Goal: Information Seeking & Learning: Learn about a topic

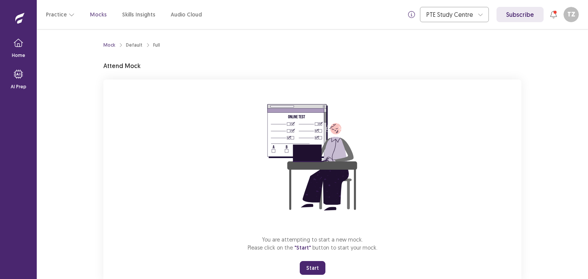
click at [309, 268] on button "Start" at bounding box center [313, 268] width 26 height 14
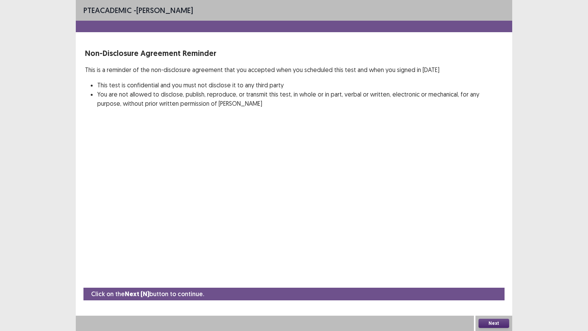
click at [493, 279] on button "Next" at bounding box center [493, 322] width 31 height 9
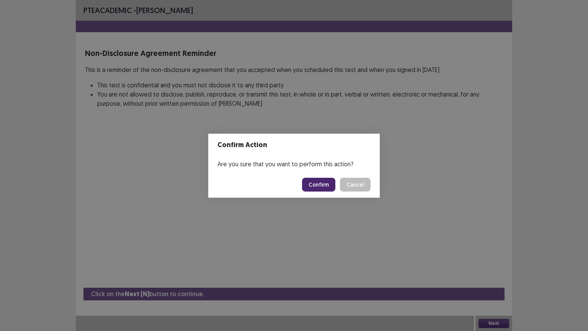
click at [318, 179] on button "Confirm" at bounding box center [318, 185] width 33 height 14
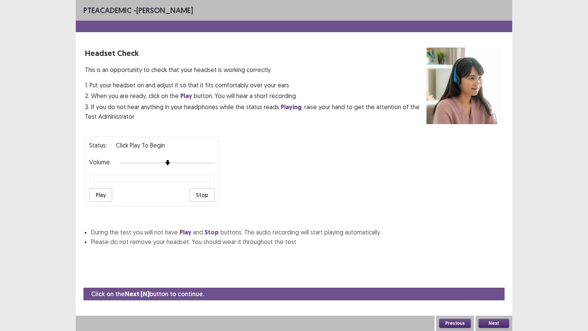
click at [198, 160] on div at bounding box center [167, 163] width 95 height 6
click at [114, 181] on div "Status: Click Play to Begin Volume: Play Stop" at bounding box center [152, 171] width 134 height 70
click at [103, 189] on button "Play" at bounding box center [100, 195] width 23 height 14
click at [208, 160] on div at bounding box center [167, 163] width 95 height 6
click at [104, 191] on button "Play" at bounding box center [100, 195] width 23 height 14
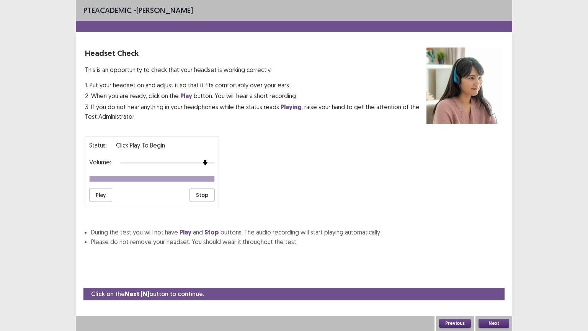
click at [103, 193] on button "Play" at bounding box center [100, 195] width 23 height 14
click at [220, 157] on div "Status: Click Play to Begin Volume: Play Stop" at bounding box center [294, 168] width 418 height 76
click at [100, 189] on button "Play" at bounding box center [100, 195] width 23 height 14
click at [494, 279] on button "Next" at bounding box center [493, 322] width 31 height 9
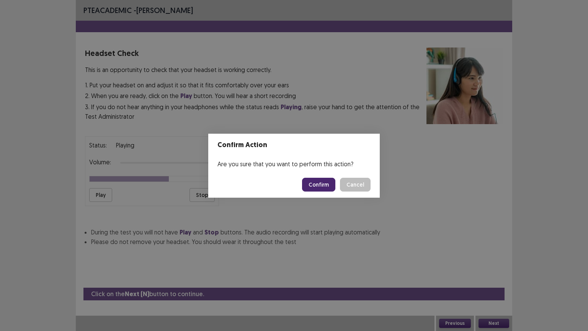
click at [316, 178] on button "Confirm" at bounding box center [318, 185] width 33 height 14
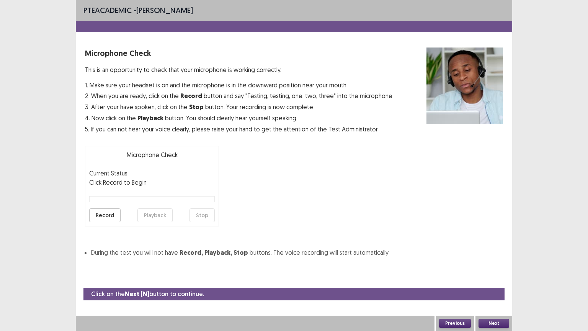
click at [110, 211] on button "Record" at bounding box center [104, 215] width 31 height 14
click at [200, 215] on button "Stop" at bounding box center [201, 215] width 25 height 14
click at [151, 217] on button "Playback" at bounding box center [154, 215] width 35 height 14
click at [497, 279] on button "Next" at bounding box center [493, 322] width 31 height 9
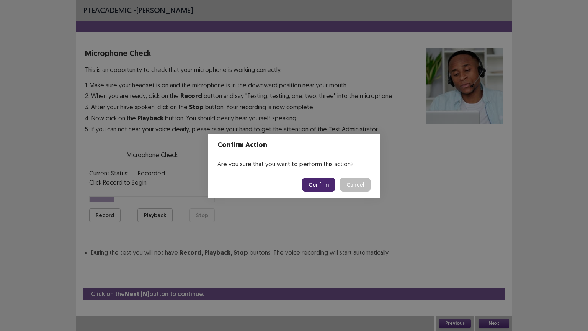
click at [324, 185] on button "Confirm" at bounding box center [318, 185] width 33 height 14
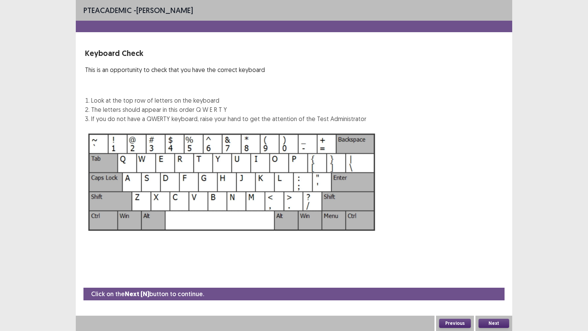
click at [493, 279] on button "Next" at bounding box center [493, 322] width 31 height 9
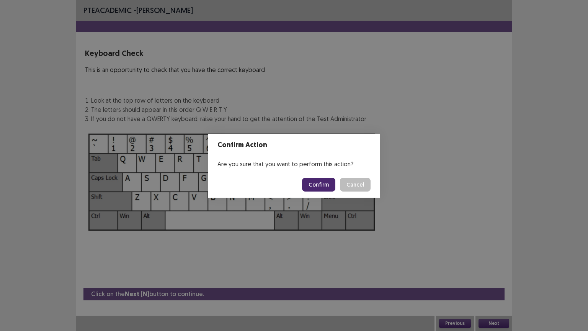
click at [320, 179] on button "Confirm" at bounding box center [318, 185] width 33 height 14
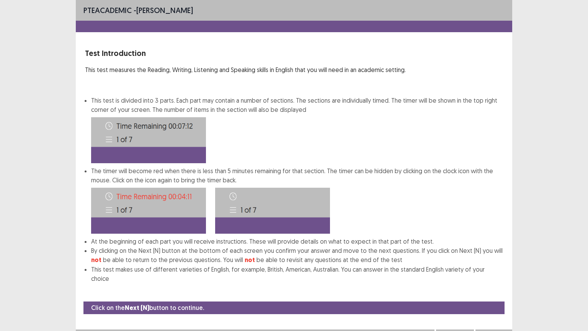
scroll to position [1, 0]
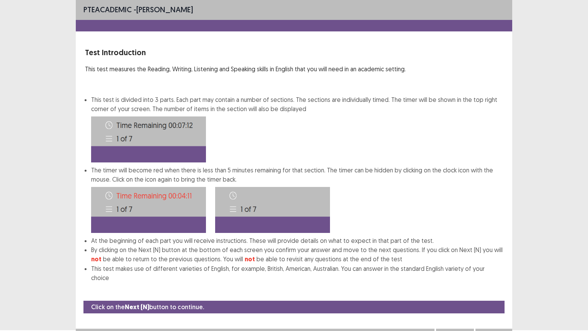
click at [490, 279] on button "Next" at bounding box center [493, 335] width 31 height 9
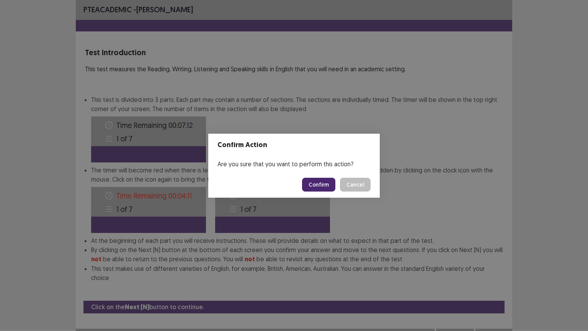
click at [317, 181] on button "Confirm" at bounding box center [318, 185] width 33 height 14
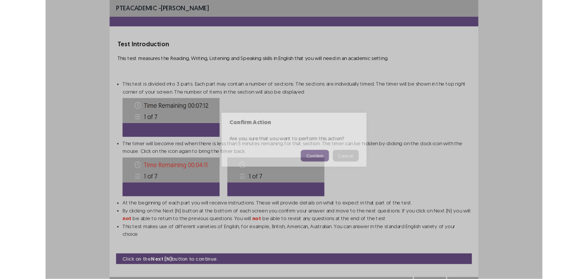
scroll to position [0, 0]
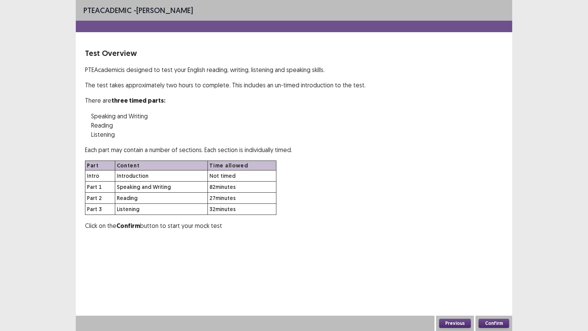
click at [494, 279] on button "Confirm" at bounding box center [493, 322] width 31 height 9
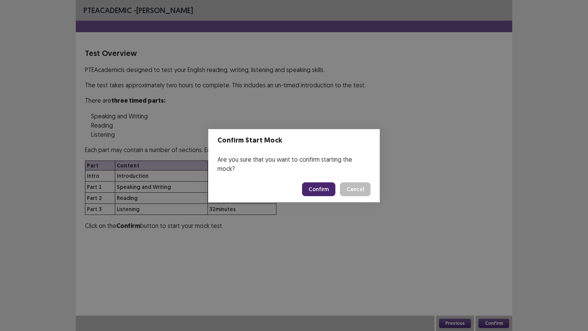
click at [320, 188] on button "Confirm" at bounding box center [318, 189] width 33 height 14
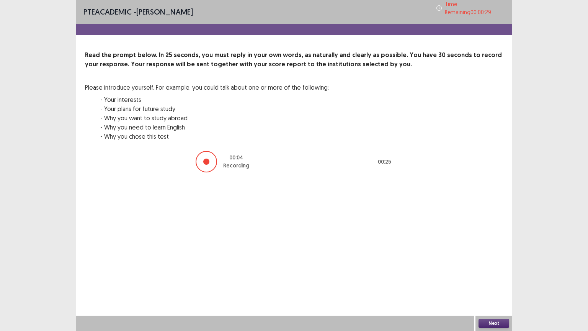
click at [493, 279] on button "Next" at bounding box center [493, 322] width 31 height 9
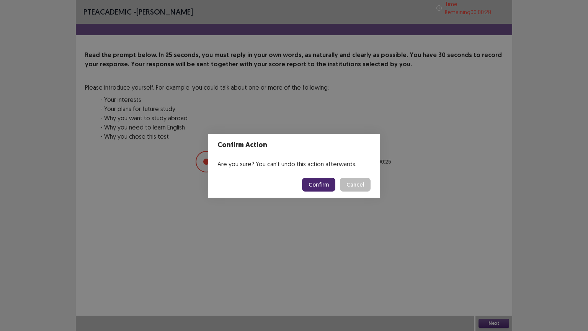
click at [324, 183] on button "Confirm" at bounding box center [318, 185] width 33 height 14
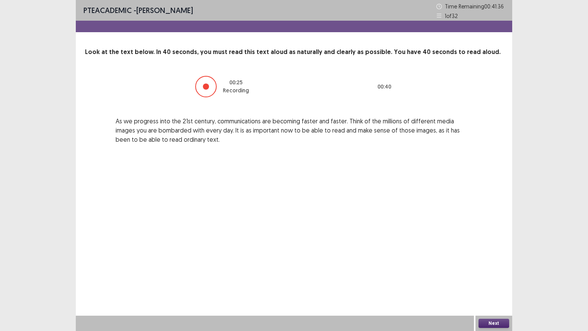
click at [490, 279] on button "Next" at bounding box center [493, 322] width 31 height 9
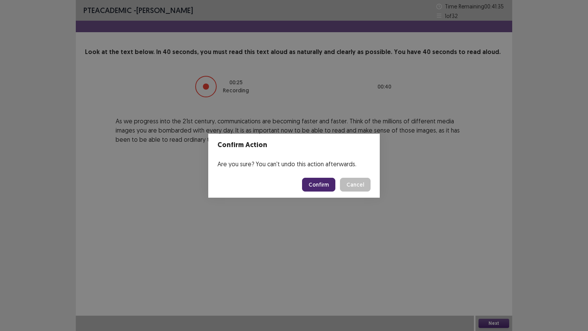
click at [318, 183] on button "Confirm" at bounding box center [318, 185] width 33 height 14
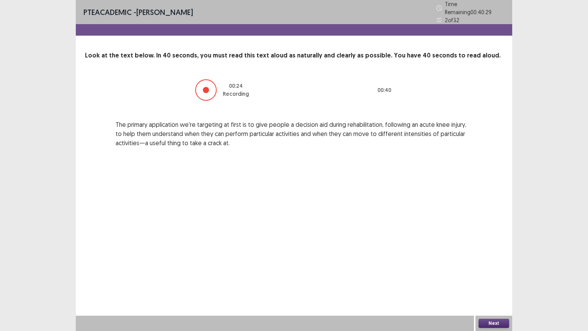
click at [486, 279] on button "Next" at bounding box center [493, 322] width 31 height 9
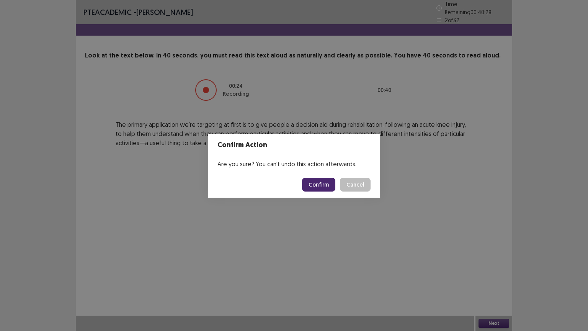
click at [323, 185] on button "Confirm" at bounding box center [318, 185] width 33 height 14
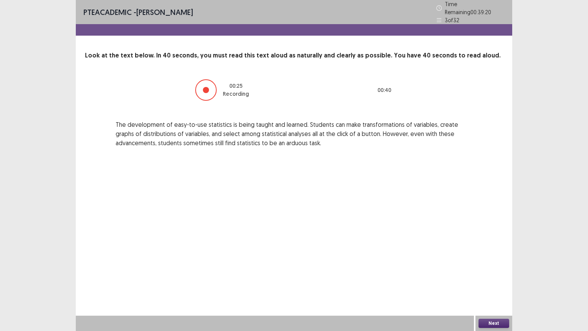
click at [496, 279] on button "Next" at bounding box center [493, 322] width 31 height 9
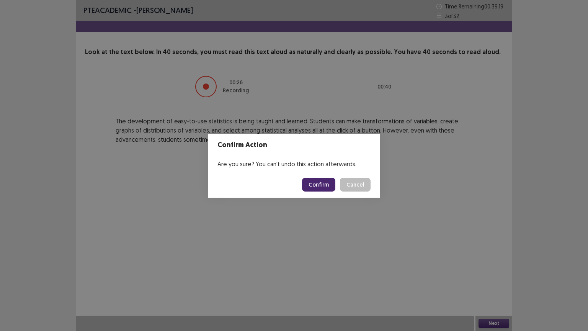
click at [323, 184] on button "Confirm" at bounding box center [318, 185] width 33 height 14
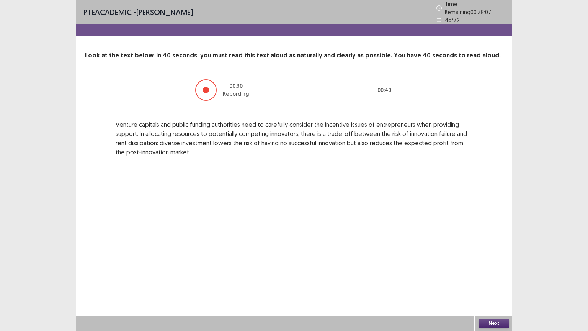
click at [490, 279] on button "Next" at bounding box center [493, 322] width 31 height 9
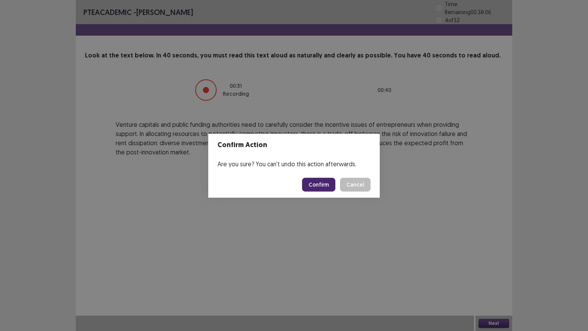
click at [324, 186] on button "Confirm" at bounding box center [318, 185] width 33 height 14
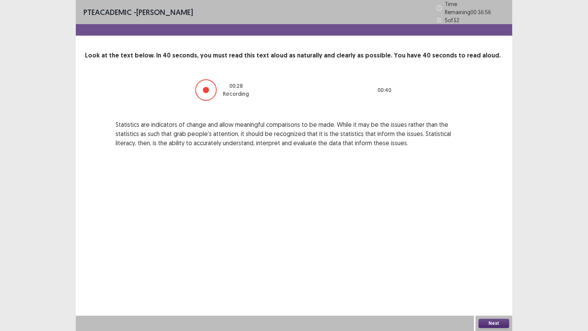
click at [497, 279] on button "Next" at bounding box center [493, 322] width 31 height 9
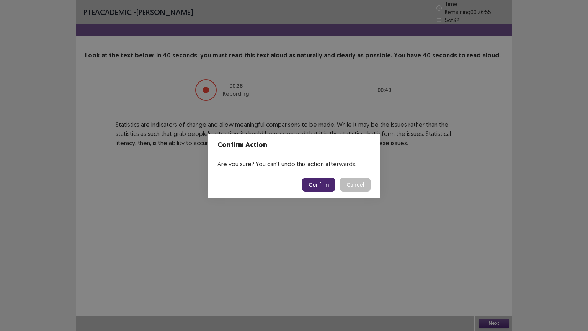
click at [318, 181] on button "Confirm" at bounding box center [318, 185] width 33 height 14
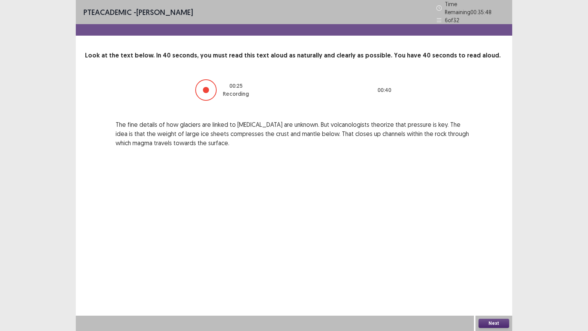
click at [497, 279] on button "Next" at bounding box center [493, 322] width 31 height 9
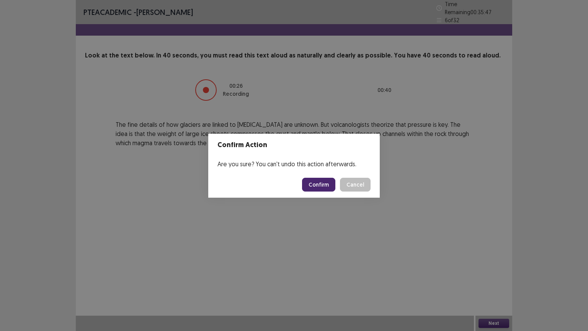
click at [318, 188] on button "Confirm" at bounding box center [318, 185] width 33 height 14
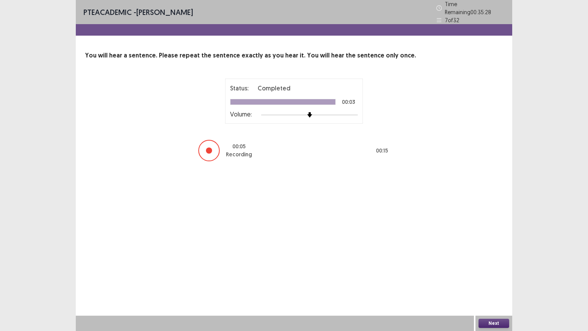
click at [492, 279] on button "Next" at bounding box center [493, 322] width 31 height 9
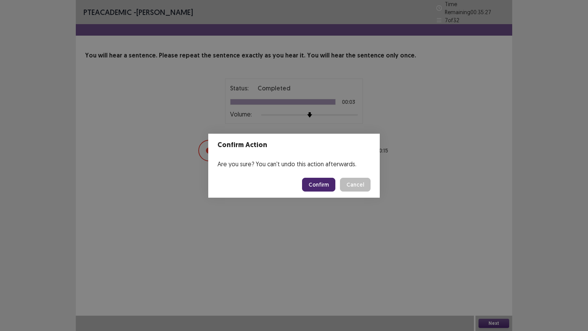
click at [319, 185] on button "Confirm" at bounding box center [318, 185] width 33 height 14
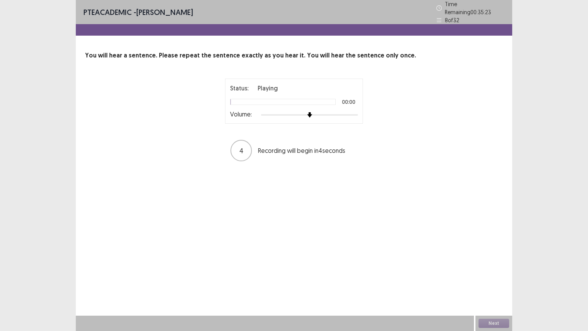
click at [344, 112] on div at bounding box center [309, 115] width 97 height 6
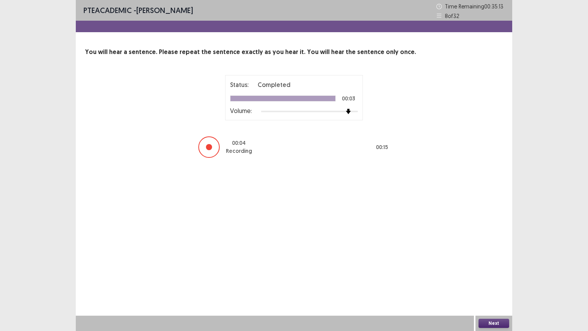
click at [491, 279] on button "Next" at bounding box center [493, 322] width 31 height 9
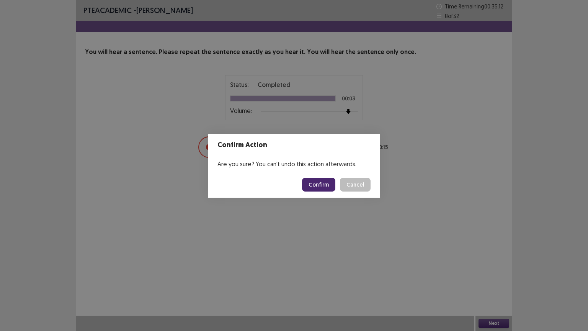
click at [317, 182] on button "Confirm" at bounding box center [318, 185] width 33 height 14
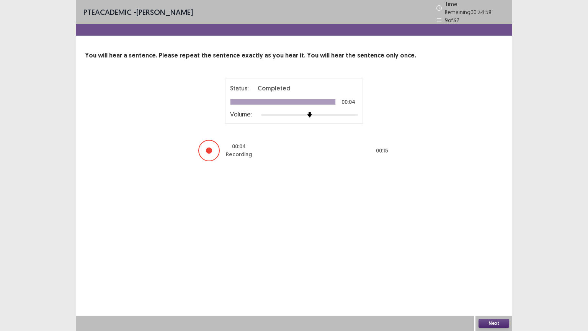
click at [498, 279] on button "Next" at bounding box center [493, 322] width 31 height 9
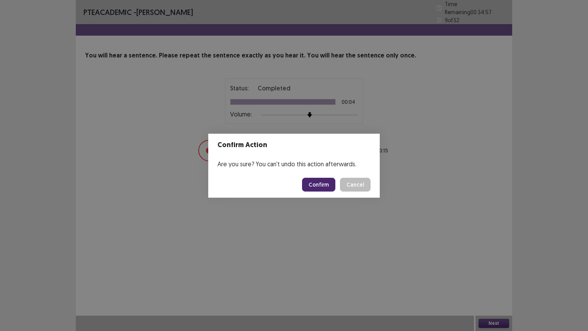
click at [312, 182] on button "Confirm" at bounding box center [318, 185] width 33 height 14
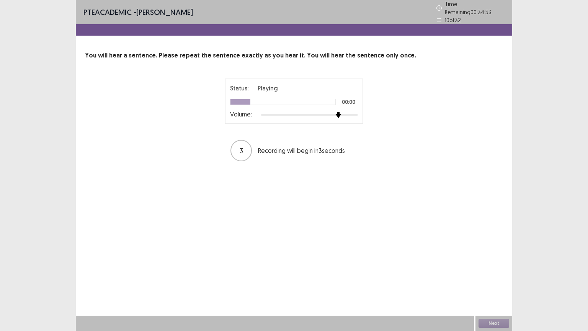
click at [342, 112] on div at bounding box center [309, 115] width 97 height 6
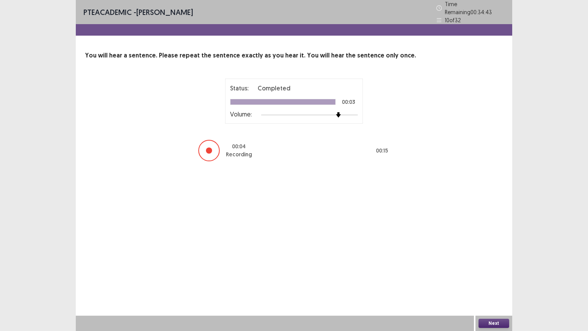
click at [493, 279] on button "Next" at bounding box center [493, 322] width 31 height 9
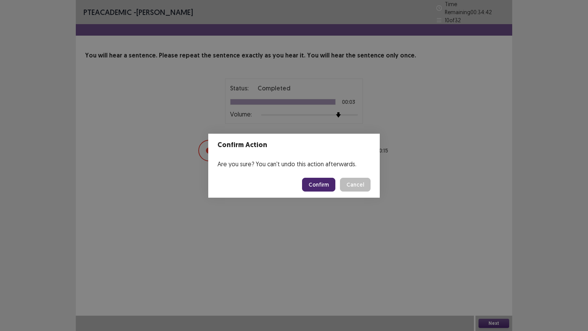
click at [326, 182] on button "Confirm" at bounding box center [318, 185] width 33 height 14
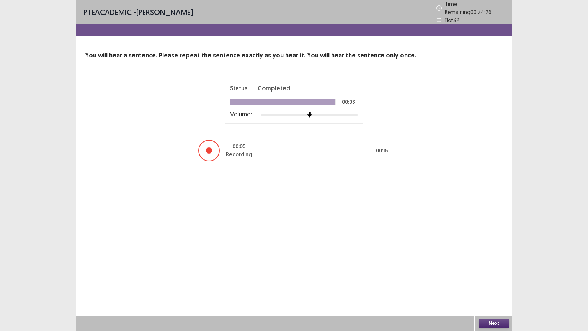
click at [489, 279] on button "Next" at bounding box center [493, 322] width 31 height 9
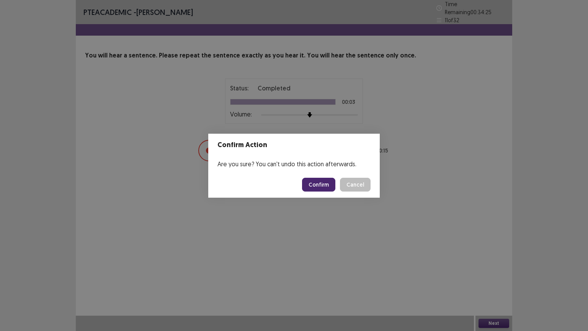
click at [321, 182] on button "Confirm" at bounding box center [318, 185] width 33 height 14
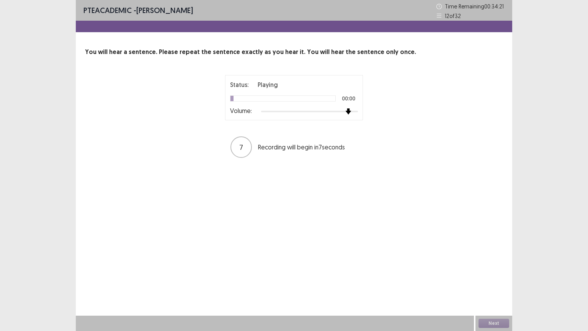
click at [351, 110] on div at bounding box center [309, 111] width 97 height 6
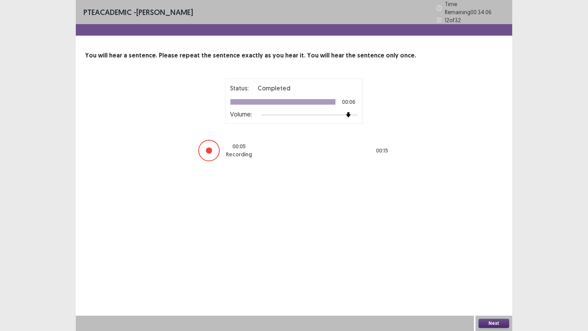
click at [497, 279] on button "Next" at bounding box center [493, 322] width 31 height 9
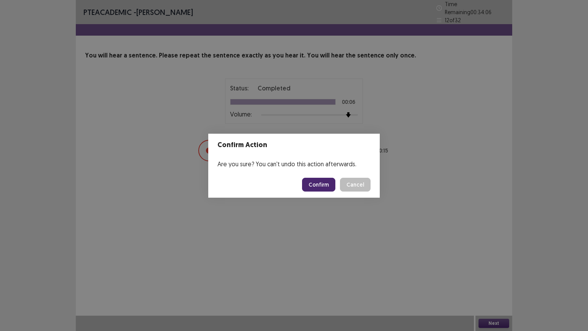
click at [327, 182] on button "Confirm" at bounding box center [318, 185] width 33 height 14
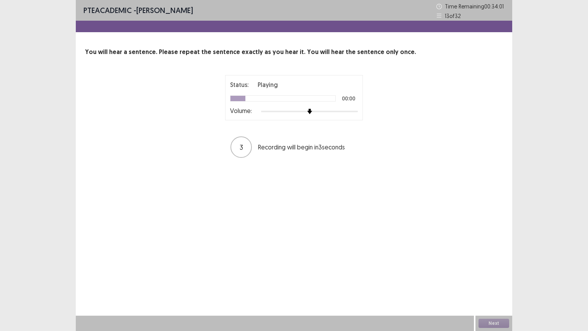
click at [349, 112] on div at bounding box center [309, 111] width 97 height 6
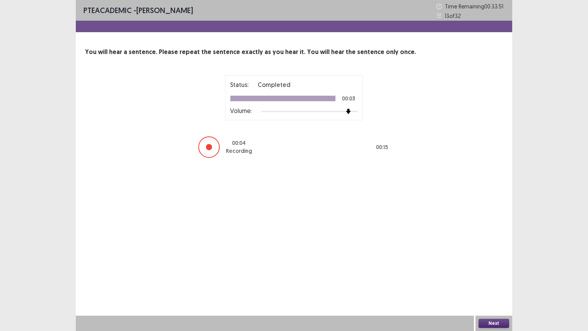
click at [480, 279] on button "Next" at bounding box center [493, 322] width 31 height 9
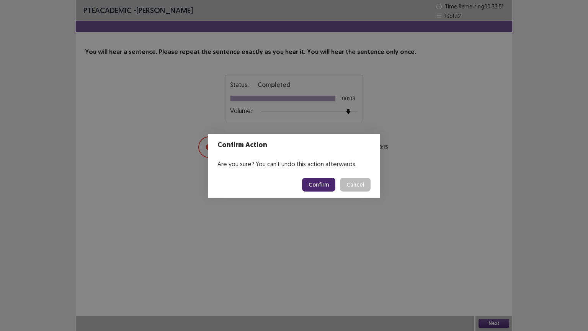
click at [324, 184] on button "Confirm" at bounding box center [318, 185] width 33 height 14
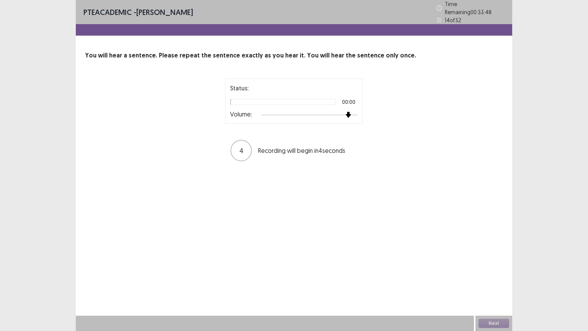
click at [347, 112] on div at bounding box center [309, 115] width 97 height 6
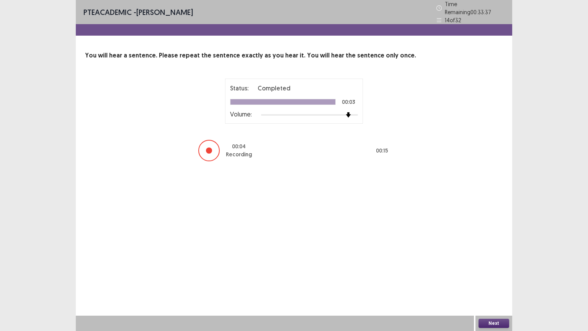
click at [489, 279] on button "Next" at bounding box center [493, 322] width 31 height 9
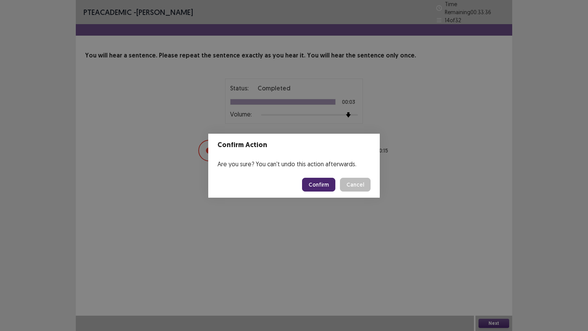
click at [322, 183] on button "Confirm" at bounding box center [318, 185] width 33 height 14
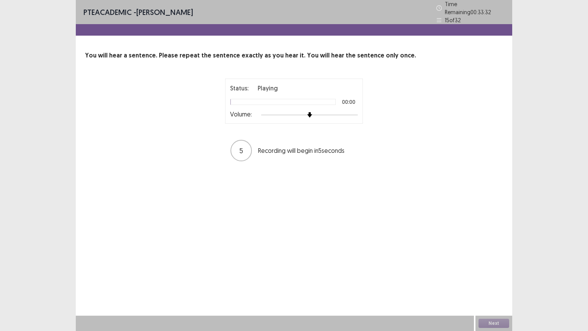
click at [350, 112] on div at bounding box center [309, 115] width 97 height 6
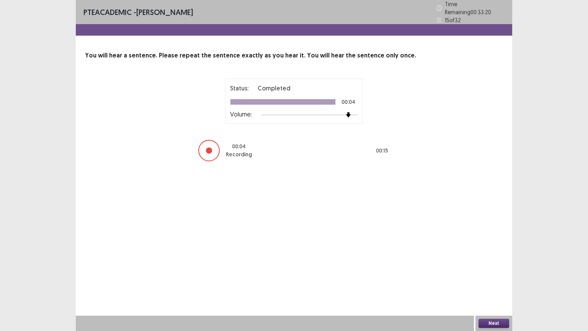
click at [492, 279] on button "Next" at bounding box center [493, 322] width 31 height 9
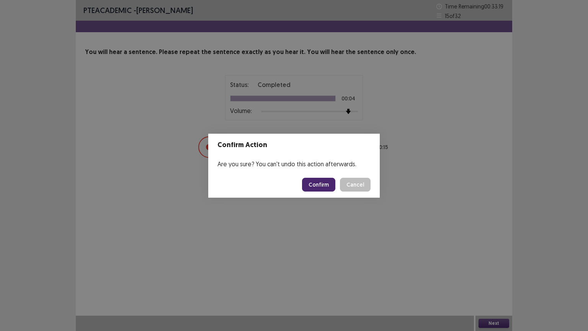
click at [316, 183] on button "Confirm" at bounding box center [318, 185] width 33 height 14
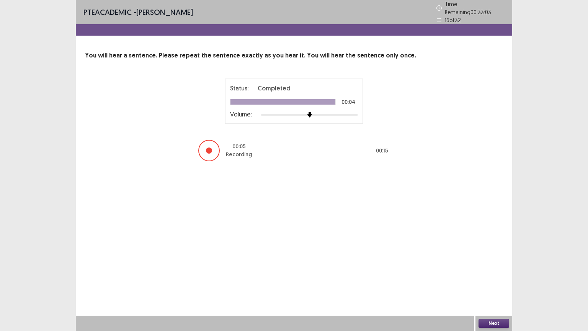
click at [497, 279] on button "Next" at bounding box center [493, 322] width 31 height 9
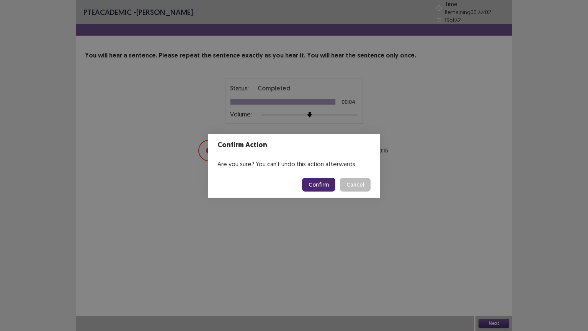
click at [318, 190] on button "Confirm" at bounding box center [318, 185] width 33 height 14
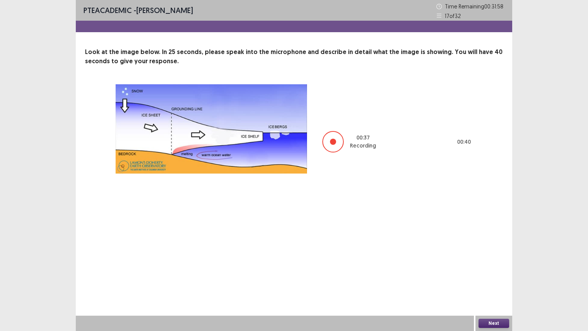
click at [490, 279] on button "Next" at bounding box center [493, 322] width 31 height 9
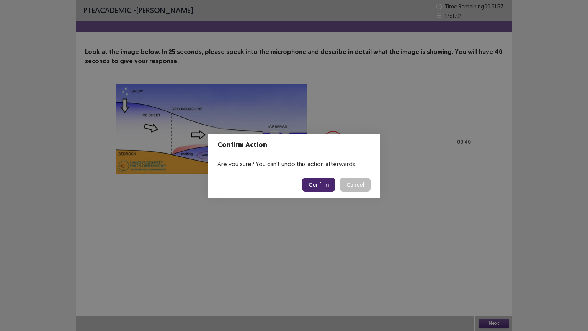
click at [324, 184] on button "Confirm" at bounding box center [318, 185] width 33 height 14
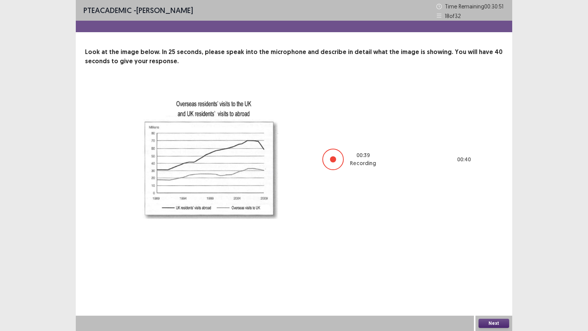
click at [492, 279] on button "Next" at bounding box center [493, 322] width 31 height 9
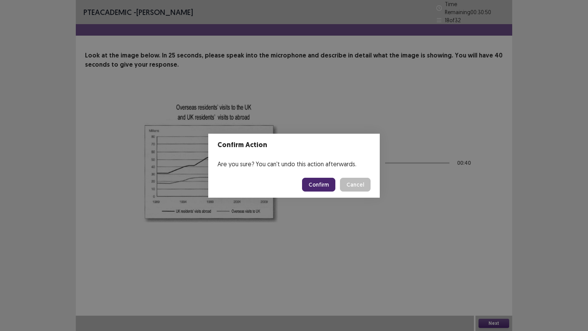
click at [325, 186] on button "Confirm" at bounding box center [318, 185] width 33 height 14
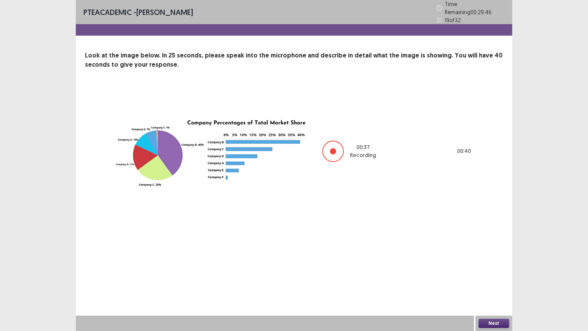
click at [487, 279] on button "Next" at bounding box center [493, 322] width 31 height 9
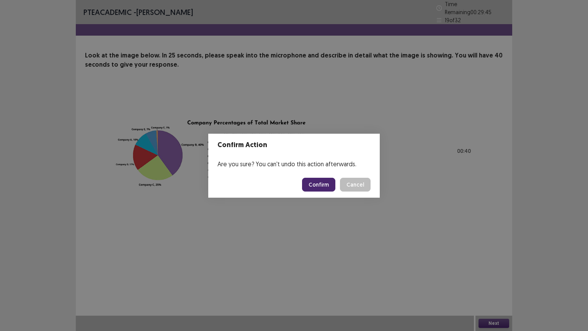
click at [325, 181] on button "Confirm" at bounding box center [318, 185] width 33 height 14
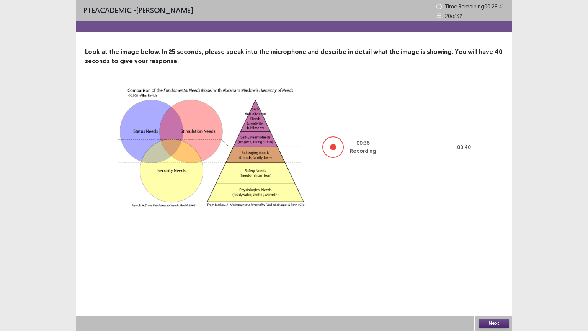
click at [487, 279] on button "Next" at bounding box center [493, 322] width 31 height 9
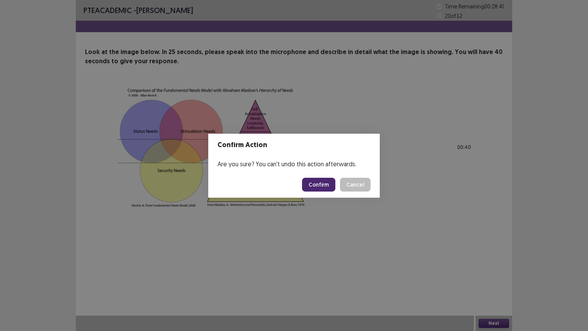
click at [319, 181] on button "Confirm" at bounding box center [318, 185] width 33 height 14
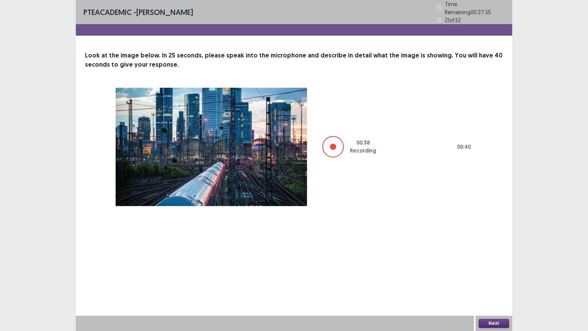
click at [491, 279] on button "Next" at bounding box center [493, 322] width 31 height 9
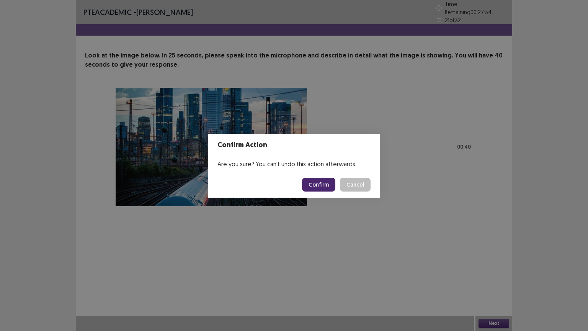
click at [321, 184] on button "Confirm" at bounding box center [318, 185] width 33 height 14
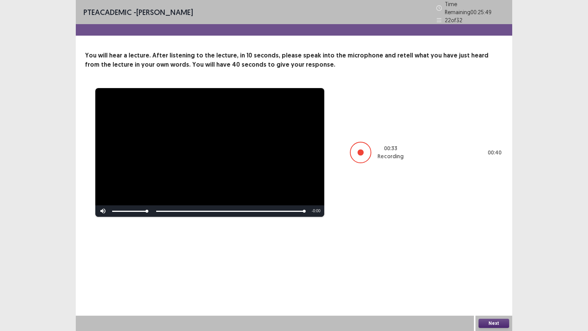
click at [490, 279] on button "Next" at bounding box center [493, 322] width 31 height 9
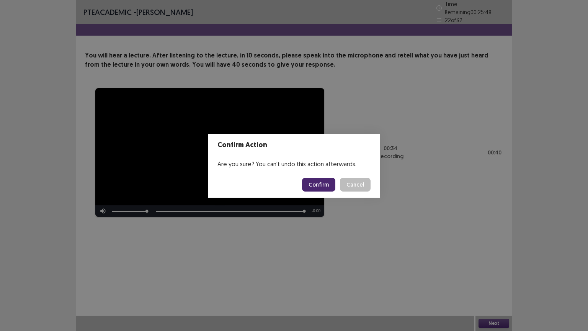
click at [320, 188] on button "Confirm" at bounding box center [318, 185] width 33 height 14
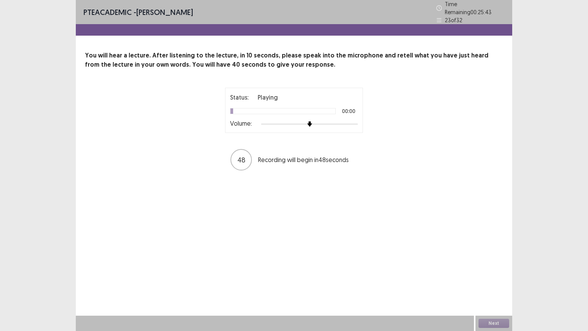
click at [343, 121] on div at bounding box center [309, 124] width 97 height 6
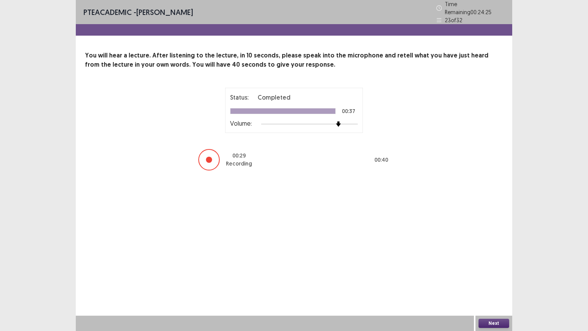
click at [490, 279] on button "Next" at bounding box center [493, 322] width 31 height 9
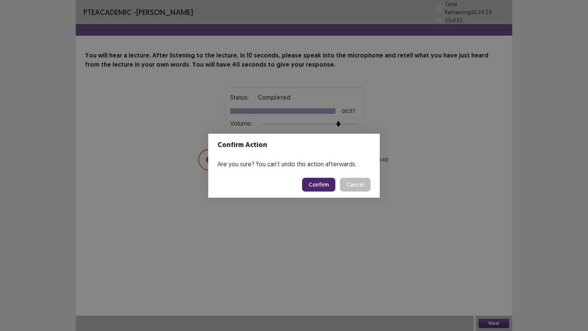
click at [325, 184] on button "Confirm" at bounding box center [318, 185] width 33 height 14
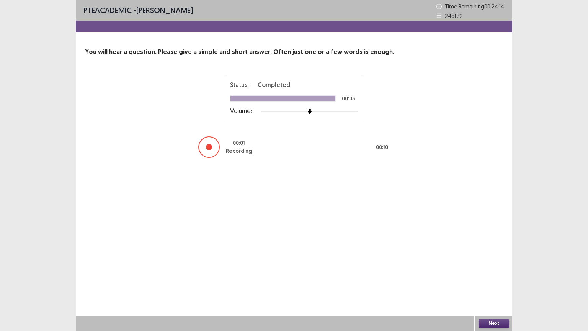
click at [493, 279] on button "Next" at bounding box center [493, 322] width 31 height 9
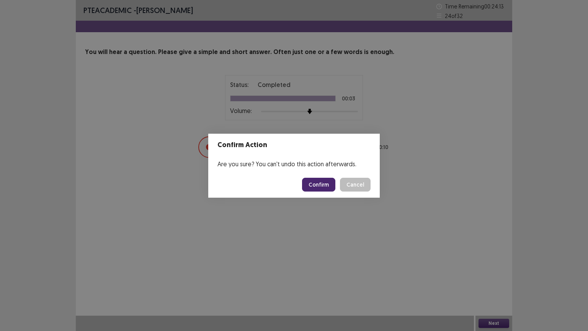
click at [321, 185] on button "Confirm" at bounding box center [318, 185] width 33 height 14
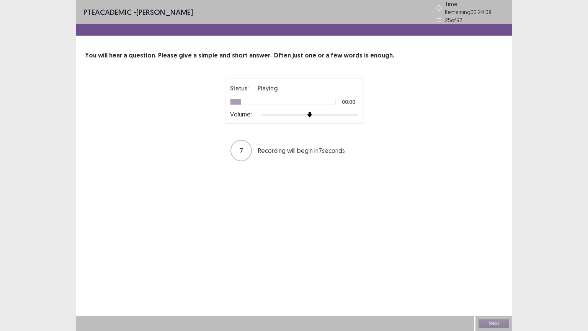
click at [344, 112] on div at bounding box center [309, 115] width 97 height 6
click at [354, 112] on div at bounding box center [309, 115] width 97 height 6
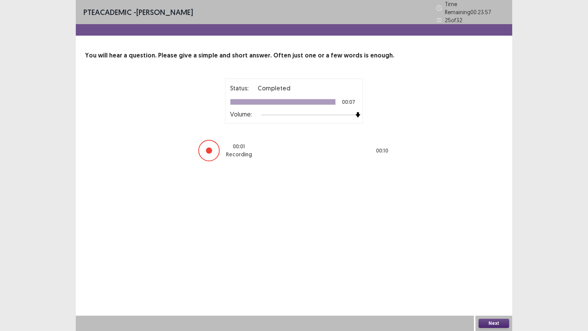
click at [494, 279] on button "Next" at bounding box center [493, 322] width 31 height 9
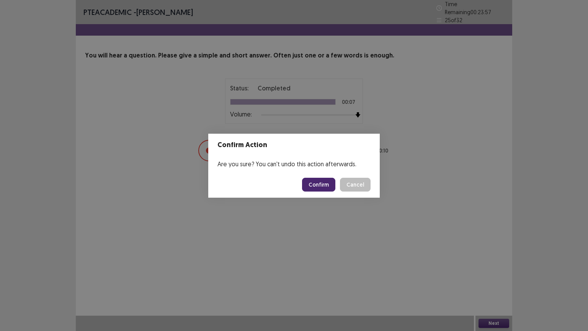
click at [316, 186] on button "Confirm" at bounding box center [318, 185] width 33 height 14
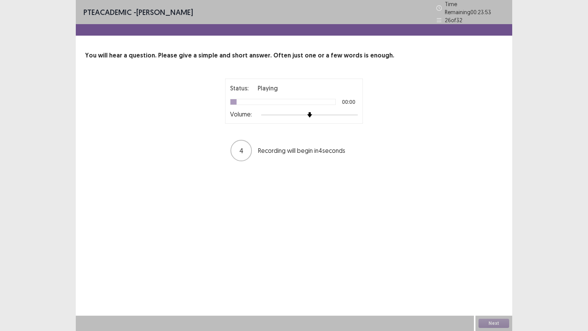
click at [351, 112] on div at bounding box center [309, 115] width 97 height 6
click at [355, 112] on div at bounding box center [309, 115] width 97 height 6
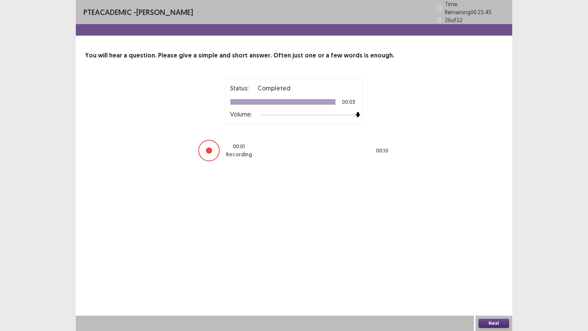
click at [492, 279] on button "Next" at bounding box center [493, 322] width 31 height 9
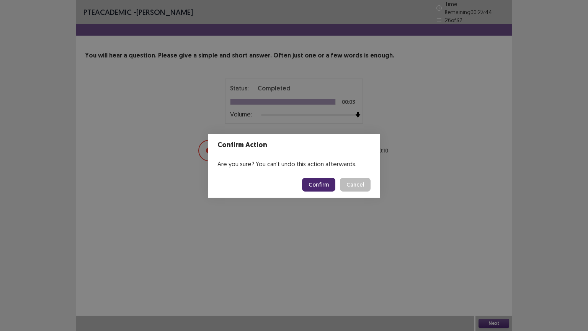
click at [320, 184] on button "Confirm" at bounding box center [318, 185] width 33 height 14
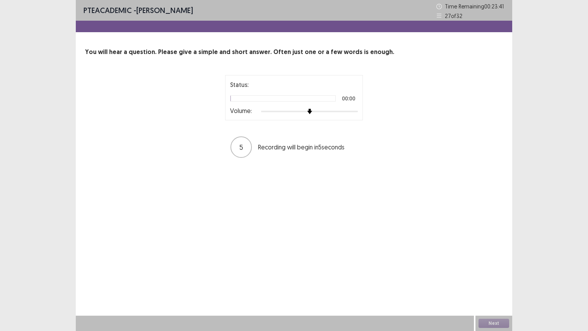
click at [354, 109] on div at bounding box center [309, 111] width 97 height 6
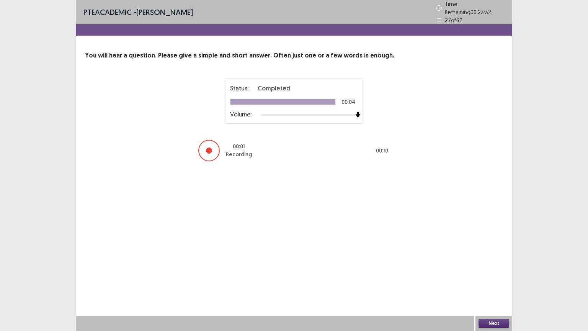
click at [493, 279] on button "Next" at bounding box center [493, 322] width 31 height 9
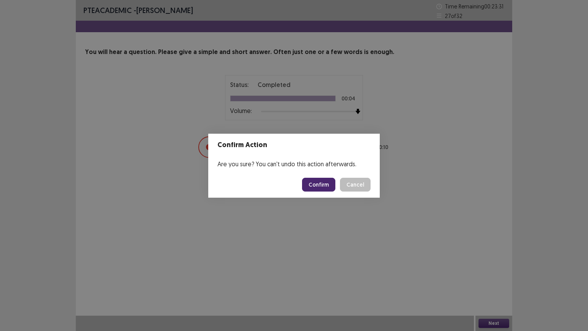
click at [319, 184] on button "Confirm" at bounding box center [318, 185] width 33 height 14
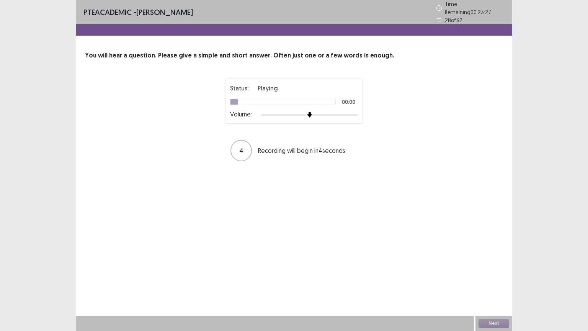
click at [352, 112] on div at bounding box center [309, 115] width 97 height 6
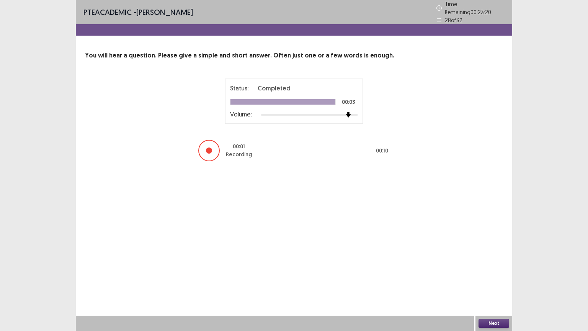
click at [494, 279] on button "Next" at bounding box center [493, 322] width 31 height 9
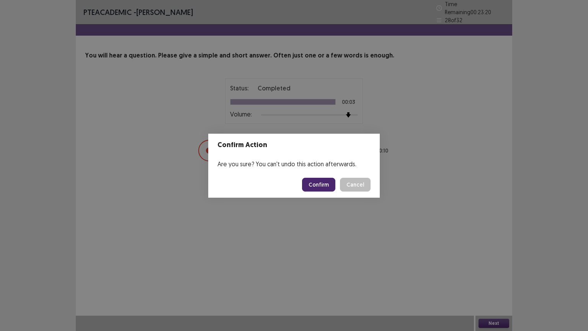
click at [331, 184] on button "Confirm" at bounding box center [318, 185] width 33 height 14
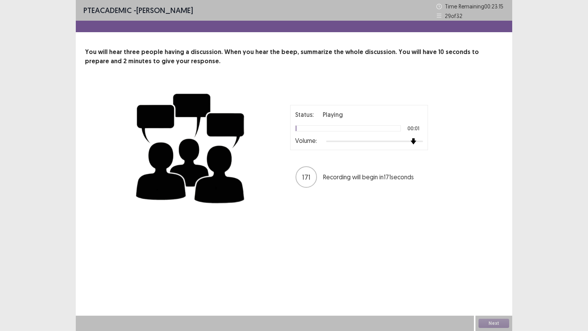
click at [418, 140] on div at bounding box center [374, 141] width 97 height 6
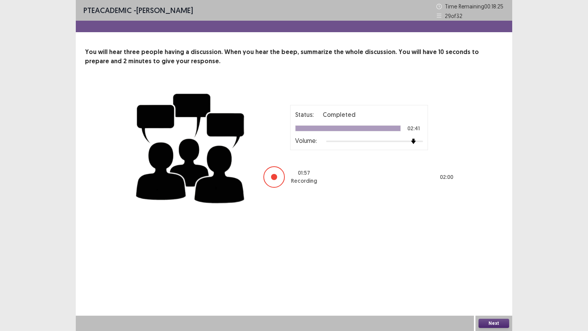
click at [489, 279] on button "Next" at bounding box center [493, 322] width 31 height 9
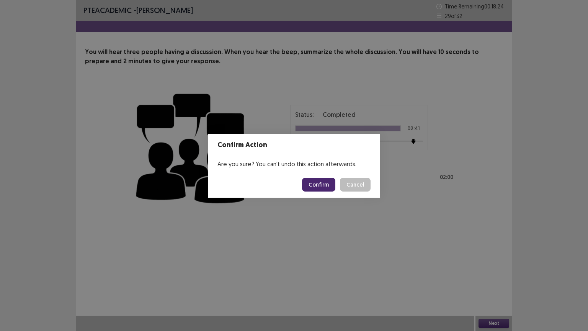
click at [320, 182] on button "Confirm" at bounding box center [318, 185] width 33 height 14
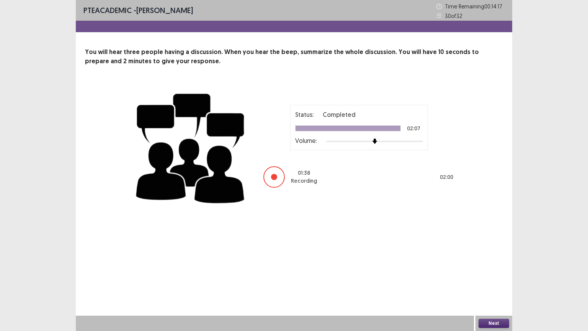
click at [487, 279] on button "Next" at bounding box center [493, 322] width 31 height 9
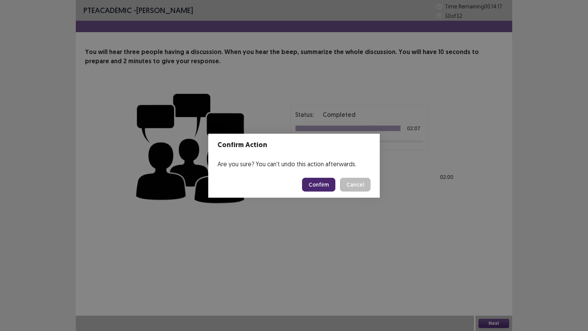
click at [322, 184] on button "Confirm" at bounding box center [318, 185] width 33 height 14
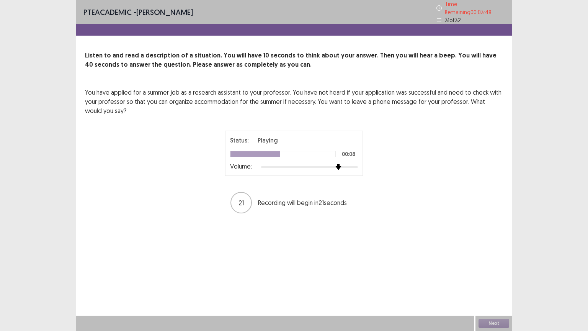
click at [342, 166] on div at bounding box center [309, 167] width 97 height 2
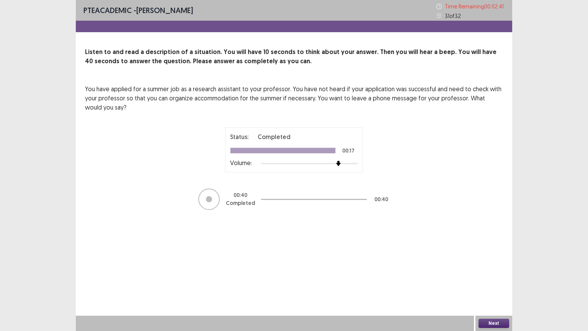
click at [486, 279] on button "Next" at bounding box center [493, 322] width 31 height 9
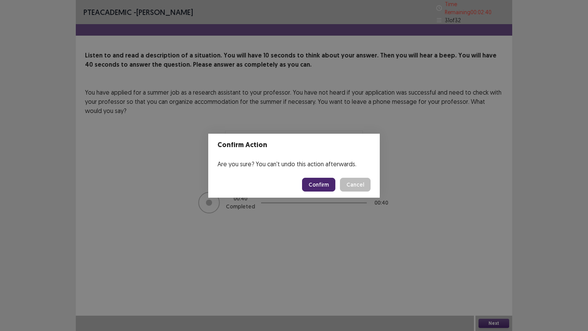
click at [326, 187] on button "Confirm" at bounding box center [318, 185] width 33 height 14
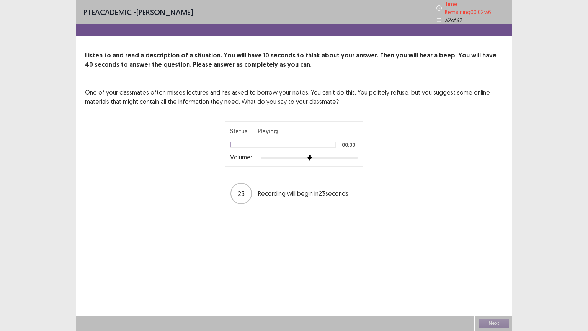
click at [344, 155] on div at bounding box center [309, 158] width 97 height 6
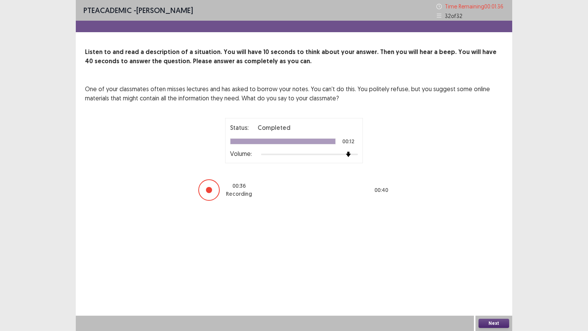
click at [487, 279] on button "Next" at bounding box center [493, 322] width 31 height 9
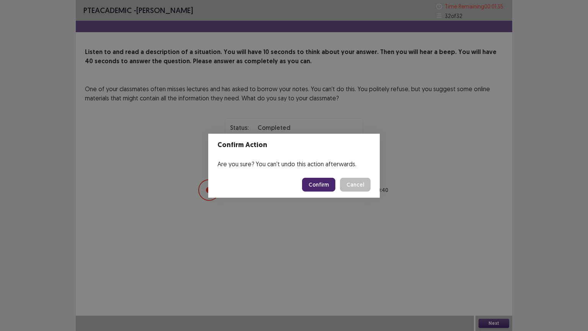
click at [326, 184] on button "Confirm" at bounding box center [318, 185] width 33 height 14
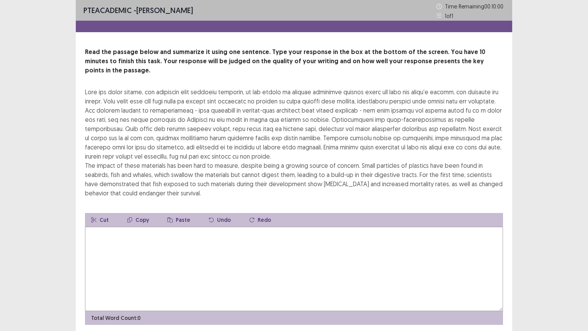
click at [260, 244] on textarea at bounding box center [294, 268] width 418 height 84
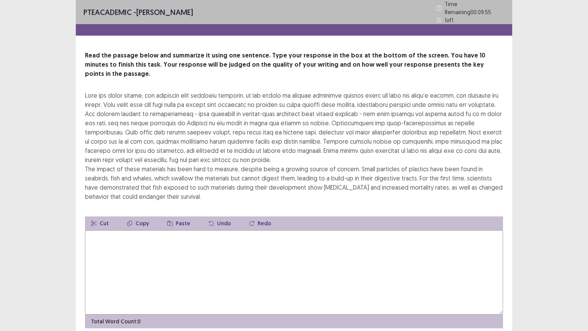
drag, startPoint x: 81, startPoint y: 330, endPoint x: 42, endPoint y: 330, distance: 38.6
drag, startPoint x: 42, startPoint y: 330, endPoint x: 330, endPoint y: 248, distance: 299.2
click at [330, 248] on textarea at bounding box center [294, 272] width 418 height 84
type textarea "*"
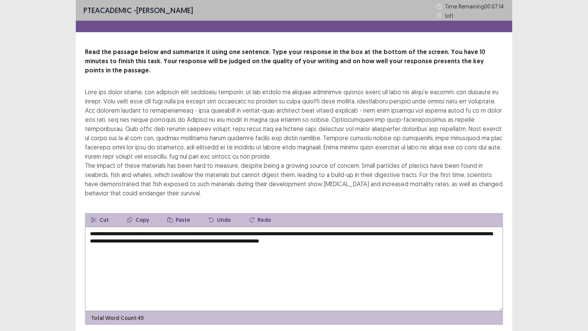
click at [337, 231] on textarea "**********" at bounding box center [294, 268] width 418 height 84
click at [351, 230] on textarea "**********" at bounding box center [294, 268] width 418 height 84
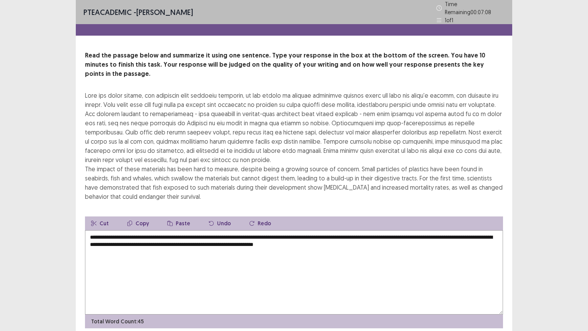
click at [362, 232] on textarea "**********" at bounding box center [294, 272] width 418 height 84
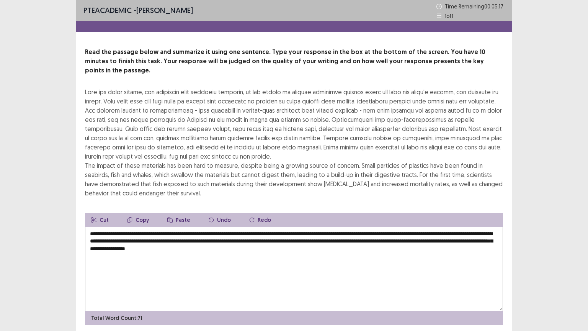
click at [155, 226] on textarea "**********" at bounding box center [294, 268] width 418 height 84
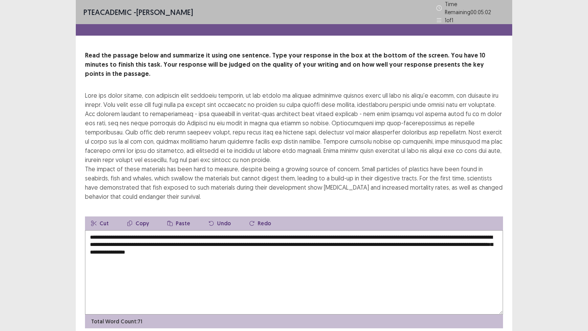
drag, startPoint x: 331, startPoint y: 224, endPoint x: 305, endPoint y: 222, distance: 26.4
click at [305, 230] on textarea "**********" at bounding box center [294, 272] width 418 height 84
click at [341, 230] on textarea "**********" at bounding box center [294, 272] width 418 height 84
click at [342, 230] on textarea "**********" at bounding box center [294, 272] width 418 height 84
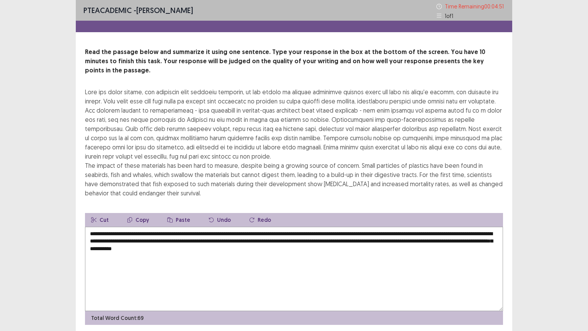
click at [372, 226] on textarea "**********" at bounding box center [294, 268] width 418 height 84
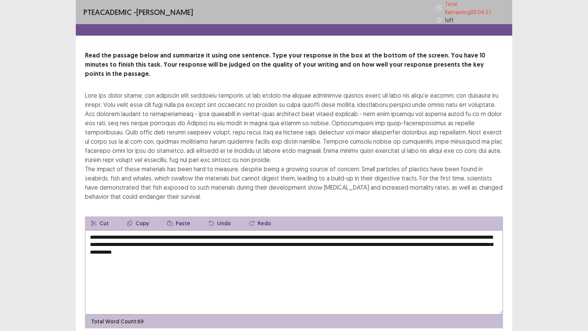
click at [174, 231] on textarea "**********" at bounding box center [294, 272] width 418 height 84
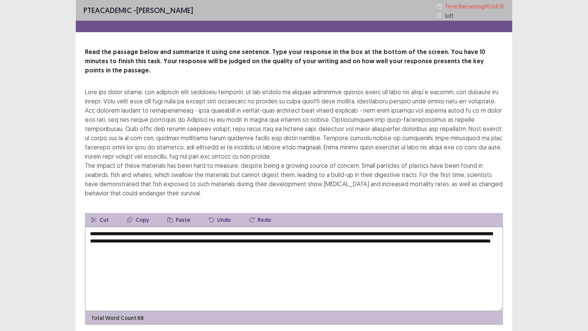
click at [196, 239] on textarea "**********" at bounding box center [294, 268] width 418 height 84
click at [197, 239] on textarea "**********" at bounding box center [294, 268] width 418 height 84
click at [273, 238] on textarea "**********" at bounding box center [294, 268] width 418 height 84
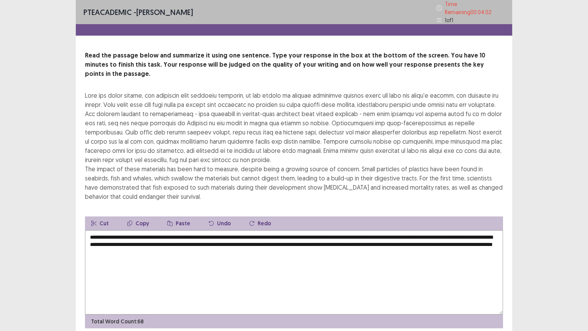
click at [231, 240] on textarea "**********" at bounding box center [294, 272] width 418 height 84
click at [184, 240] on textarea "**********" at bounding box center [294, 272] width 418 height 84
click at [183, 239] on textarea "**********" at bounding box center [294, 272] width 418 height 84
click at [281, 239] on textarea "**********" at bounding box center [294, 272] width 418 height 84
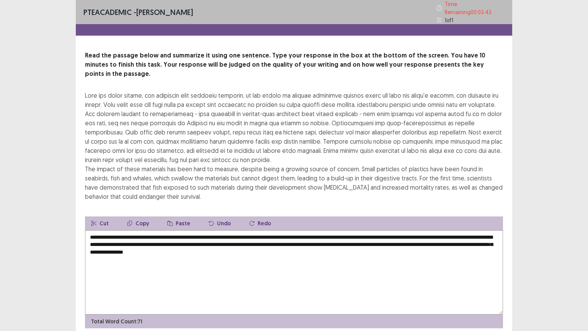
click at [266, 239] on textarea "**********" at bounding box center [294, 272] width 418 height 84
click at [349, 230] on textarea "**********" at bounding box center [294, 272] width 418 height 84
click at [423, 230] on textarea "**********" at bounding box center [294, 272] width 418 height 84
click at [422, 230] on textarea "**********" at bounding box center [294, 272] width 418 height 84
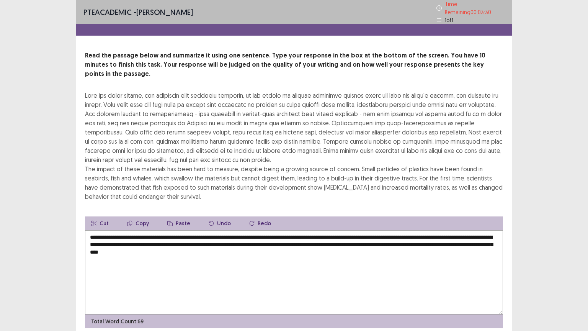
drag, startPoint x: 456, startPoint y: 224, endPoint x: 458, endPoint y: 230, distance: 6.2
click at [456, 230] on textarea "**********" at bounding box center [294, 272] width 418 height 84
click at [99, 239] on textarea "**********" at bounding box center [294, 272] width 418 height 84
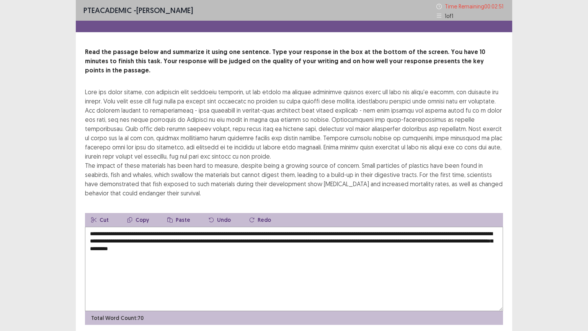
scroll to position [18, 0]
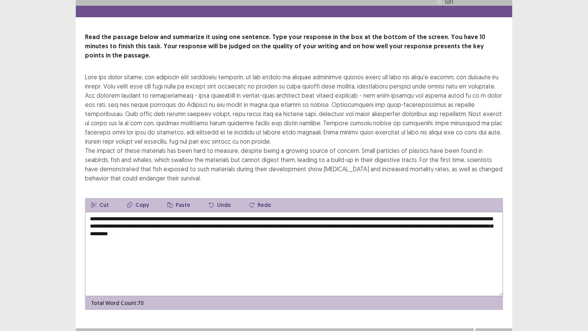
type textarea "**********"
click at [493, 279] on button "Next" at bounding box center [493, 335] width 31 height 9
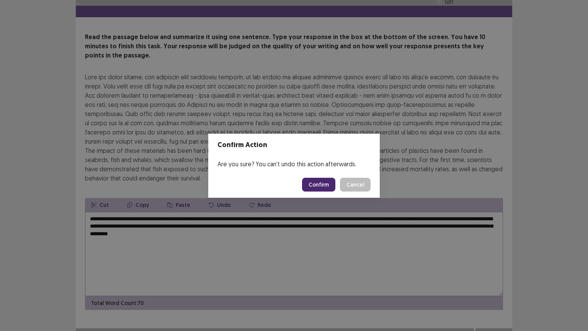
drag, startPoint x: 317, startPoint y: 182, endPoint x: 314, endPoint y: 192, distance: 10.2
click at [317, 182] on button "Confirm" at bounding box center [318, 185] width 33 height 14
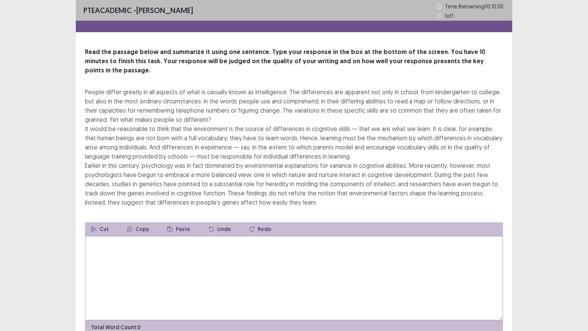
click at [181, 251] on textarea at bounding box center [294, 278] width 418 height 84
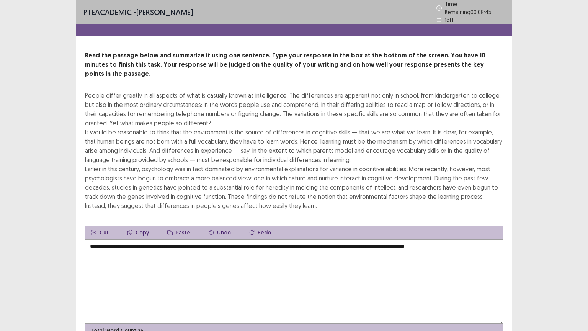
click at [296, 239] on textarea "**********" at bounding box center [294, 281] width 418 height 84
click at [465, 239] on textarea "**********" at bounding box center [294, 281] width 418 height 84
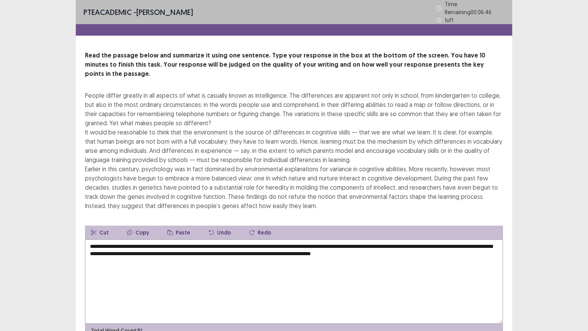
click at [439, 240] on textarea "**********" at bounding box center [294, 281] width 418 height 84
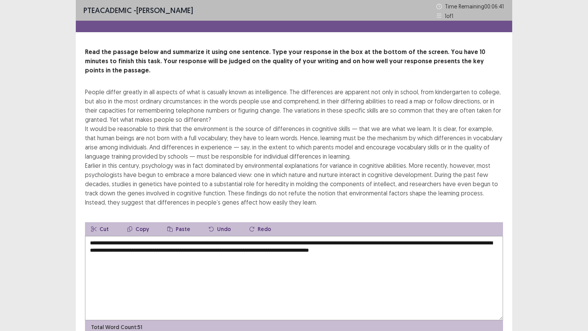
click at [434, 242] on textarea "**********" at bounding box center [294, 278] width 418 height 84
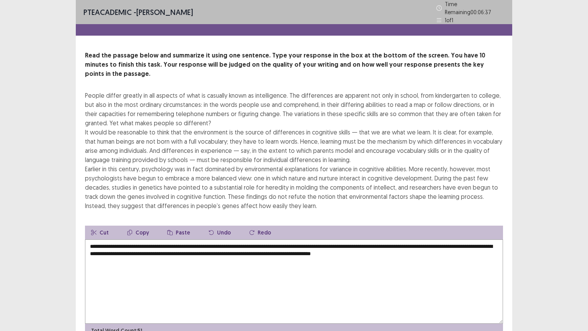
click at [458, 242] on textarea "**********" at bounding box center [294, 281] width 418 height 84
click at [128, 247] on textarea "**********" at bounding box center [294, 281] width 418 height 84
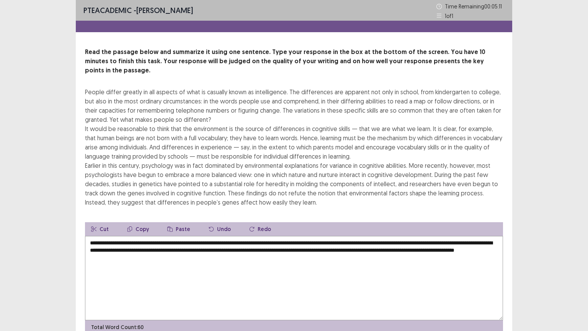
click at [157, 249] on textarea "**********" at bounding box center [294, 278] width 418 height 84
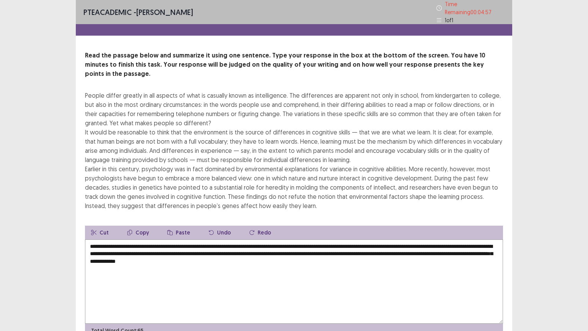
drag, startPoint x: 268, startPoint y: 248, endPoint x: 271, endPoint y: 256, distance: 8.6
click at [269, 249] on textarea "**********" at bounding box center [294, 281] width 418 height 84
click at [311, 249] on textarea "**********" at bounding box center [294, 281] width 418 height 84
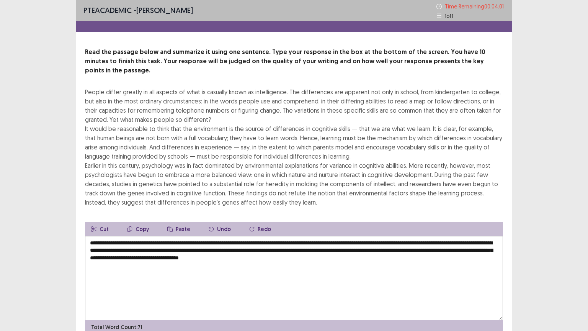
click at [393, 236] on textarea "**********" at bounding box center [294, 278] width 418 height 84
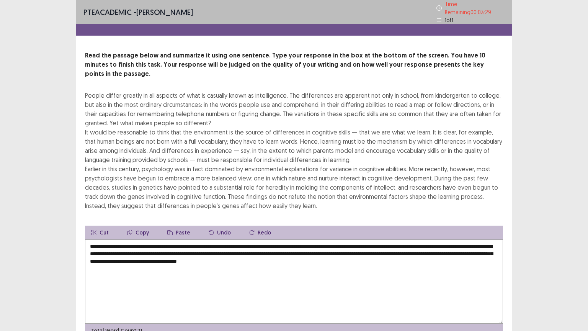
click at [239, 248] on textarea "**********" at bounding box center [294, 281] width 418 height 84
drag, startPoint x: 239, startPoint y: 248, endPoint x: 205, endPoint y: 247, distance: 33.7
click at [205, 247] on textarea "**********" at bounding box center [294, 281] width 418 height 84
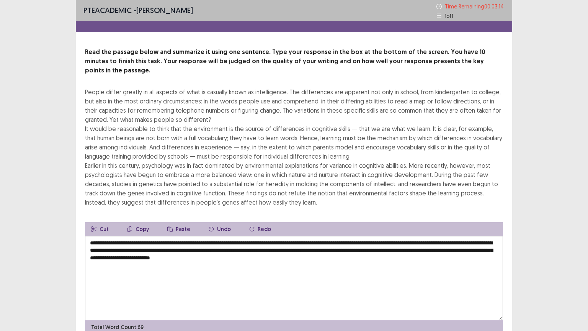
scroll to position [28, 0]
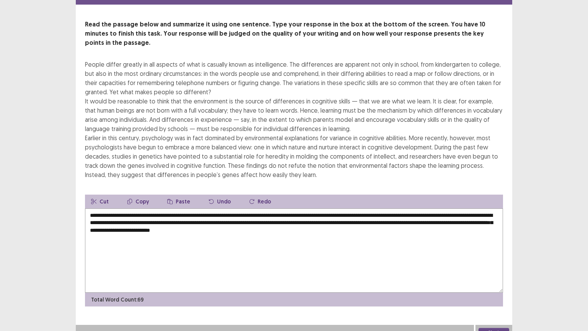
type textarea "**********"
click at [490, 279] on button "Next" at bounding box center [493, 331] width 31 height 9
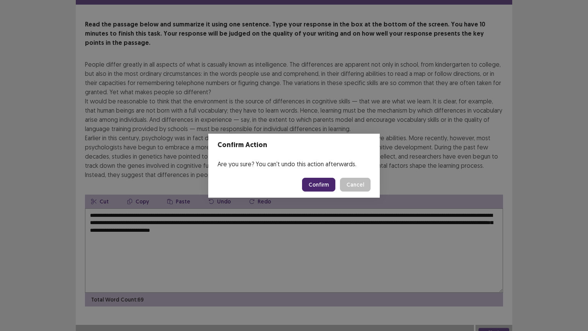
click at [313, 190] on button "Confirm" at bounding box center [318, 185] width 33 height 14
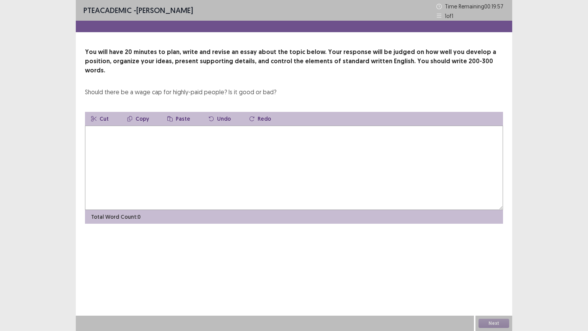
click at [265, 176] on textarea at bounding box center [294, 167] width 418 height 84
click at [253, 154] on textarea at bounding box center [294, 167] width 418 height 84
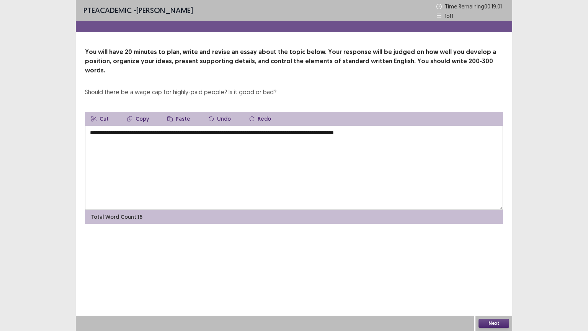
drag, startPoint x: 190, startPoint y: 122, endPoint x: 97, endPoint y: 125, distance: 93.4
click at [97, 125] on textarea "**********" at bounding box center [294, 167] width 418 height 84
drag, startPoint x: 241, startPoint y: 121, endPoint x: 242, endPoint y: 130, distance: 8.9
click at [241, 125] on textarea "**********" at bounding box center [294, 167] width 418 height 84
click at [217, 125] on textarea "**********" at bounding box center [294, 167] width 418 height 84
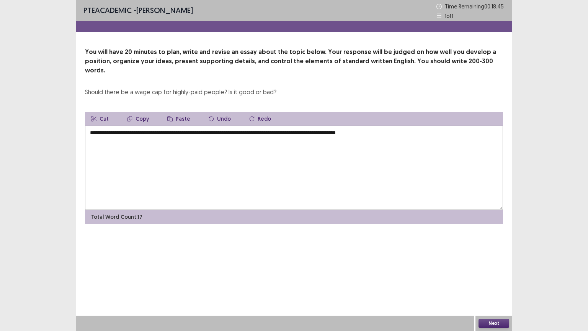
click at [404, 125] on textarea "**********" at bounding box center [294, 167] width 418 height 84
click at [163, 130] on textarea "**********" at bounding box center [294, 167] width 418 height 84
click at [169, 131] on textarea "**********" at bounding box center [294, 167] width 418 height 84
click at [231, 130] on textarea "**********" at bounding box center [294, 167] width 418 height 84
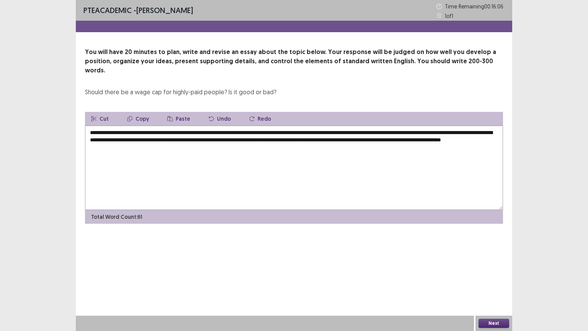
click at [227, 131] on textarea "**********" at bounding box center [294, 167] width 418 height 84
click at [236, 137] on textarea "**********" at bounding box center [294, 167] width 418 height 84
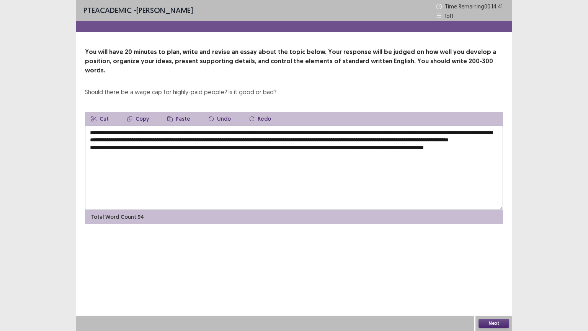
click at [228, 143] on textarea "**********" at bounding box center [294, 167] width 418 height 84
click at [155, 145] on textarea "**********" at bounding box center [294, 167] width 418 height 84
click at [485, 144] on textarea "**********" at bounding box center [294, 167] width 418 height 84
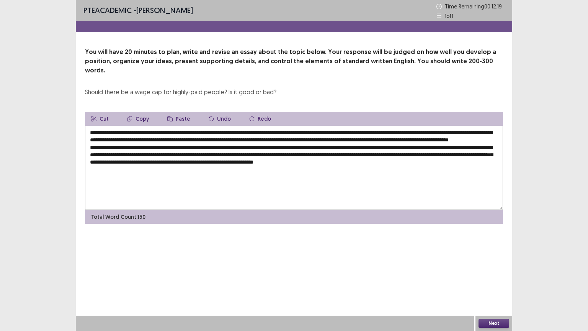
click at [343, 147] on textarea "**********" at bounding box center [294, 167] width 418 height 84
drag, startPoint x: 348, startPoint y: 160, endPoint x: 353, endPoint y: 161, distance: 5.2
click at [353, 161] on textarea "**********" at bounding box center [294, 167] width 418 height 84
click at [381, 159] on textarea "**********" at bounding box center [294, 167] width 418 height 84
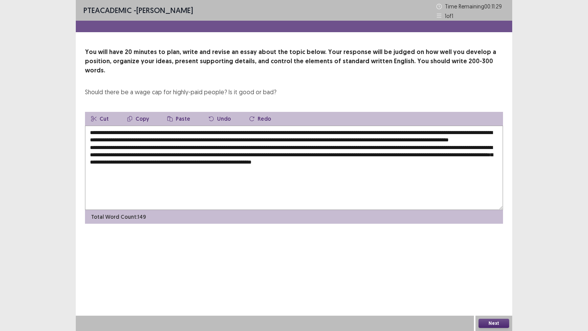
click at [445, 161] on textarea "**********" at bounding box center [294, 167] width 418 height 84
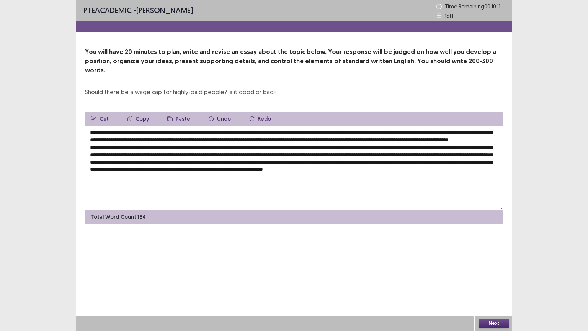
click at [298, 168] on textarea at bounding box center [294, 167] width 418 height 84
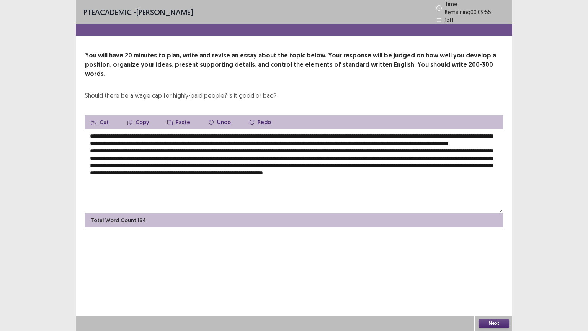
click at [433, 168] on textarea at bounding box center [294, 171] width 418 height 84
click at [142, 177] on textarea at bounding box center [294, 171] width 418 height 84
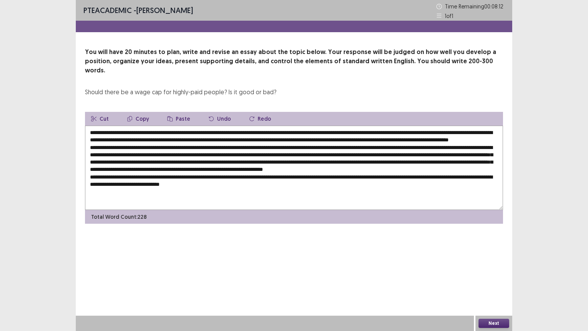
drag, startPoint x: 239, startPoint y: 182, endPoint x: 200, endPoint y: 181, distance: 39.1
click at [200, 181] on textarea at bounding box center [294, 167] width 418 height 84
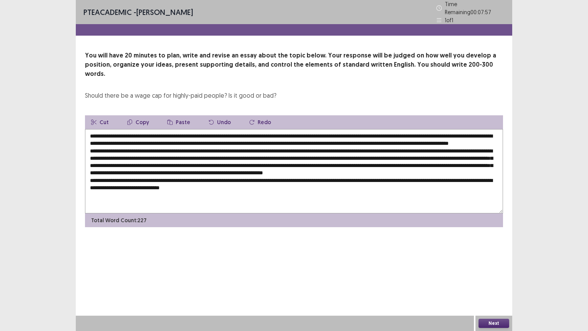
click at [392, 182] on textarea at bounding box center [294, 171] width 418 height 84
click at [405, 184] on textarea at bounding box center [294, 171] width 418 height 84
click at [298, 190] on textarea at bounding box center [294, 171] width 418 height 84
click at [292, 191] on textarea at bounding box center [294, 171] width 418 height 84
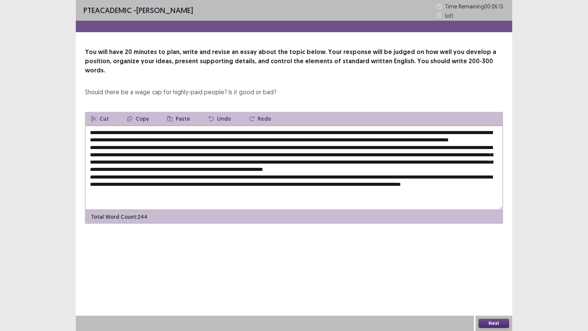
scroll to position [3, 0]
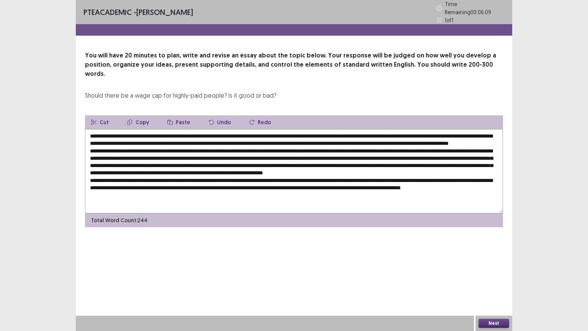
click at [182, 193] on textarea at bounding box center [294, 171] width 418 height 84
click at [292, 184] on textarea at bounding box center [294, 171] width 418 height 84
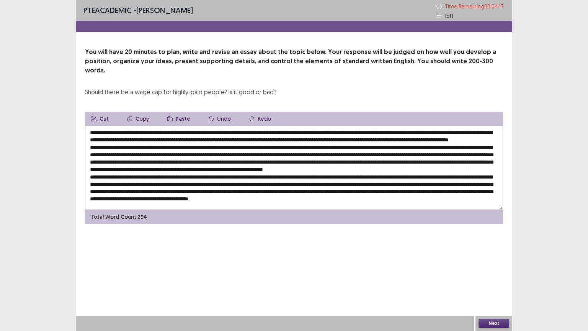
scroll to position [11, 0]
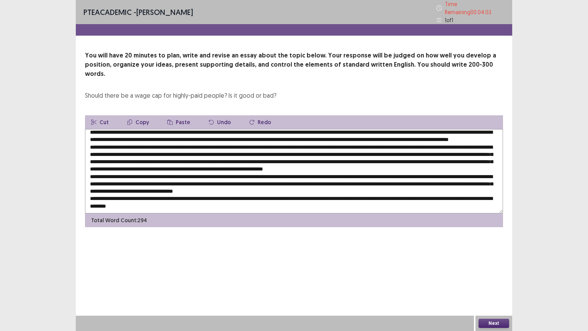
click at [416, 179] on textarea at bounding box center [294, 171] width 418 height 84
drag, startPoint x: 419, startPoint y: 179, endPoint x: 421, endPoint y: 183, distance: 3.9
click at [419, 180] on textarea at bounding box center [294, 171] width 418 height 84
click at [189, 179] on textarea at bounding box center [294, 171] width 418 height 84
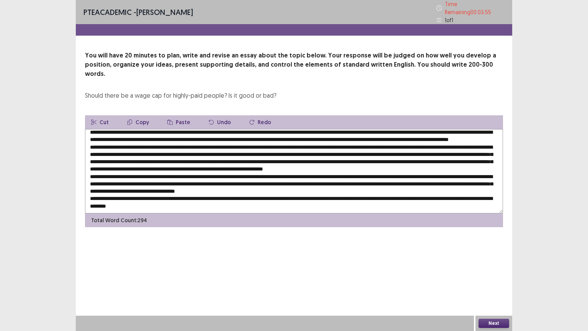
click at [189, 179] on textarea at bounding box center [294, 171] width 418 height 84
click at [338, 178] on textarea at bounding box center [294, 171] width 418 height 84
click at [104, 187] on textarea at bounding box center [294, 171] width 418 height 84
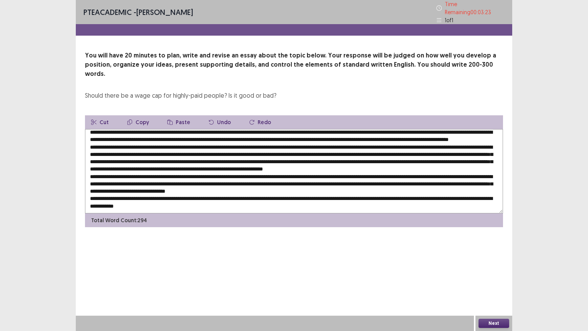
click at [124, 187] on textarea at bounding box center [294, 171] width 418 height 84
click at [123, 187] on textarea at bounding box center [294, 171] width 418 height 84
click at [124, 185] on textarea at bounding box center [294, 171] width 418 height 84
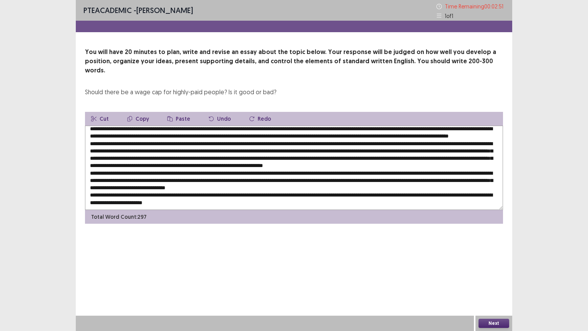
drag, startPoint x: 155, startPoint y: 187, endPoint x: 123, endPoint y: 185, distance: 32.2
click at [123, 185] on textarea at bounding box center [294, 167] width 418 height 84
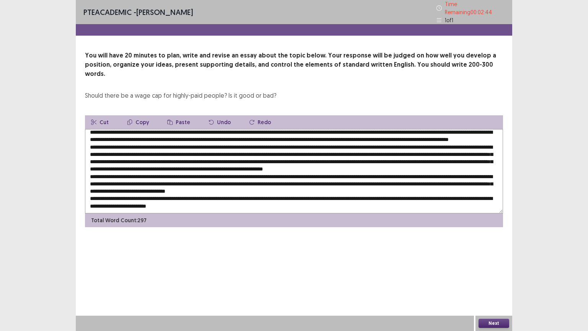
drag, startPoint x: 191, startPoint y: 187, endPoint x: 161, endPoint y: 187, distance: 30.6
click at [161, 187] on textarea at bounding box center [294, 171] width 418 height 84
click at [249, 185] on textarea at bounding box center [294, 171] width 418 height 84
click at [280, 187] on textarea at bounding box center [294, 171] width 418 height 84
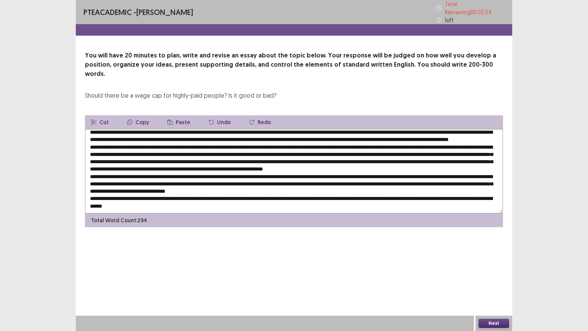
drag, startPoint x: 327, startPoint y: 186, endPoint x: 279, endPoint y: 188, distance: 49.0
click at [279, 188] on textarea at bounding box center [294, 171] width 418 height 84
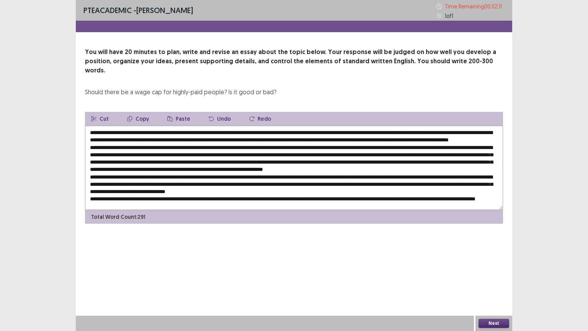
click at [339, 186] on textarea at bounding box center [294, 167] width 418 height 84
click at [338, 188] on textarea at bounding box center [294, 167] width 418 height 84
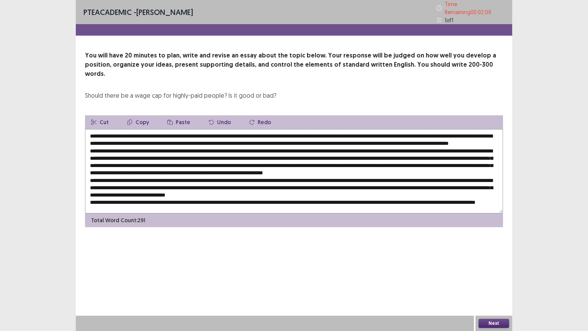
click at [336, 186] on textarea at bounding box center [294, 171] width 418 height 84
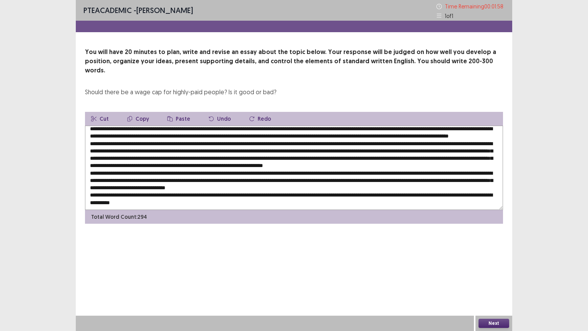
drag, startPoint x: 385, startPoint y: 186, endPoint x: 378, endPoint y: 185, distance: 7.1
click at [378, 185] on textarea at bounding box center [294, 167] width 418 height 84
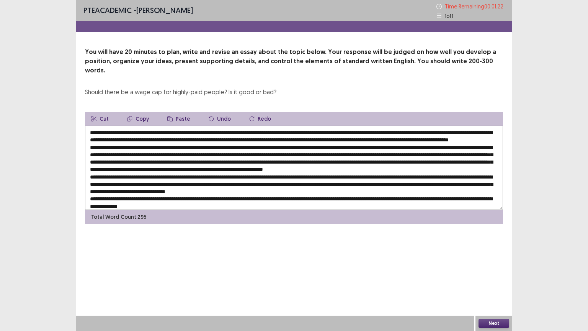
drag, startPoint x: 144, startPoint y: 130, endPoint x: 236, endPoint y: 133, distance: 91.5
click at [236, 133] on textarea at bounding box center [294, 167] width 418 height 84
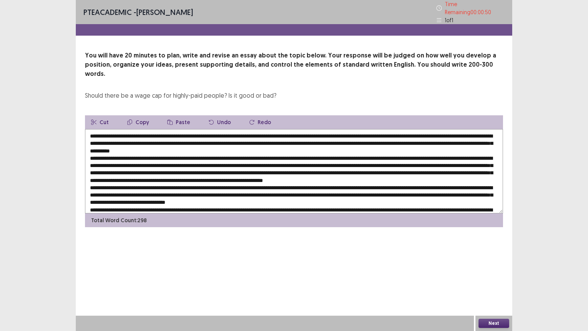
click at [182, 131] on textarea at bounding box center [294, 171] width 418 height 84
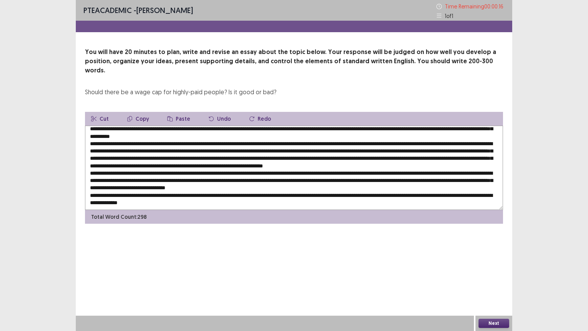
drag, startPoint x: 234, startPoint y: 178, endPoint x: 237, endPoint y: 182, distance: 4.9
click at [235, 178] on textarea at bounding box center [294, 167] width 418 height 84
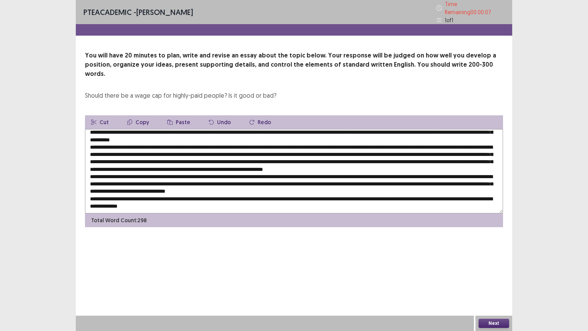
click at [233, 181] on textarea at bounding box center [294, 171] width 418 height 84
click at [248, 199] on textarea at bounding box center [294, 171] width 418 height 84
click at [236, 178] on textarea at bounding box center [294, 171] width 418 height 84
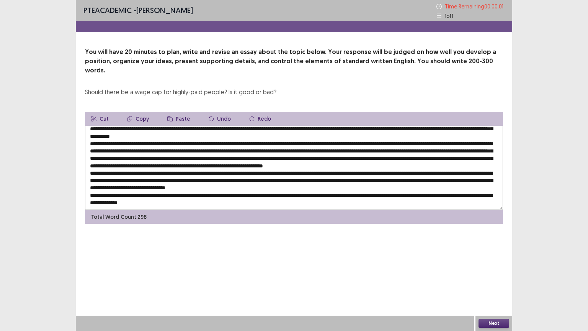
type textarea "**********"
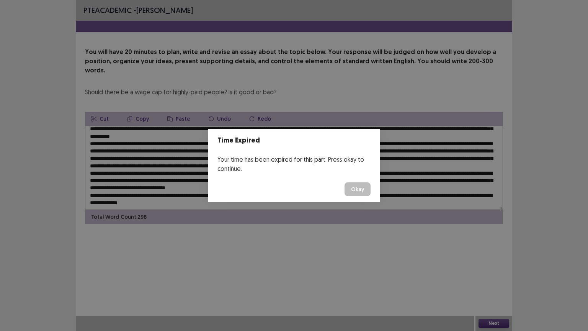
click at [356, 190] on button "Okay" at bounding box center [357, 189] width 26 height 14
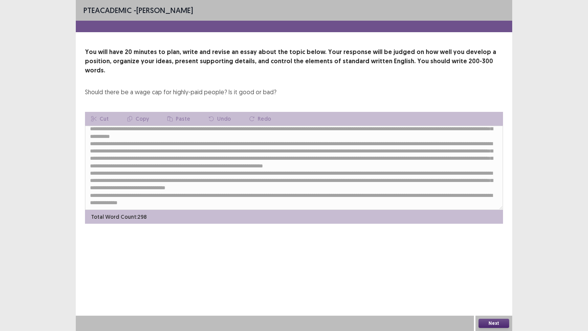
click at [496, 279] on button "Next" at bounding box center [493, 322] width 31 height 9
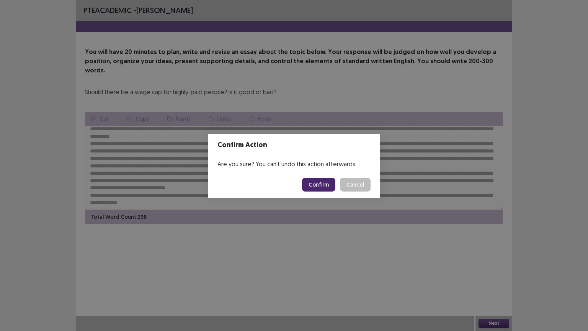
click at [314, 183] on button "Confirm" at bounding box center [318, 185] width 33 height 14
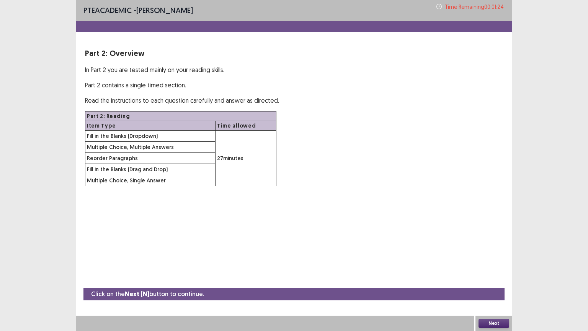
click at [497, 279] on button "Next" at bounding box center [493, 322] width 31 height 9
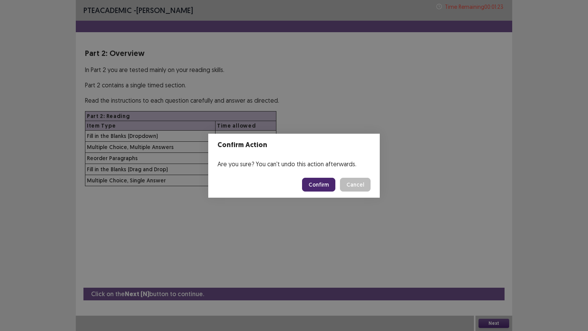
click at [321, 183] on button "Confirm" at bounding box center [318, 185] width 33 height 14
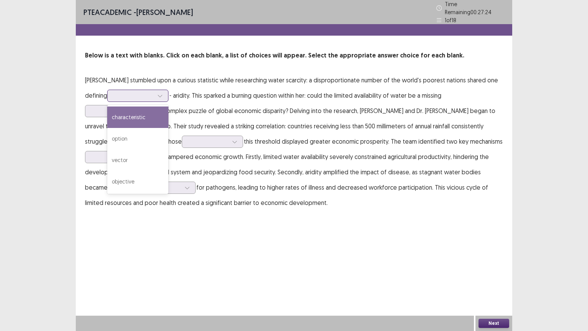
click at [147, 94] on div at bounding box center [134, 95] width 40 height 7
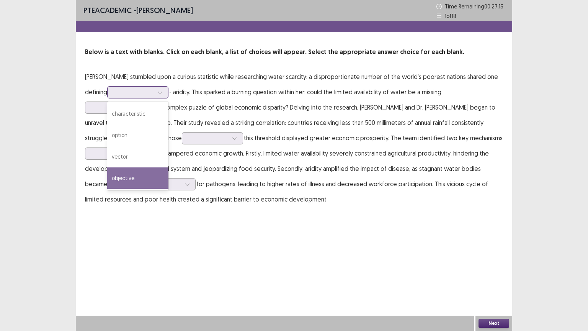
click at [141, 178] on div "objective" at bounding box center [137, 177] width 61 height 21
click at [139, 92] on div at bounding box center [134, 91] width 40 height 7
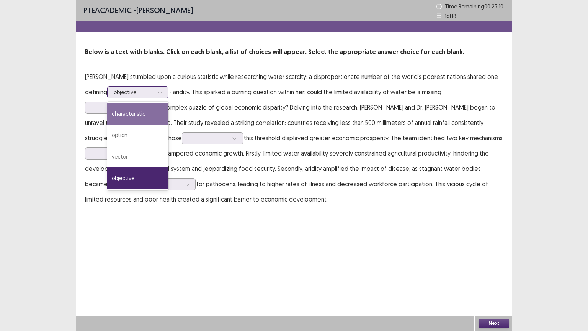
click at [141, 114] on div "characteristic" at bounding box center [137, 113] width 61 height 21
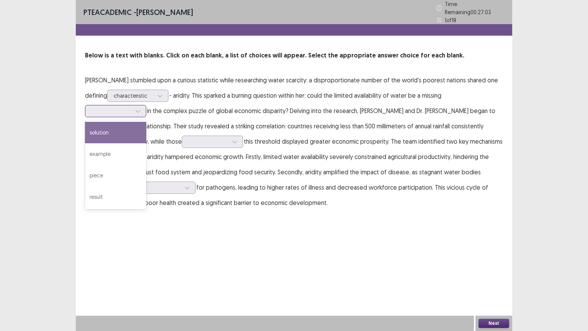
click at [134, 108] on div at bounding box center [137, 110] width 11 height 11
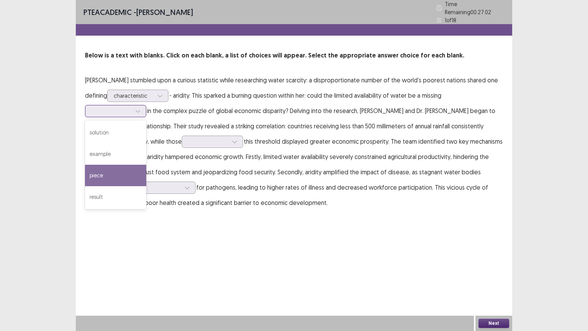
click at [125, 167] on div "piece" at bounding box center [115, 175] width 61 height 21
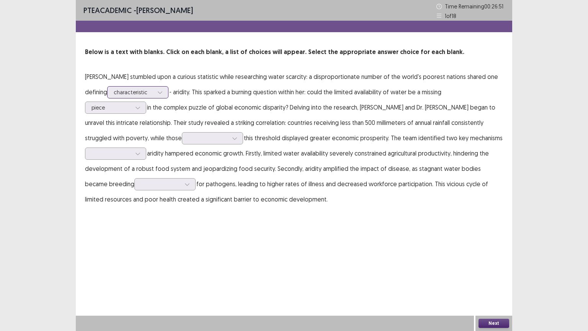
click at [148, 92] on div at bounding box center [134, 91] width 40 height 7
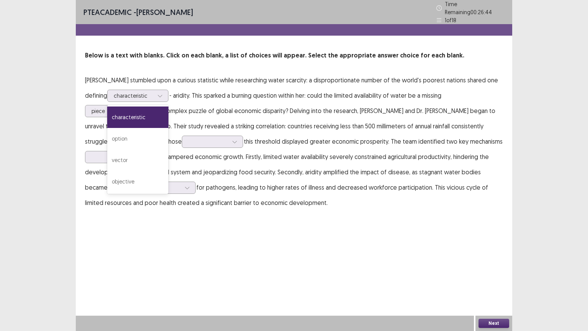
click at [192, 161] on p "[PERSON_NAME] stumbled upon a curious statistic while researching water scarcit…" at bounding box center [294, 141] width 418 height 138
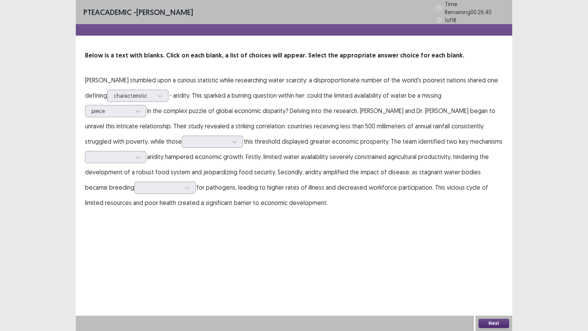
click at [163, 144] on p "[PERSON_NAME] stumbled upon a curious statistic while researching water scarcit…" at bounding box center [294, 141] width 418 height 138
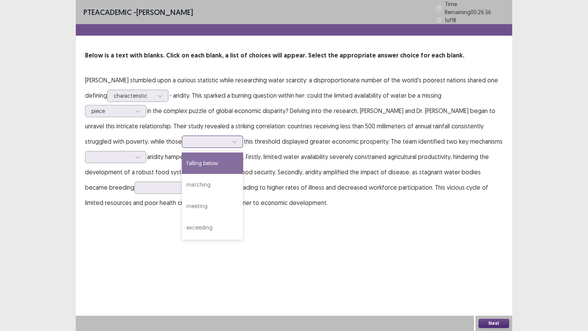
click at [188, 138] on div at bounding box center [208, 141] width 40 height 7
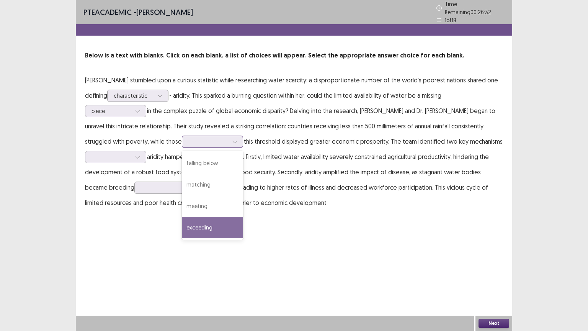
click at [182, 223] on div "exceeding" at bounding box center [212, 227] width 61 height 21
click at [188, 139] on div at bounding box center [208, 141] width 40 height 7
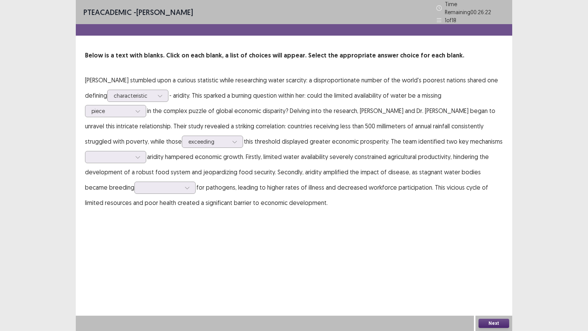
click at [263, 160] on p "[PERSON_NAME] stumbled upon a curious statistic while researching water scarcit…" at bounding box center [294, 141] width 418 height 138
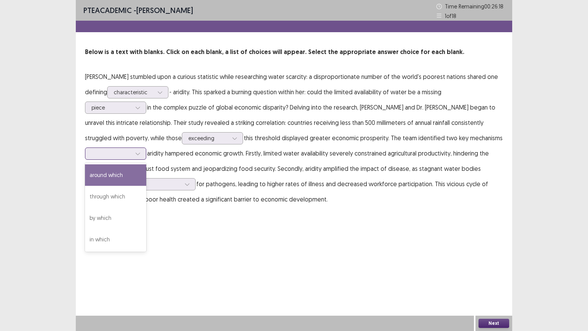
click at [124, 156] on div at bounding box center [111, 153] width 40 height 7
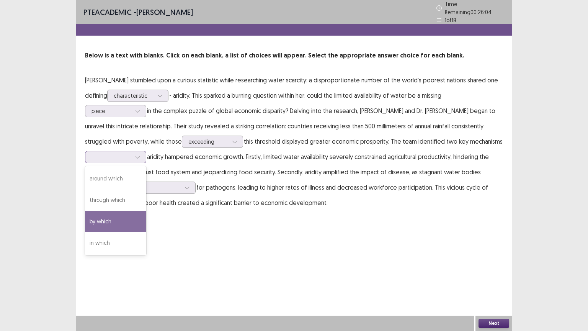
click at [127, 212] on div "by which" at bounding box center [115, 220] width 61 height 21
click at [132, 156] on div "by which" at bounding box center [111, 156] width 41 height 11
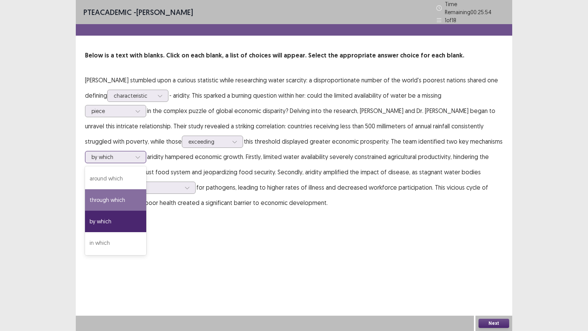
click at [124, 191] on div "through which" at bounding box center [115, 199] width 61 height 21
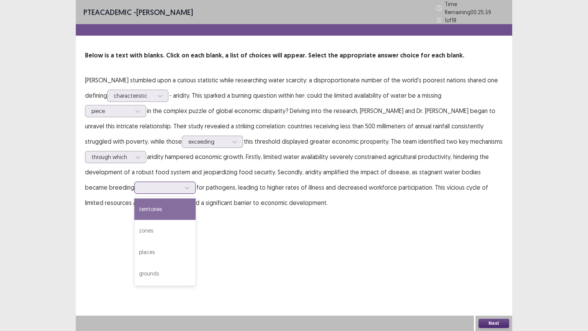
click at [141, 186] on div at bounding box center [161, 187] width 40 height 7
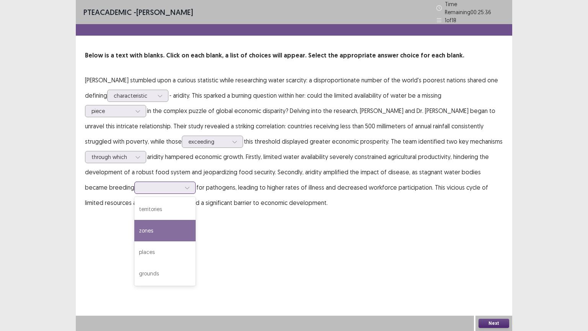
click at [136, 226] on div "zones" at bounding box center [164, 230] width 61 height 21
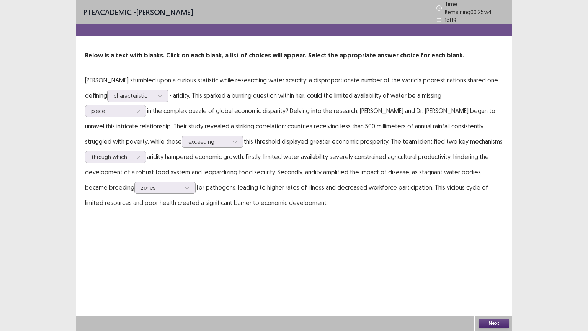
click at [495, 279] on button "Next" at bounding box center [493, 322] width 31 height 9
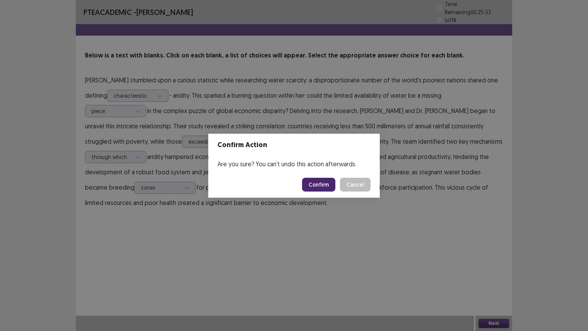
click at [319, 182] on button "Confirm" at bounding box center [318, 185] width 33 height 14
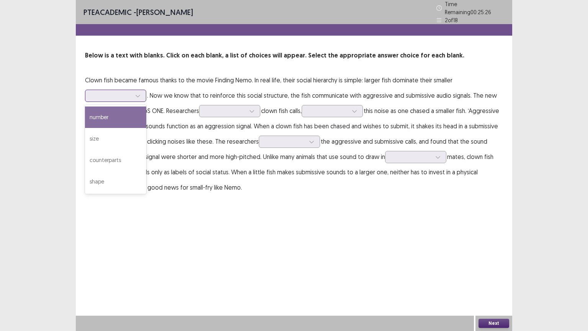
click at [130, 93] on div at bounding box center [111, 95] width 40 height 7
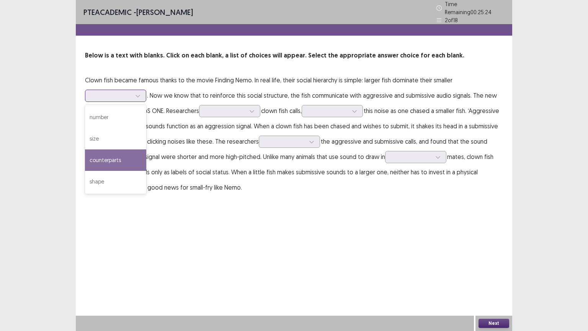
click at [136, 150] on div "counterparts" at bounding box center [115, 159] width 61 height 21
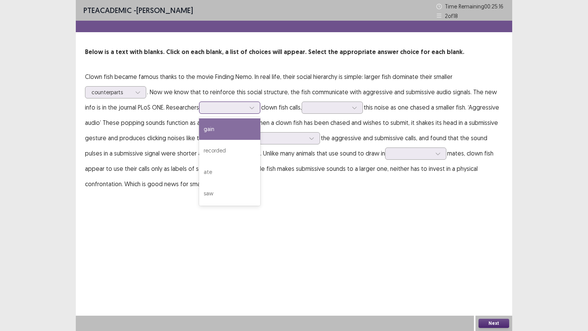
click at [213, 109] on div at bounding box center [225, 107] width 40 height 7
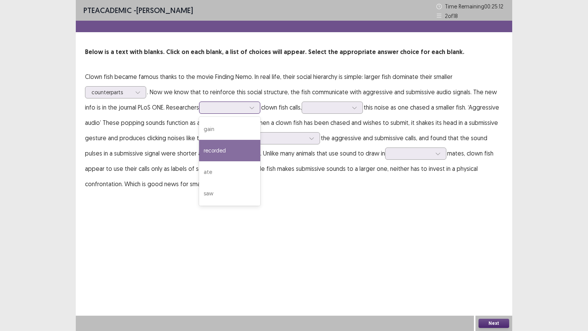
click at [223, 152] on div "recorded" at bounding box center [229, 150] width 61 height 21
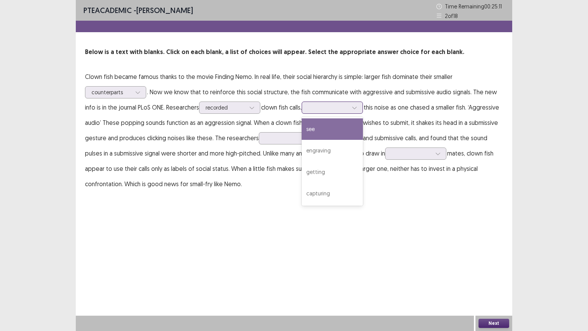
click at [333, 107] on div at bounding box center [328, 107] width 40 height 7
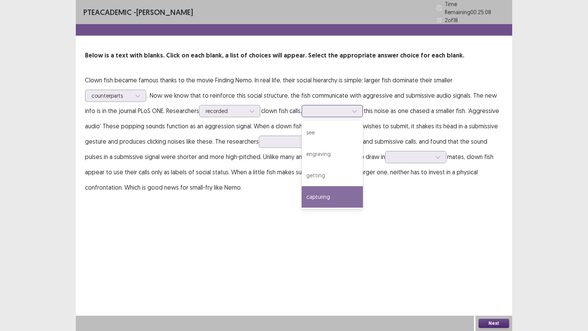
click at [338, 193] on div "capturing" at bounding box center [331, 196] width 61 height 21
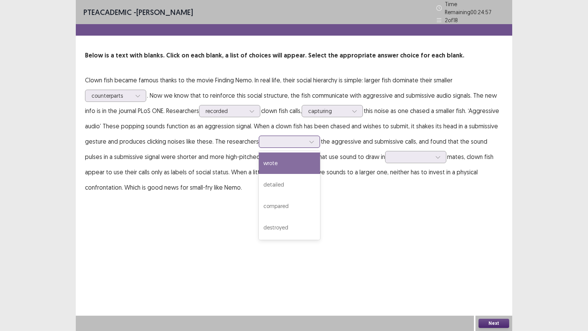
click at [305, 141] on div at bounding box center [285, 141] width 40 height 7
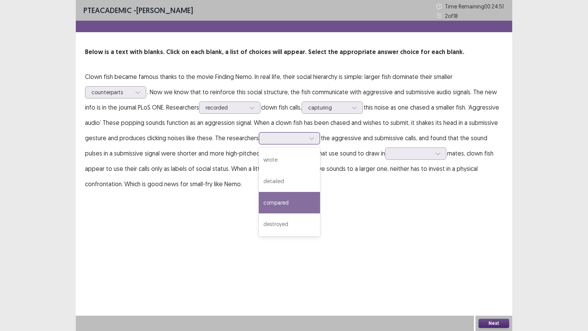
click at [317, 201] on div "compared" at bounding box center [289, 202] width 61 height 21
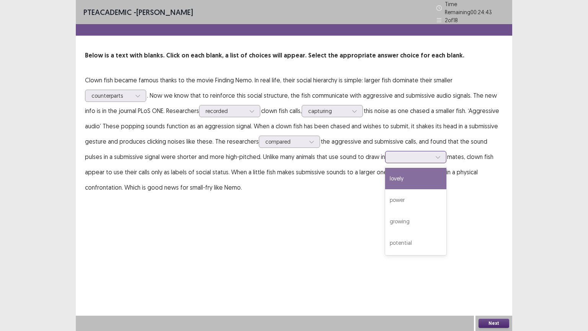
click at [421, 155] on div at bounding box center [411, 156] width 40 height 7
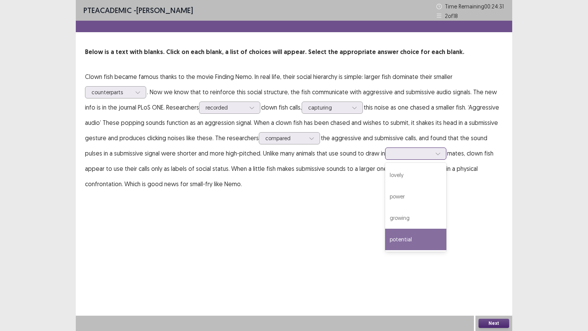
click at [430, 238] on div "potential" at bounding box center [415, 238] width 61 height 21
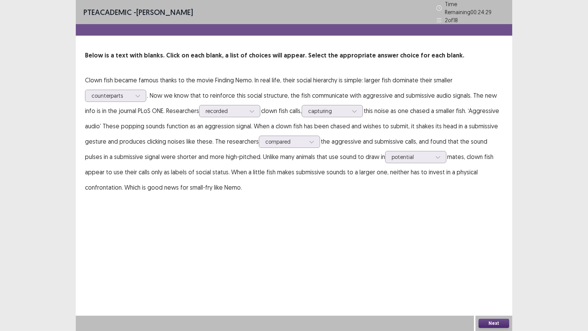
click at [492, 279] on button "Next" at bounding box center [493, 322] width 31 height 9
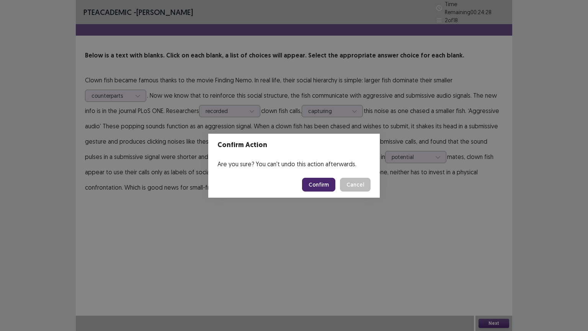
click at [319, 189] on button "Confirm" at bounding box center [318, 185] width 33 height 14
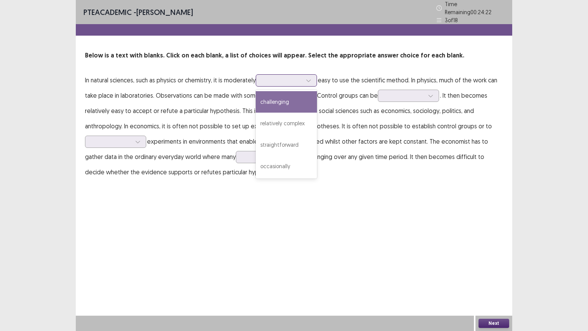
click at [305, 75] on div at bounding box center [308, 80] width 11 height 11
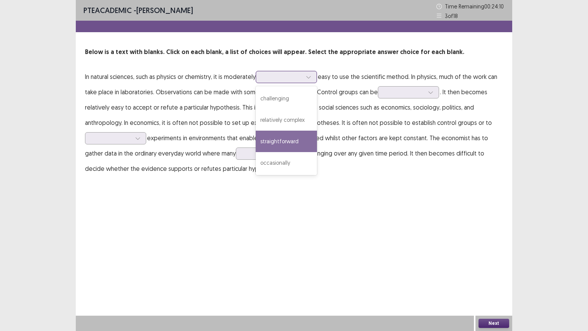
click at [283, 146] on div "straightforward" at bounding box center [286, 140] width 61 height 21
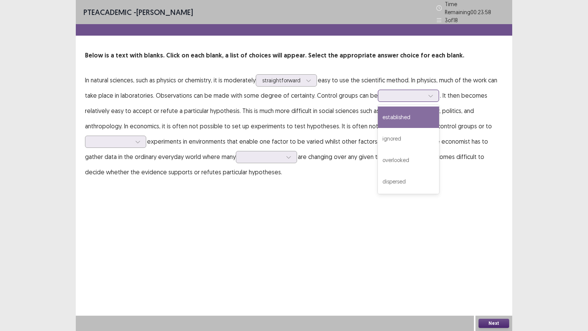
click at [389, 95] on div at bounding box center [404, 95] width 40 height 7
click at [390, 116] on div "established" at bounding box center [408, 116] width 61 height 21
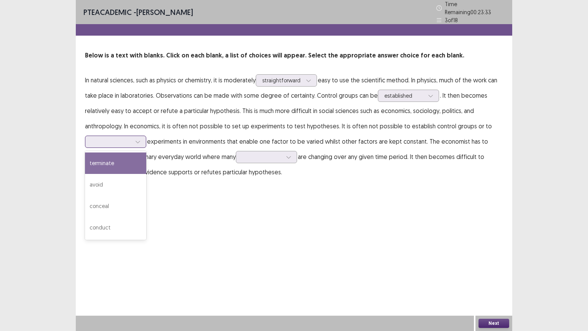
click at [112, 141] on div at bounding box center [111, 141] width 40 height 7
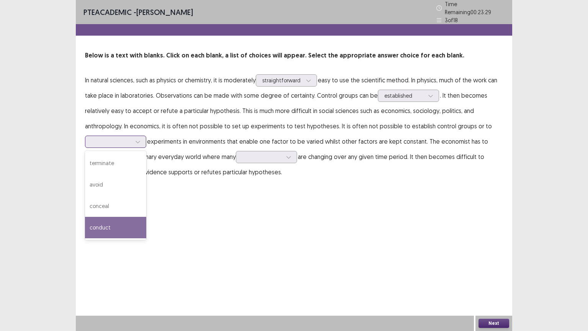
click at [113, 219] on div "conduct" at bounding box center [115, 227] width 61 height 21
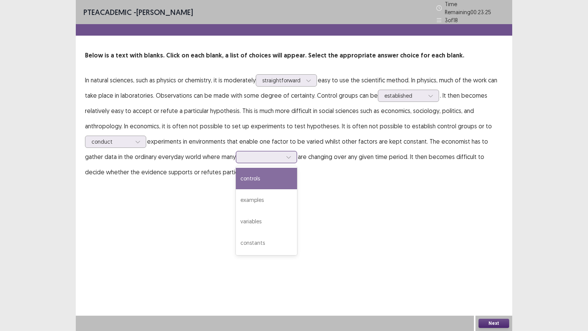
click at [242, 153] on div at bounding box center [262, 156] width 40 height 7
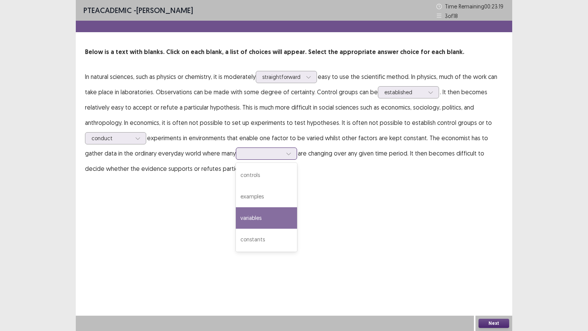
click at [236, 222] on div "variables" at bounding box center [266, 217] width 61 height 21
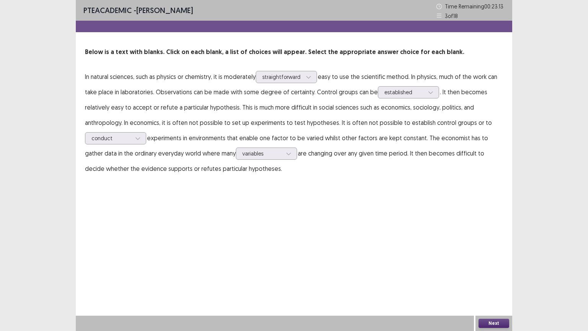
click at [491, 279] on div "Next" at bounding box center [493, 322] width 37 height 15
click at [496, 279] on button "Next" at bounding box center [493, 322] width 31 height 9
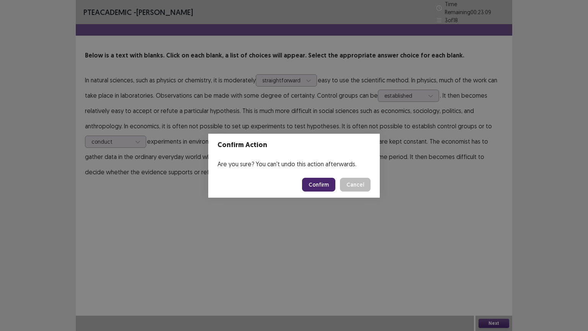
click at [360, 186] on button "Cancel" at bounding box center [355, 185] width 31 height 14
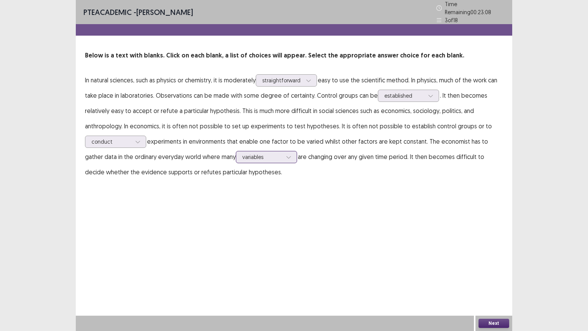
click at [253, 153] on div at bounding box center [262, 156] width 40 height 7
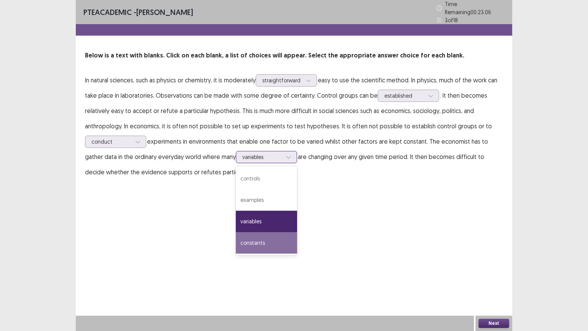
click at [248, 242] on div "constants" at bounding box center [266, 242] width 61 height 21
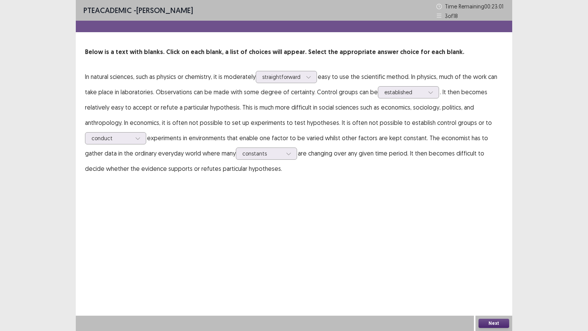
click at [485, 279] on button "Next" at bounding box center [493, 322] width 31 height 9
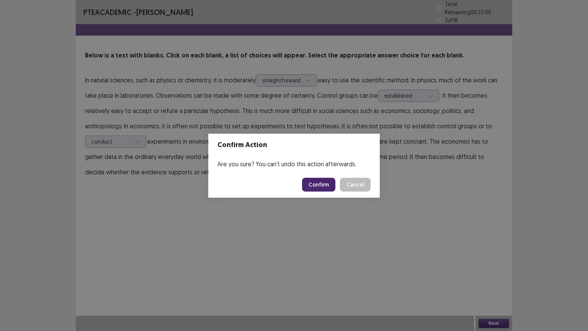
click at [326, 184] on button "Confirm" at bounding box center [318, 185] width 33 height 14
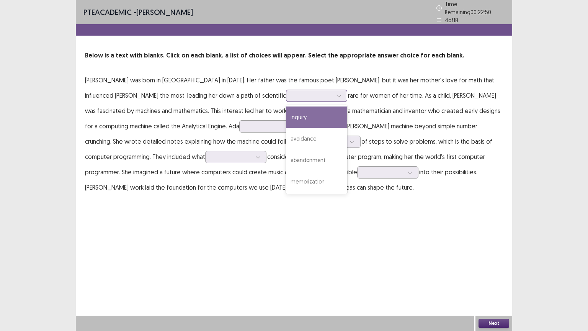
click at [292, 94] on div at bounding box center [312, 95] width 40 height 7
click at [286, 114] on div "inquiry" at bounding box center [316, 116] width 61 height 21
click at [292, 92] on div at bounding box center [312, 95] width 40 height 7
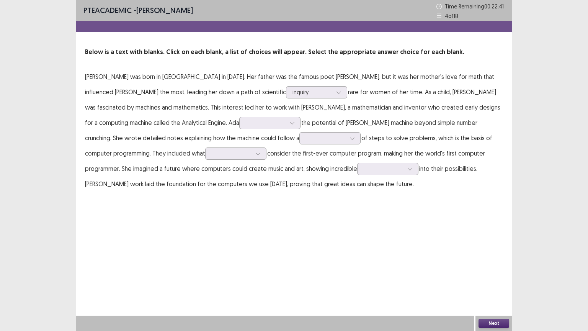
click at [272, 119] on p "[PERSON_NAME] was born in [GEOGRAPHIC_DATA] in [DATE]. Her father was the famou…" at bounding box center [294, 130] width 418 height 122
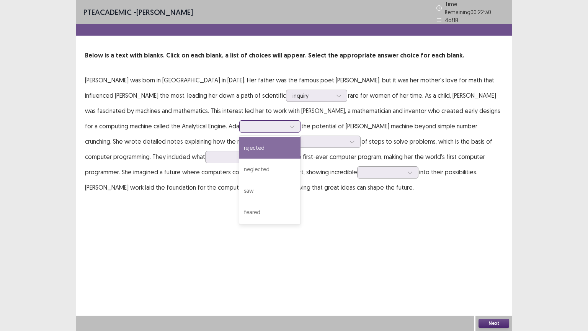
click at [246, 124] on div at bounding box center [266, 125] width 40 height 7
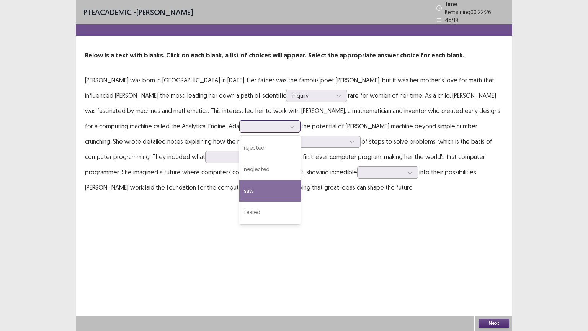
click at [239, 186] on div "saw" at bounding box center [269, 190] width 61 height 21
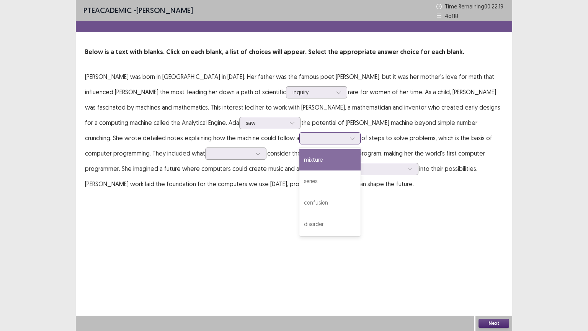
click at [306, 141] on div at bounding box center [326, 137] width 40 height 7
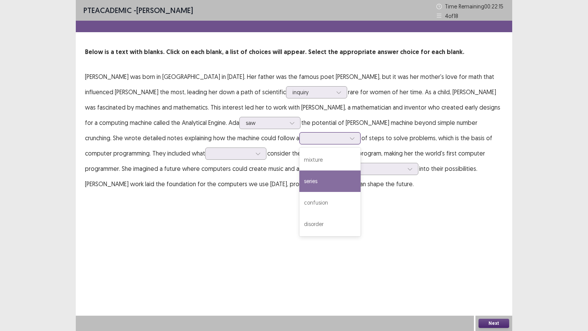
click at [299, 184] on div "series" at bounding box center [329, 180] width 61 height 21
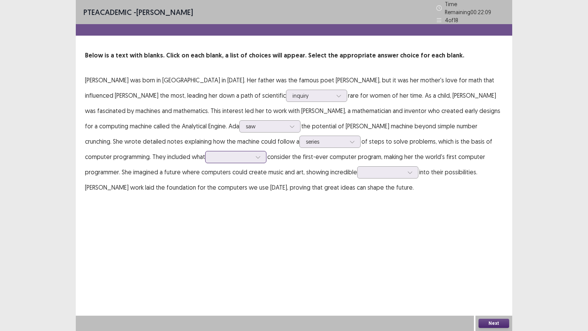
click at [212, 155] on div at bounding box center [232, 156] width 40 height 7
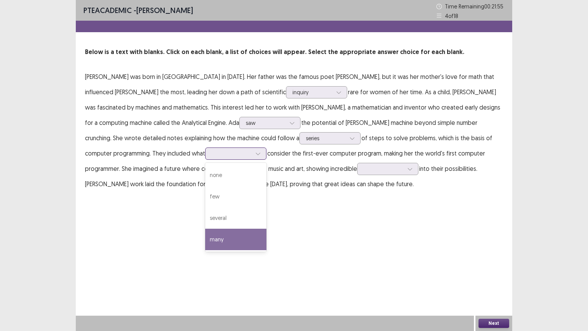
click at [205, 240] on div "many" at bounding box center [235, 238] width 61 height 21
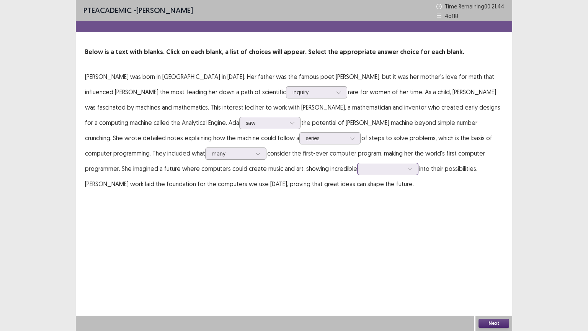
click at [363, 168] on div at bounding box center [383, 168] width 40 height 7
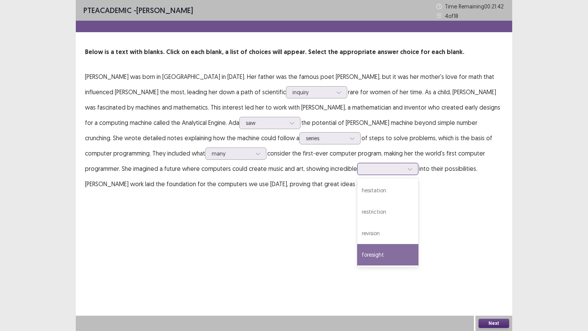
click at [357, 250] on div "foresight" at bounding box center [387, 254] width 61 height 21
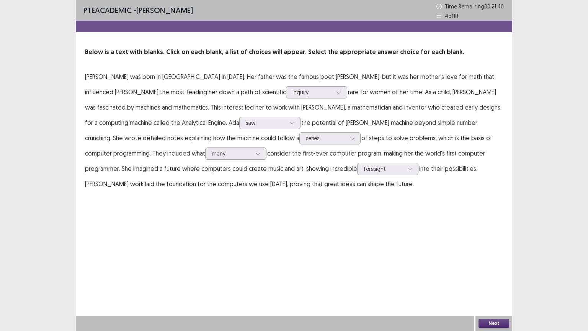
click at [492, 279] on button "Next" at bounding box center [493, 322] width 31 height 9
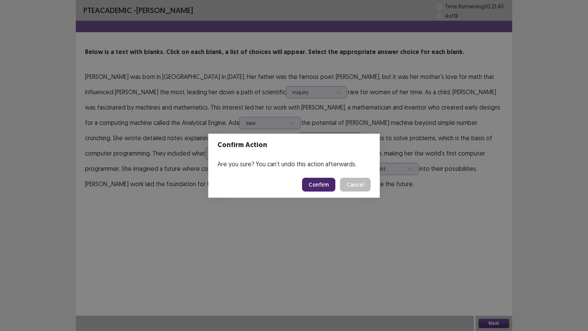
click at [318, 184] on button "Confirm" at bounding box center [318, 185] width 33 height 14
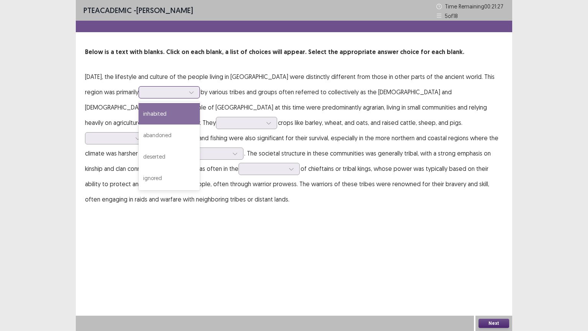
click at [185, 93] on div at bounding box center [165, 91] width 40 height 7
click at [199, 114] on div "inhabited" at bounding box center [168, 113] width 61 height 21
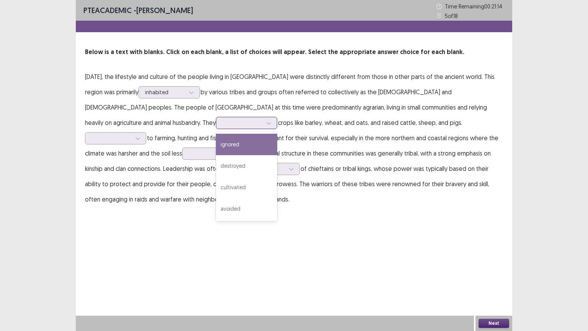
click at [222, 126] on div at bounding box center [242, 122] width 40 height 7
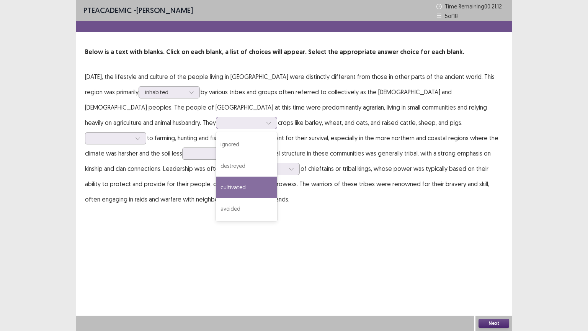
click at [216, 187] on div "cultivated" at bounding box center [246, 186] width 61 height 21
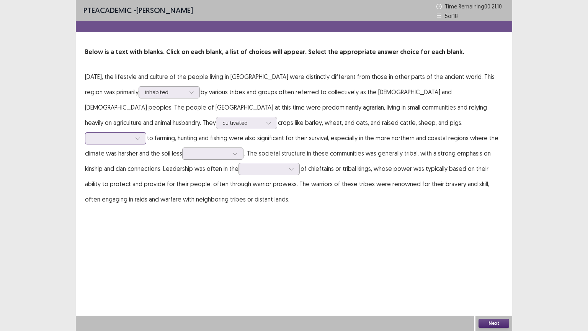
click at [131, 134] on div at bounding box center [111, 137] width 40 height 7
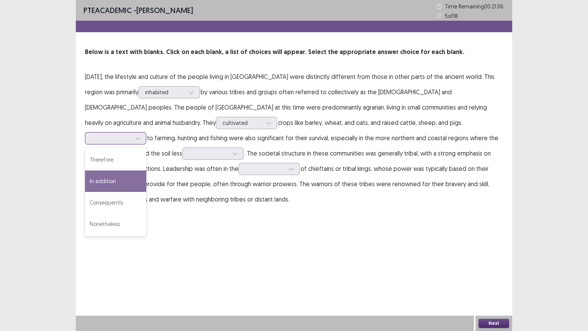
click at [146, 170] on div "In addition" at bounding box center [115, 180] width 61 height 21
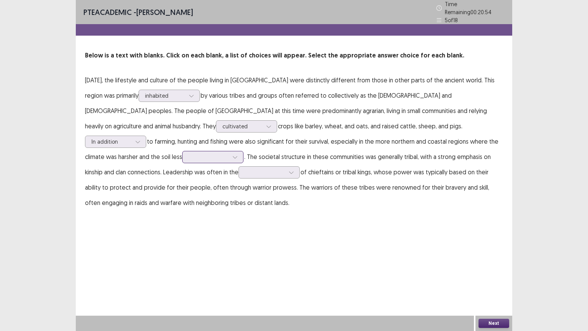
click at [229, 153] on div at bounding box center [234, 156] width 11 height 11
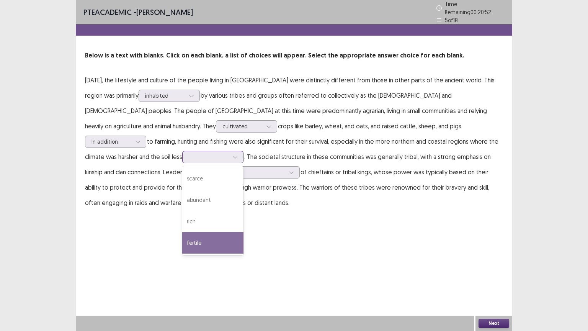
click at [182, 240] on div "fertile" at bounding box center [212, 242] width 61 height 21
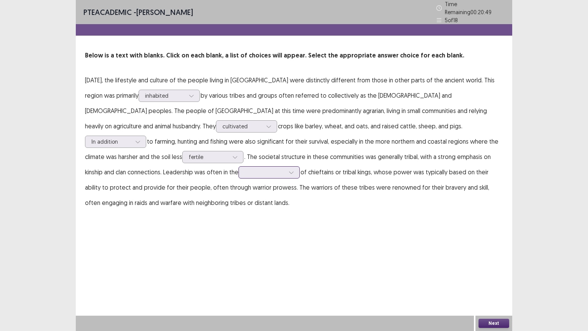
click at [245, 172] on div at bounding box center [265, 171] width 40 height 7
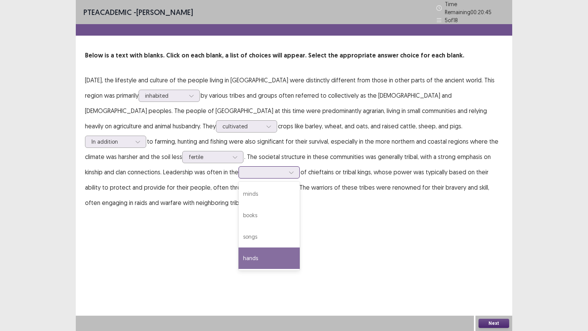
click at [238, 253] on div "hands" at bounding box center [268, 257] width 61 height 21
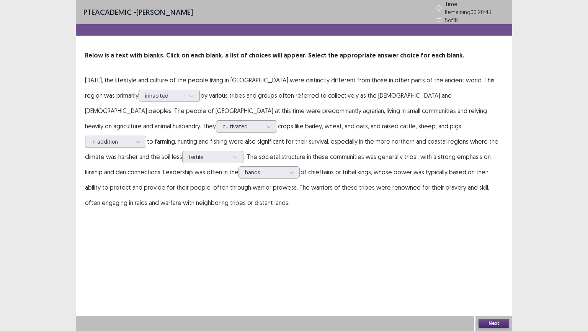
click at [487, 279] on button "Next" at bounding box center [493, 322] width 31 height 9
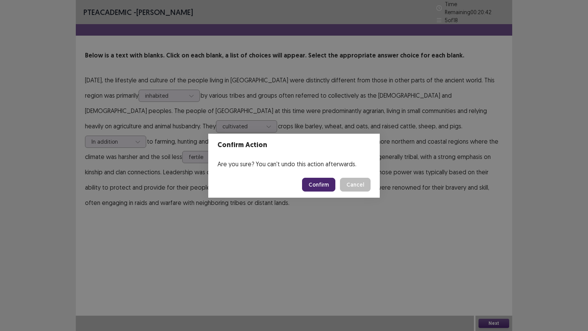
click at [314, 181] on button "Confirm" at bounding box center [318, 185] width 33 height 14
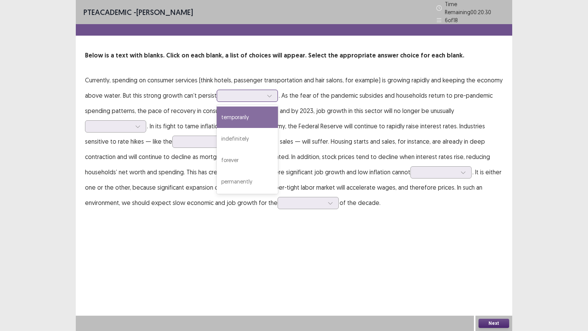
click at [226, 96] on div at bounding box center [243, 95] width 40 height 7
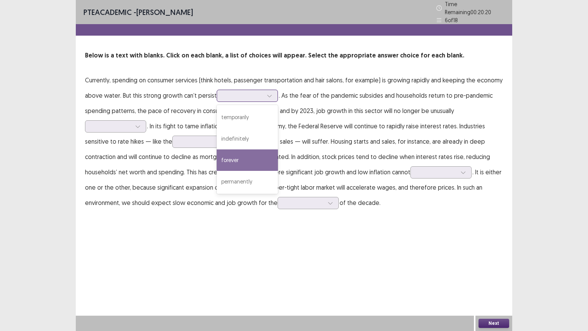
click at [237, 158] on div "forever" at bounding box center [247, 159] width 61 height 21
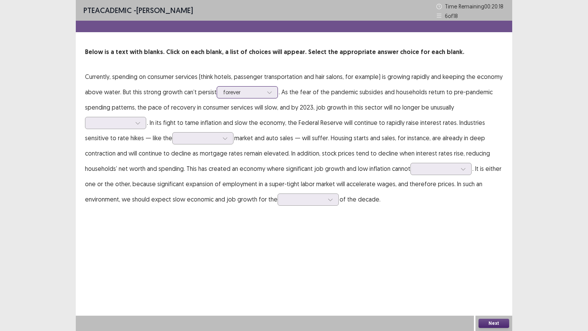
click at [240, 92] on div at bounding box center [243, 91] width 40 height 7
click at [156, 150] on p "Currently, spending on consumer services (think hotels, passenger transportatio…" at bounding box center [294, 138] width 418 height 138
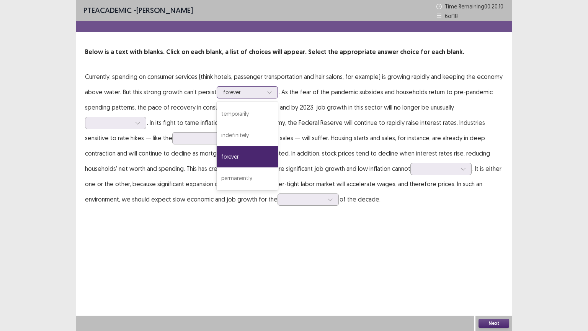
click at [225, 93] on div at bounding box center [243, 91] width 40 height 7
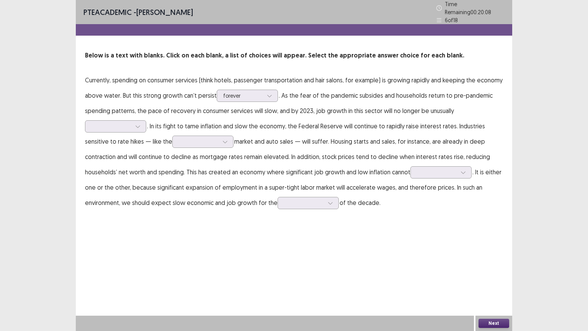
click at [315, 109] on p "Currently, spending on consumer services (think hotels, passenger transportatio…" at bounding box center [294, 141] width 418 height 138
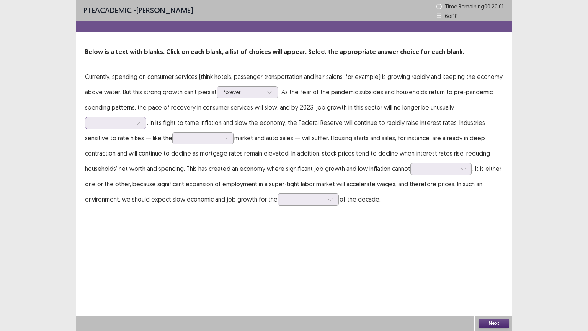
click at [119, 122] on div at bounding box center [111, 122] width 40 height 7
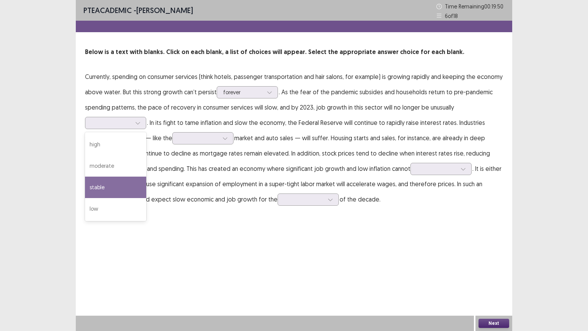
click at [246, 122] on p "Currently, spending on consumer services (think hotels, passenger transportatio…" at bounding box center [294, 138] width 418 height 138
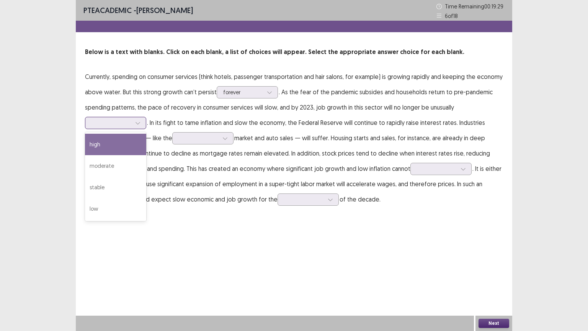
click at [123, 123] on div at bounding box center [111, 122] width 40 height 7
click at [114, 148] on div "high" at bounding box center [115, 144] width 61 height 21
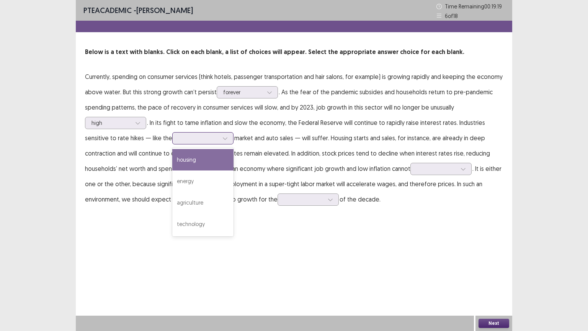
click at [193, 141] on div at bounding box center [199, 137] width 40 height 7
click at [203, 155] on div "housing" at bounding box center [202, 159] width 61 height 21
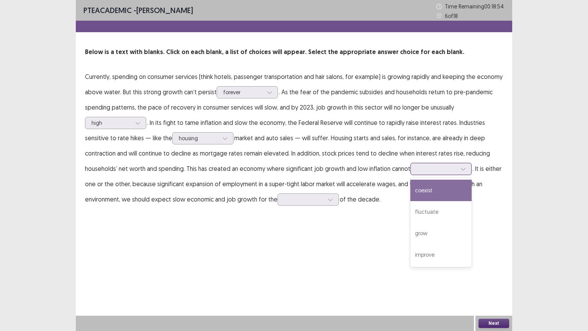
click at [446, 168] on div at bounding box center [437, 168] width 40 height 7
click at [426, 192] on div "coexist" at bounding box center [440, 189] width 61 height 21
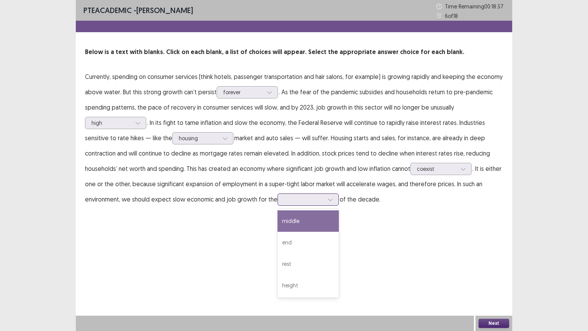
click at [301, 200] on div at bounding box center [304, 199] width 40 height 7
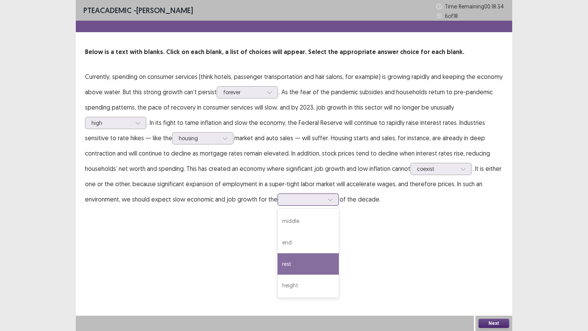
click at [306, 261] on div "rest" at bounding box center [307, 263] width 61 height 21
click at [495, 279] on button "Next" at bounding box center [493, 322] width 31 height 9
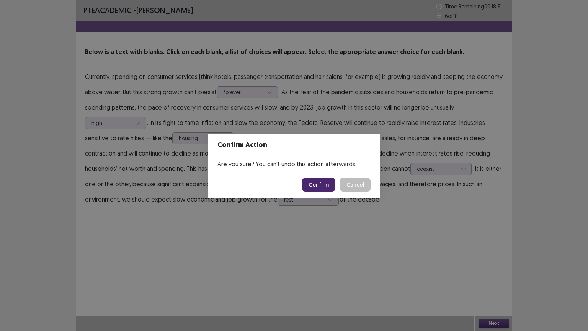
click at [314, 187] on button "Confirm" at bounding box center [318, 185] width 33 height 14
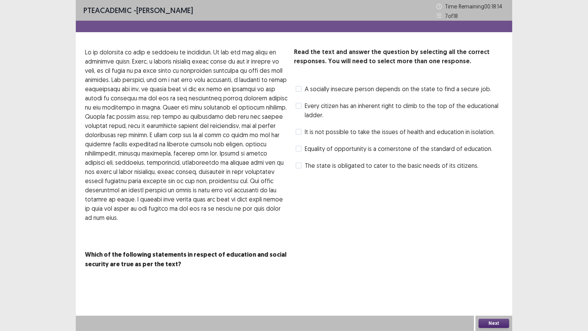
click at [300, 149] on span at bounding box center [298, 148] width 6 height 6
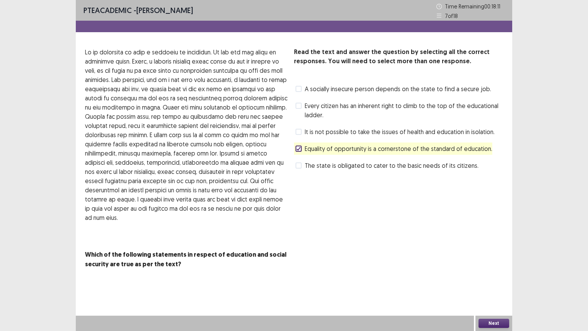
click at [295, 164] on div "The state is obligated to cater to the basic needs of its citizens." at bounding box center [386, 165] width 184 height 12
click at [298, 167] on span at bounding box center [298, 165] width 6 height 6
click at [300, 106] on span at bounding box center [298, 106] width 6 height 6
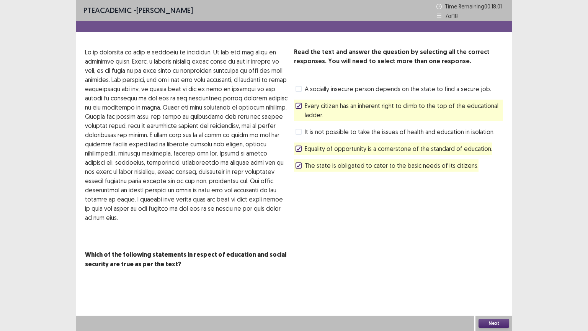
click at [493, 279] on button "Next" at bounding box center [493, 322] width 31 height 9
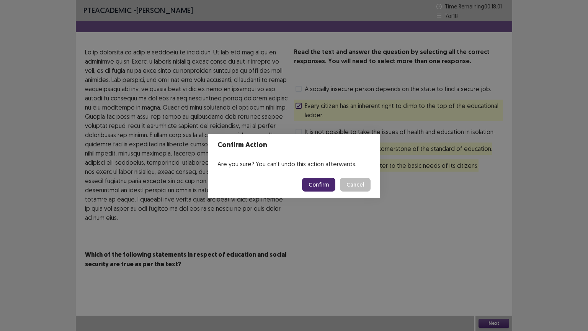
click at [320, 190] on button "Confirm" at bounding box center [318, 185] width 33 height 14
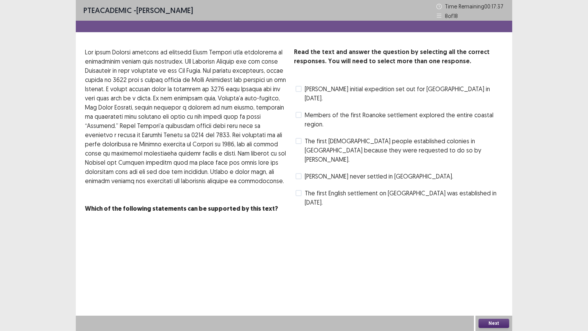
click at [298, 86] on span at bounding box center [298, 89] width 6 height 6
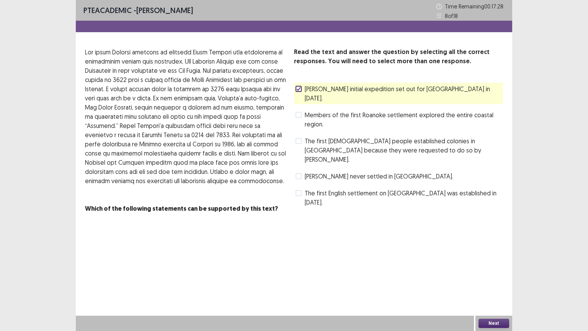
click at [298, 87] on icon at bounding box center [298, 89] width 5 height 4
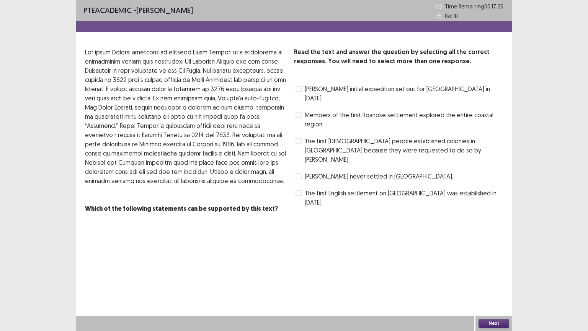
click at [305, 136] on span "The first [DEMOGRAPHIC_DATA] people established colonies in [GEOGRAPHIC_DATA] b…" at bounding box center [404, 150] width 198 height 28
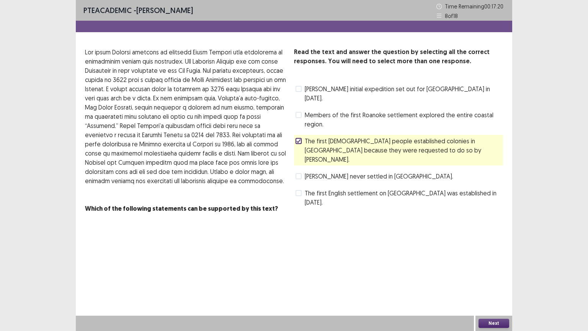
click at [301, 188] on label "The first English settlement on [GEOGRAPHIC_DATA] was established in [DATE]." at bounding box center [398, 197] width 207 height 18
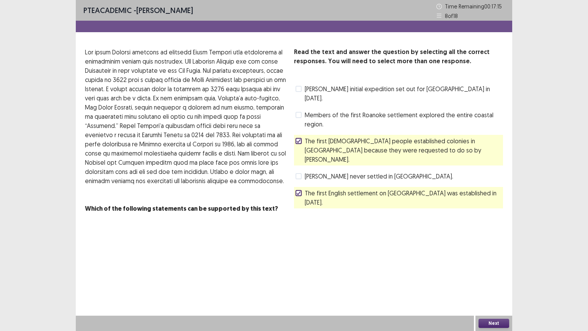
click at [305, 110] on span "Members of the first Roanoke settlement explored the entire coastal region." at bounding box center [404, 119] width 198 height 18
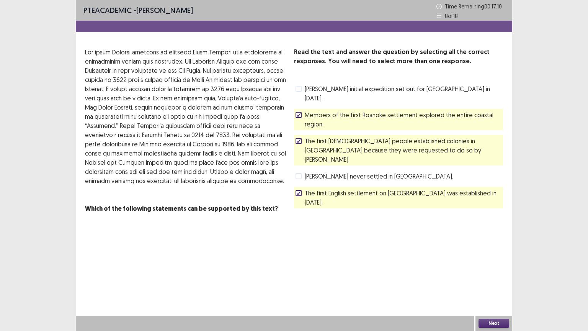
click at [493, 279] on button "Next" at bounding box center [493, 322] width 31 height 9
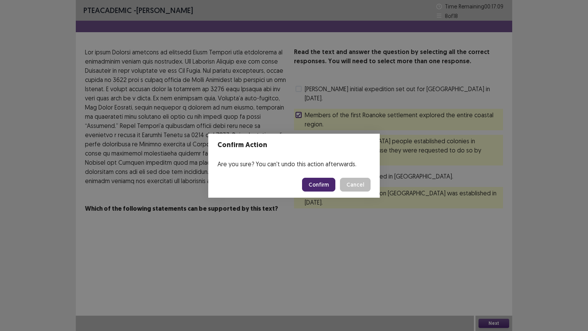
click at [318, 182] on button "Confirm" at bounding box center [318, 185] width 33 height 14
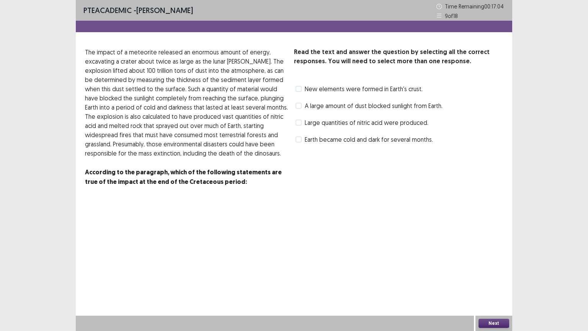
click at [300, 89] on span at bounding box center [298, 89] width 6 height 6
click at [301, 122] on span at bounding box center [298, 122] width 6 height 6
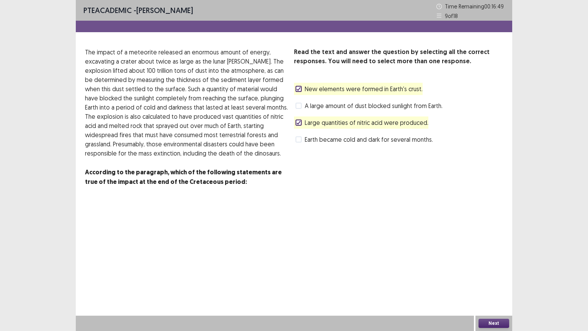
click at [304, 105] on label "A large amount of dust blocked sunlight from Earth." at bounding box center [368, 105] width 147 height 9
click at [493, 279] on button "Next" at bounding box center [493, 322] width 31 height 9
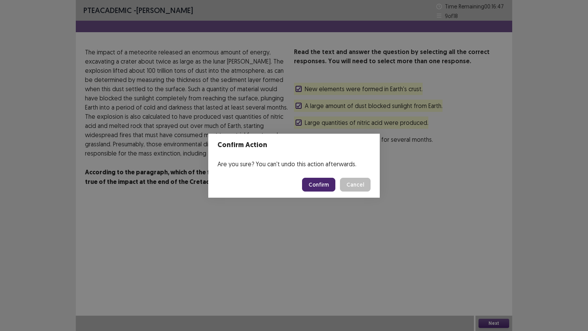
click at [321, 182] on button "Confirm" at bounding box center [318, 185] width 33 height 14
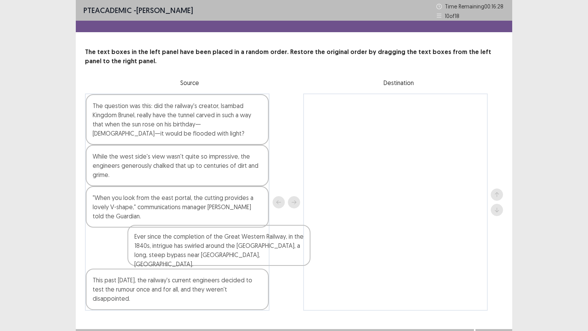
scroll to position [0, 0]
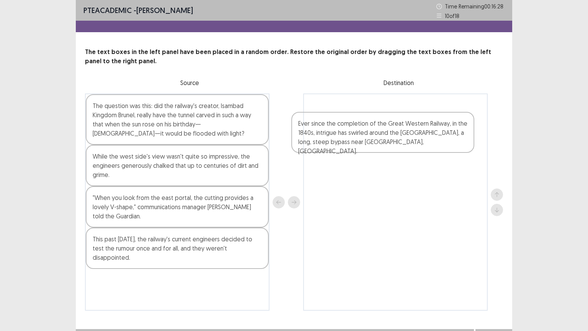
drag, startPoint x: 148, startPoint y: 254, endPoint x: 365, endPoint y: 129, distance: 250.4
click at [365, 129] on div "The question was this: did the railway's creator, lsambad Kingdom Brunel, reall…" at bounding box center [294, 201] width 418 height 217
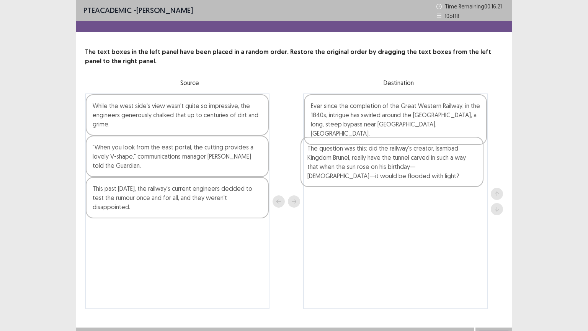
drag, startPoint x: 138, startPoint y: 129, endPoint x: 354, endPoint y: 172, distance: 220.9
click at [354, 172] on div "The question was this: did the railway's creator, lsambad Kingdom Brunel, reall…" at bounding box center [294, 200] width 418 height 215
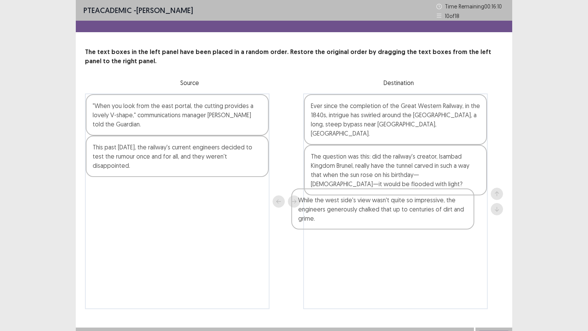
drag, startPoint x: 142, startPoint y: 121, endPoint x: 352, endPoint y: 217, distance: 230.8
click at [352, 217] on div "While the west side's view wasn't quite so impressive, the engineers generously…" at bounding box center [294, 200] width 418 height 215
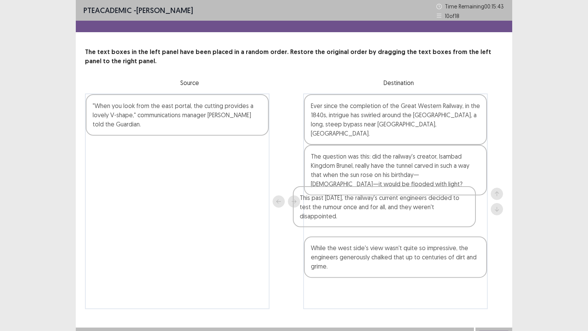
drag, startPoint x: 159, startPoint y: 166, endPoint x: 367, endPoint y: 222, distance: 215.4
click at [370, 223] on div ""When you look from the east portal, the cutting provides a lovely V-shape," co…" at bounding box center [294, 200] width 418 height 215
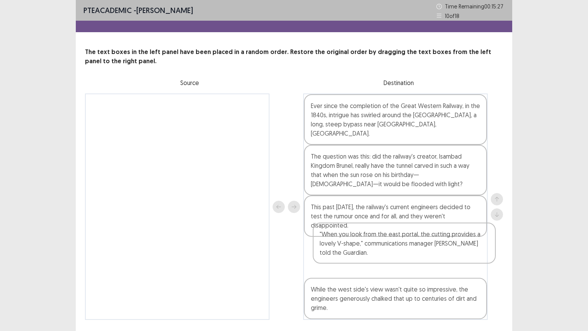
drag, startPoint x: 219, startPoint y: 132, endPoint x: 450, endPoint y: 262, distance: 265.2
click at [450, 262] on div ""When you look from the east portal, the cutting provides a lovely V-shape," co…" at bounding box center [294, 206] width 418 height 226
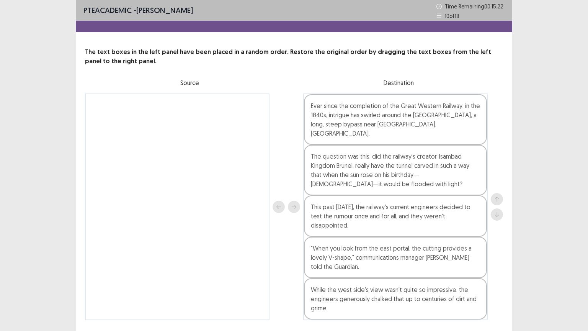
scroll to position [12, 0]
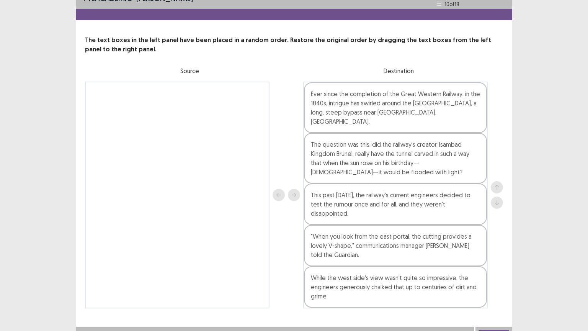
drag, startPoint x: 487, startPoint y: 323, endPoint x: 521, endPoint y: 264, distance: 68.4
click at [521, 264] on div "PTE academic - [PERSON_NAME] Time Remaining 00 : 15 : 11 10 of 18 The text boxe…" at bounding box center [294, 165] width 588 height 354
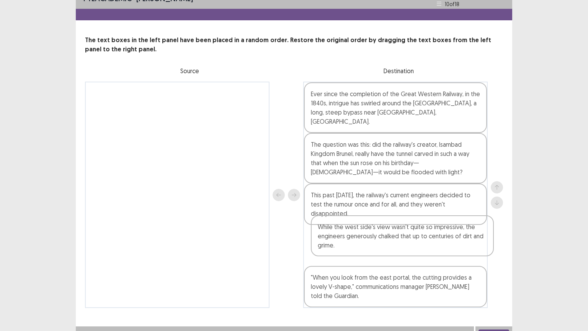
drag, startPoint x: 410, startPoint y: 288, endPoint x: 418, endPoint y: 244, distance: 43.9
click at [418, 244] on div "Ever since the completion of the Great Western Railway, in the 1840s, intrigue …" at bounding box center [395, 194] width 184 height 226
drag, startPoint x: 396, startPoint y: 292, endPoint x: 396, endPoint y: 247, distance: 44.4
click at [396, 247] on div "Ever since the completion of the Great Western Railway, in the 1840s, intrigue …" at bounding box center [395, 194] width 184 height 226
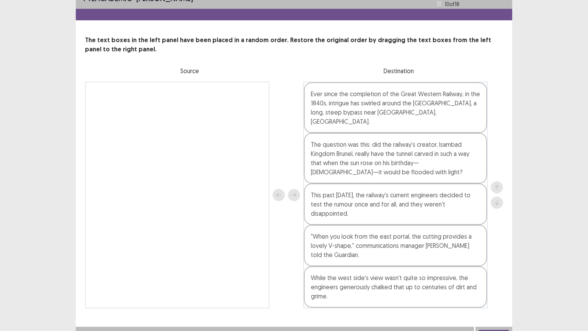
click at [494, 279] on button "Next" at bounding box center [493, 333] width 31 height 9
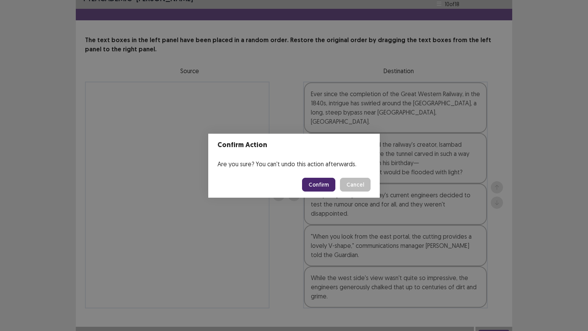
click at [322, 181] on button "Confirm" at bounding box center [318, 185] width 33 height 14
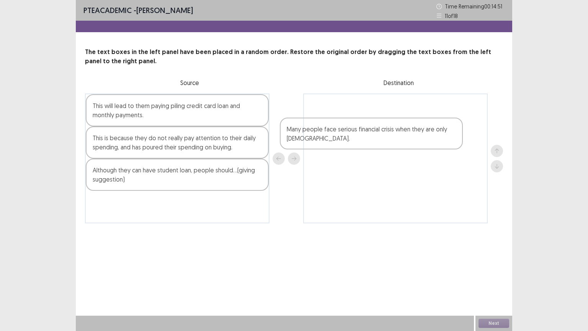
drag, startPoint x: 179, startPoint y: 210, endPoint x: 376, endPoint y: 135, distance: 210.1
click at [378, 136] on div "This will lead to them paying piling credit card loan and monthly payments. Thi…" at bounding box center [294, 158] width 418 height 130
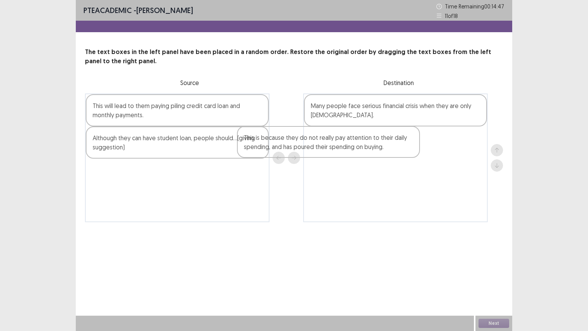
drag, startPoint x: 217, startPoint y: 141, endPoint x: 380, endPoint y: 143, distance: 162.6
click at [380, 143] on div "This will lead to them paying piling credit card loan and monthly payments. Thi…" at bounding box center [294, 157] width 418 height 129
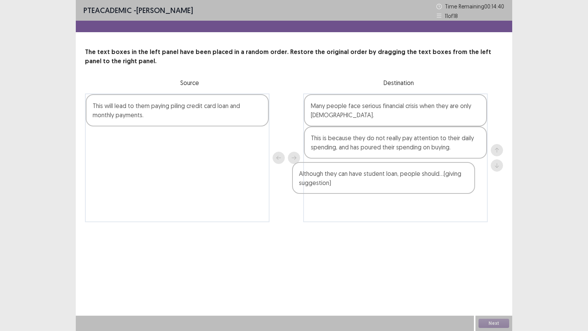
drag, startPoint x: 184, startPoint y: 144, endPoint x: 394, endPoint y: 181, distance: 212.9
click at [394, 181] on div "This will lead to them paying piling credit card loan and monthly payments. Alt…" at bounding box center [294, 157] width 418 height 129
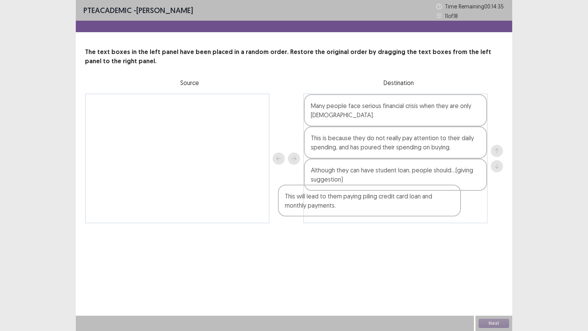
drag, startPoint x: 198, startPoint y: 119, endPoint x: 404, endPoint y: 214, distance: 226.6
click at [404, 215] on div "This will lead to them paying piling credit card loan and monthly payments. Man…" at bounding box center [294, 158] width 418 height 130
click at [491, 279] on button "Next" at bounding box center [493, 322] width 31 height 9
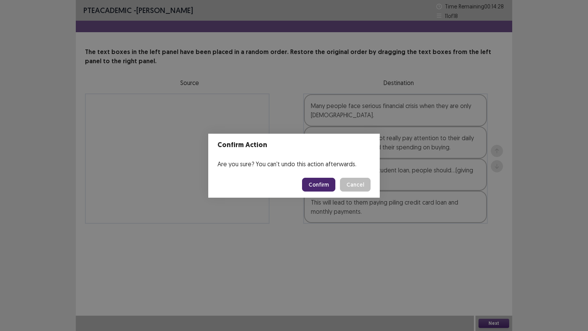
click at [310, 184] on button "Confirm" at bounding box center [318, 185] width 33 height 14
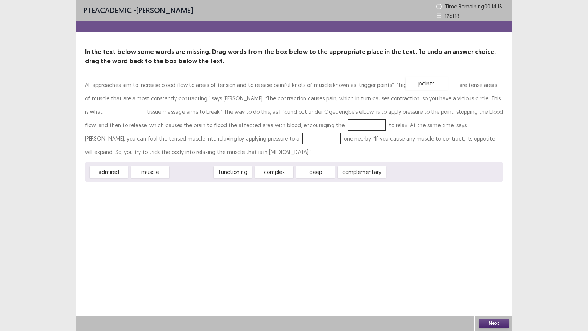
drag, startPoint x: 192, startPoint y: 170, endPoint x: 409, endPoint y: 91, distance: 230.4
drag, startPoint x: 147, startPoint y: 173, endPoint x: 98, endPoint y: 111, distance: 79.2
drag, startPoint x: 95, startPoint y: 107, endPoint x: 321, endPoint y: 125, distance: 227.2
drag, startPoint x: 270, startPoint y: 176, endPoint x: 106, endPoint y: 119, distance: 173.4
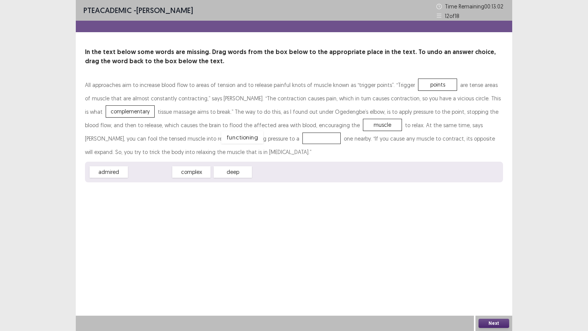
drag, startPoint x: 155, startPoint y: 172, endPoint x: 246, endPoint y: 138, distance: 97.9
drag, startPoint x: 191, startPoint y: 173, endPoint x: 108, endPoint y: 114, distance: 102.0
click at [494, 279] on button "Next" at bounding box center [493, 322] width 31 height 9
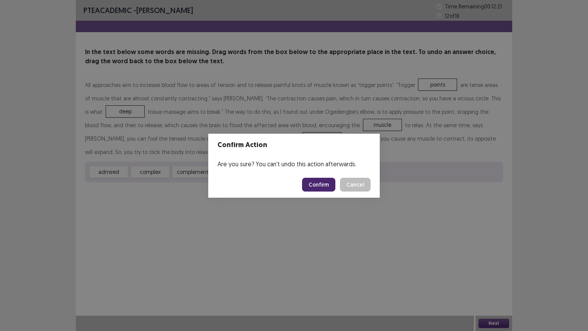
click at [327, 186] on button "Confirm" at bounding box center [318, 185] width 33 height 14
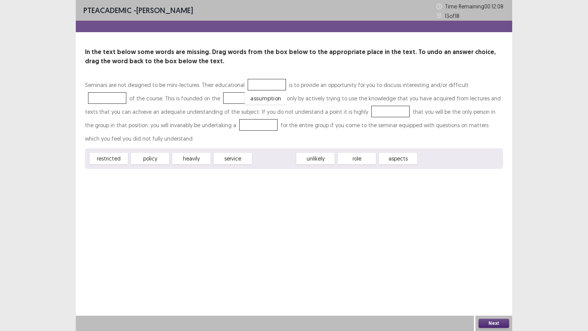
drag, startPoint x: 281, startPoint y: 148, endPoint x: 272, endPoint y: 88, distance: 60.7
drag, startPoint x: 147, startPoint y: 145, endPoint x: 249, endPoint y: 81, distance: 120.2
drag, startPoint x: 314, startPoint y: 147, endPoint x: 470, endPoint y: 86, distance: 166.7
drag, startPoint x: 313, startPoint y: 147, endPoint x: 195, endPoint y: 94, distance: 130.0
drag, startPoint x: 234, startPoint y: 145, endPoint x: 309, endPoint y: 110, distance: 83.2
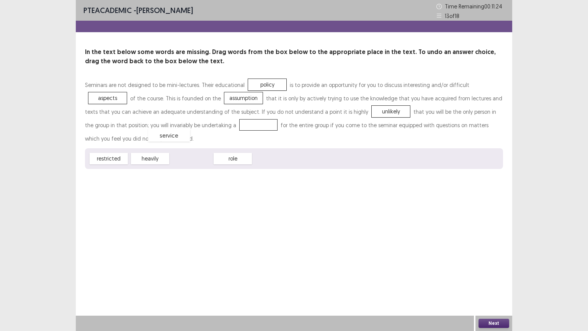
drag, startPoint x: 198, startPoint y: 145, endPoint x: 176, endPoint y: 122, distance: 31.9
drag, startPoint x: 192, startPoint y: 147, endPoint x: 265, endPoint y: 91, distance: 91.4
click at [492, 279] on button "Next" at bounding box center [493, 322] width 31 height 9
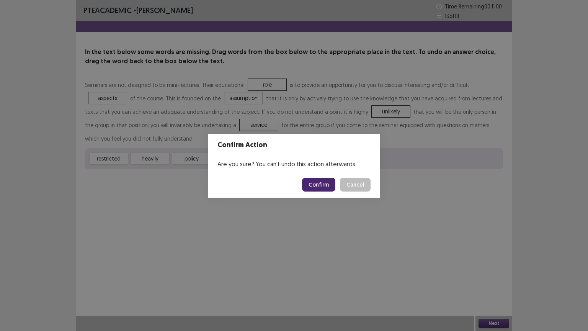
click at [318, 187] on button "Confirm" at bounding box center [318, 185] width 33 height 14
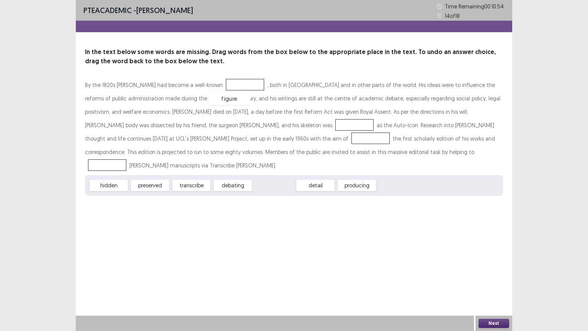
drag, startPoint x: 275, startPoint y: 174, endPoint x: 230, endPoint y: 87, distance: 97.7
drag, startPoint x: 142, startPoint y: 174, endPoint x: 241, endPoint y: 127, distance: 109.9
drag, startPoint x: 273, startPoint y: 175, endPoint x: 223, endPoint y: 139, distance: 61.4
drag, startPoint x: 150, startPoint y: 172, endPoint x: 324, endPoint y: 152, distance: 174.9
click at [497, 279] on button "Next" at bounding box center [493, 322] width 31 height 9
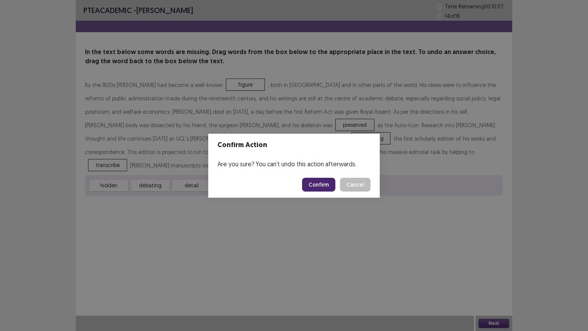
click at [320, 177] on footer "Confirm Cancel" at bounding box center [293, 184] width 171 height 26
click at [318, 182] on button "Confirm" at bounding box center [318, 185] width 33 height 14
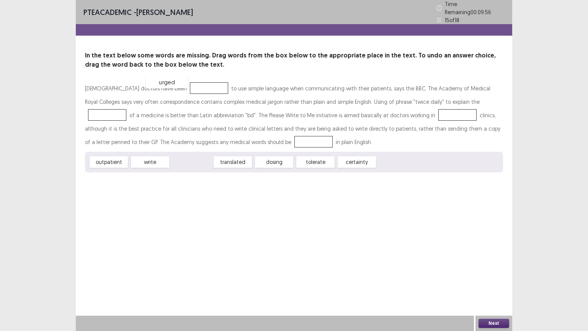
drag, startPoint x: 197, startPoint y: 158, endPoint x: 173, endPoint y: 80, distance: 81.9
drag, startPoint x: 230, startPoint y: 161, endPoint x: 416, endPoint y: 100, distance: 195.9
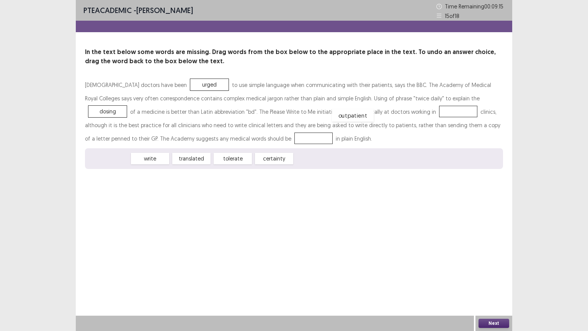
drag, startPoint x: 111, startPoint y: 158, endPoint x: 355, endPoint y: 113, distance: 248.9
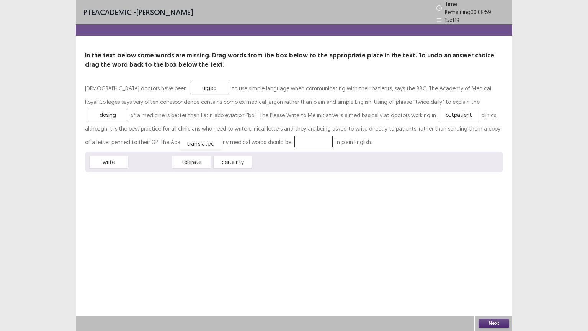
drag, startPoint x: 156, startPoint y: 162, endPoint x: 207, endPoint y: 143, distance: 54.2
click at [493, 279] on button "Next" at bounding box center [493, 322] width 31 height 9
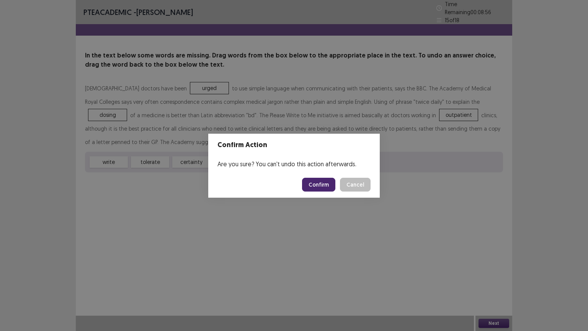
click at [320, 184] on button "Confirm" at bounding box center [318, 185] width 33 height 14
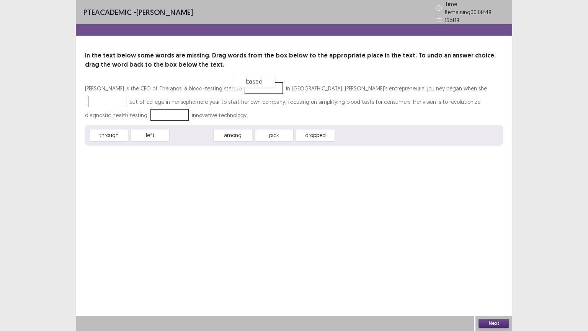
drag, startPoint x: 200, startPoint y: 137, endPoint x: 263, endPoint y: 83, distance: 82.7
drag, startPoint x: 279, startPoint y: 131, endPoint x: 452, endPoint y: 85, distance: 179.8
drag, startPoint x: 106, startPoint y: 135, endPoint x: 101, endPoint y: 109, distance: 25.7
click at [493, 279] on button "Next" at bounding box center [493, 322] width 31 height 9
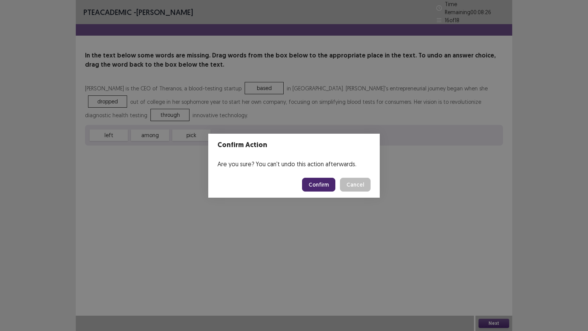
click at [319, 186] on button "Confirm" at bounding box center [318, 185] width 33 height 14
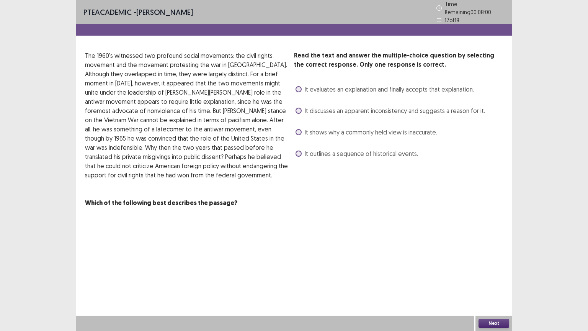
click at [302, 106] on label "It discusses an apparent inconsistency and suggests a reason for it." at bounding box center [389, 110] width 189 height 9
click at [321, 152] on span "It outlines a sequence of historical events." at bounding box center [361, 153] width 113 height 9
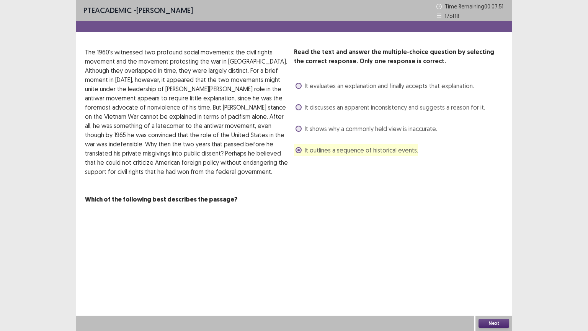
click at [492, 279] on button "Next" at bounding box center [493, 322] width 31 height 9
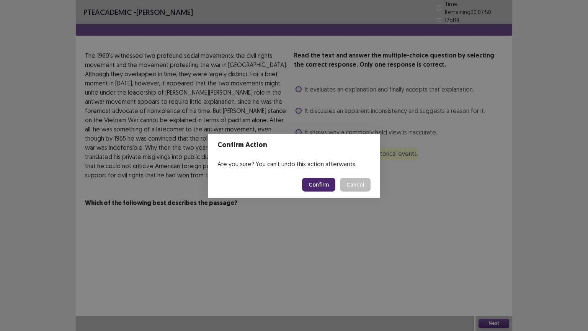
drag, startPoint x: 323, startPoint y: 184, endPoint x: 323, endPoint y: 190, distance: 5.8
click at [323, 184] on button "Confirm" at bounding box center [318, 185] width 33 height 14
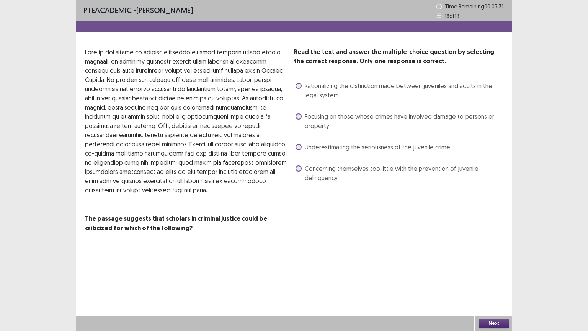
click at [308, 87] on span "Rationalizing the distinction made between juveniles and adults in the legal sy…" at bounding box center [404, 90] width 198 height 18
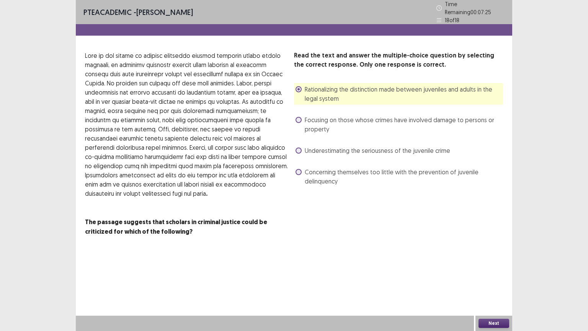
click at [500, 279] on button "Next" at bounding box center [493, 322] width 31 height 9
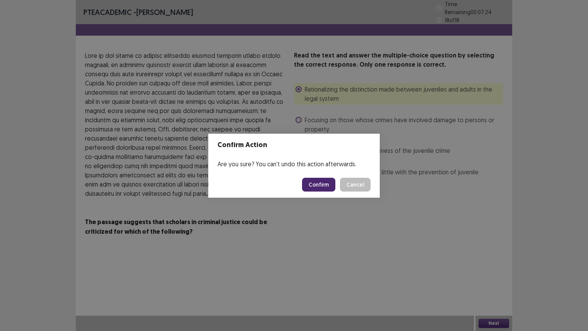
click at [315, 190] on button "Confirm" at bounding box center [318, 185] width 33 height 14
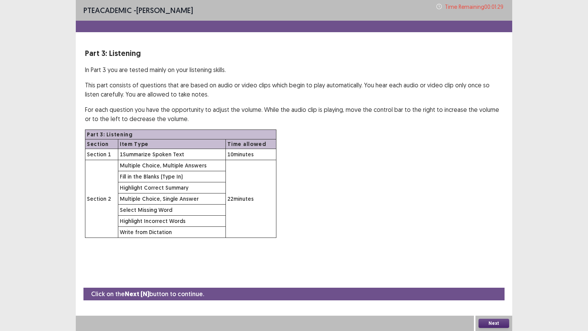
click at [488, 279] on button "Next" at bounding box center [493, 322] width 31 height 9
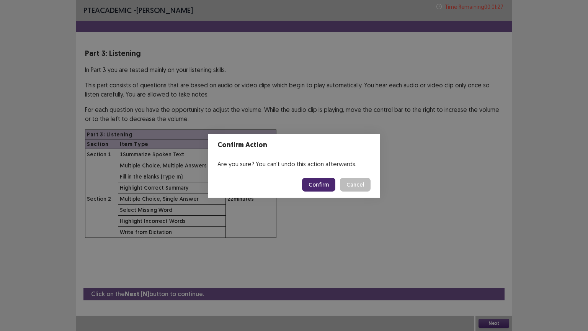
click at [313, 183] on button "Confirm" at bounding box center [318, 185] width 33 height 14
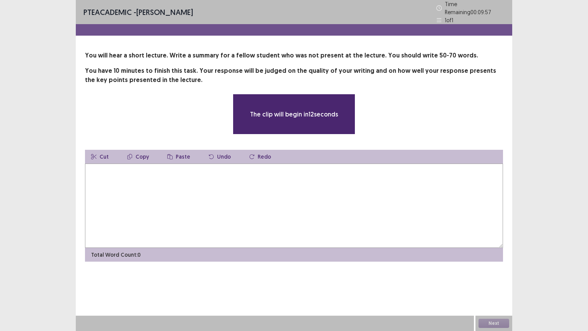
click at [208, 202] on textarea at bounding box center [294, 205] width 418 height 84
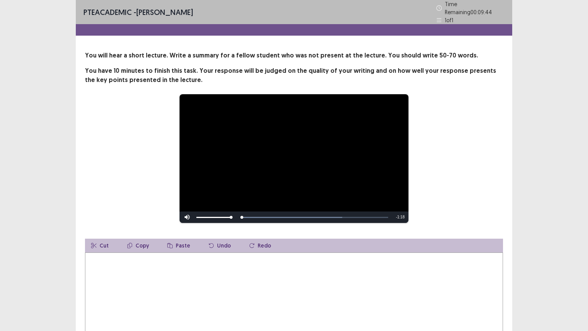
scroll to position [38, 0]
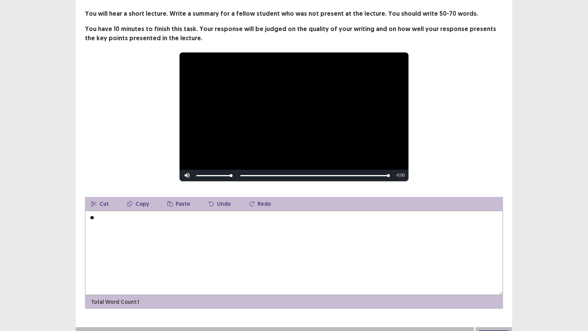
type textarea "*"
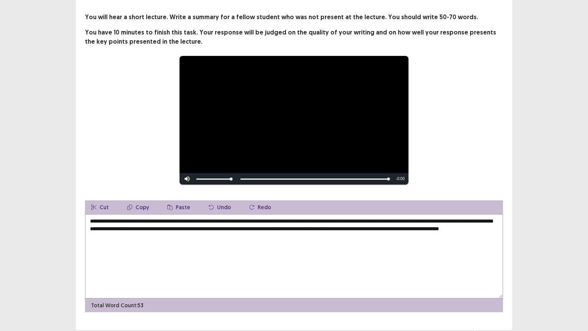
drag, startPoint x: 407, startPoint y: 225, endPoint x: 381, endPoint y: 226, distance: 26.1
click at [381, 226] on textarea "**********" at bounding box center [294, 256] width 418 height 84
click at [219, 233] on textarea "**********" at bounding box center [294, 256] width 418 height 84
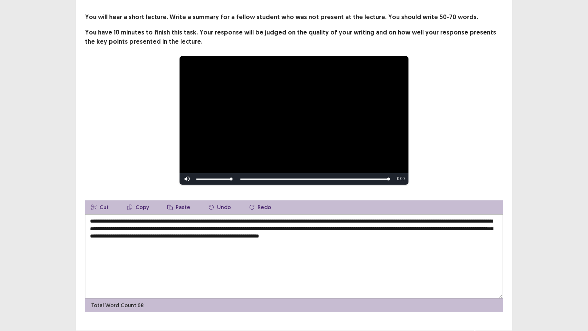
drag, startPoint x: 91, startPoint y: 219, endPoint x: 80, endPoint y: 219, distance: 11.9
click at [80, 219] on div "**********" at bounding box center [294, 162] width 436 height 299
click at [419, 217] on textarea "**********" at bounding box center [294, 256] width 418 height 84
click at [424, 217] on textarea "**********" at bounding box center [294, 256] width 418 height 84
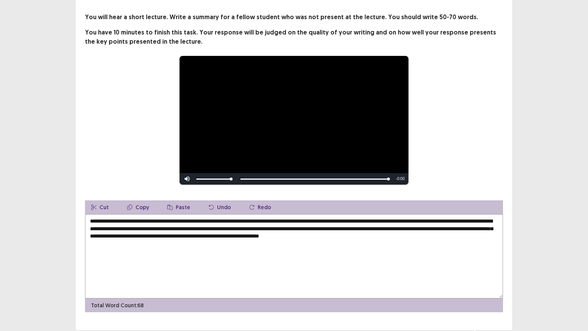
click at [424, 217] on textarea "**********" at bounding box center [294, 256] width 418 height 84
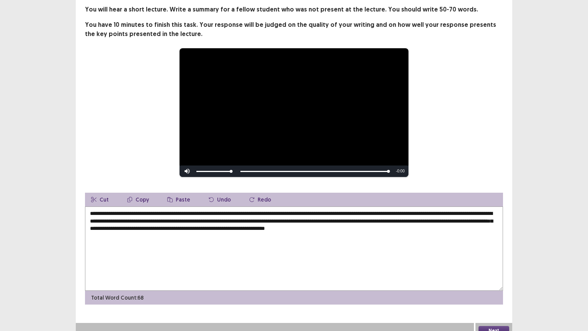
scroll to position [50, 0]
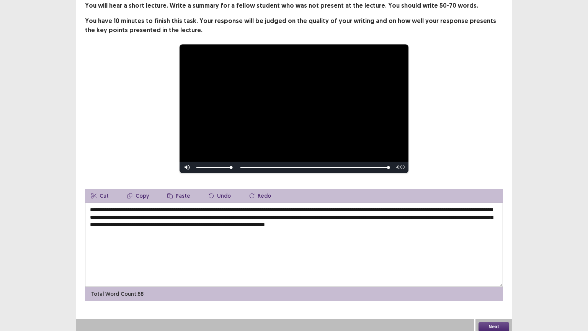
type textarea "**********"
click at [495, 279] on button "Next" at bounding box center [493, 326] width 31 height 9
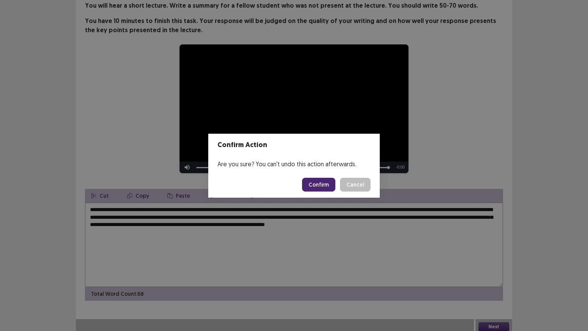
click at [326, 185] on button "Confirm" at bounding box center [318, 185] width 33 height 14
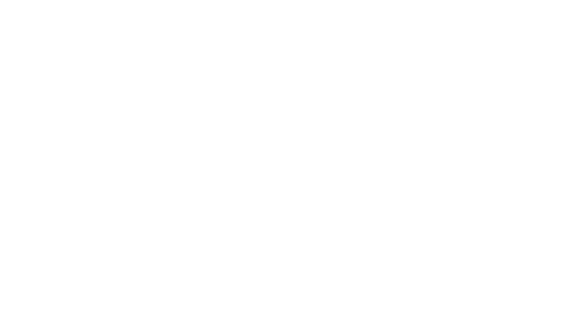
scroll to position [0, 0]
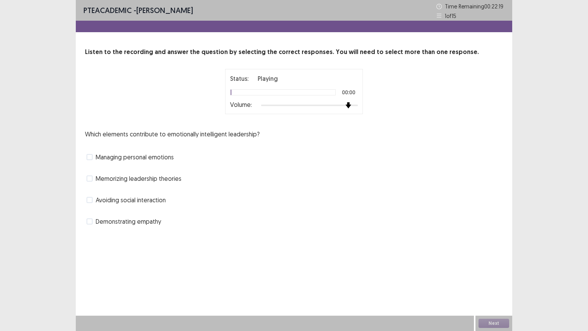
click at [352, 108] on div at bounding box center [309, 105] width 97 height 6
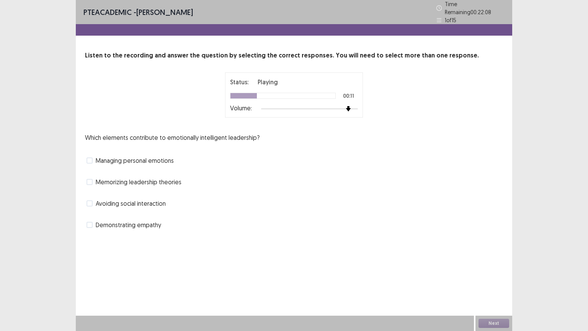
click at [132, 220] on span "Demonstrating empathy" at bounding box center [128, 224] width 65 height 9
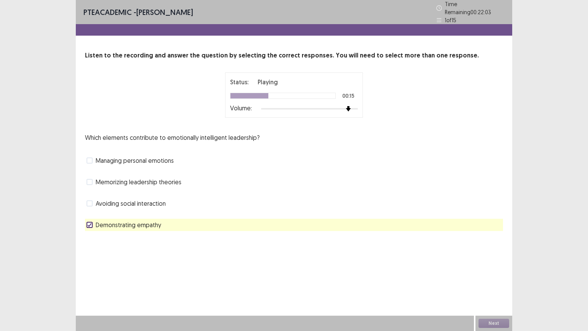
click at [119, 156] on span "Managing personal emotions" at bounding box center [135, 160] width 78 height 9
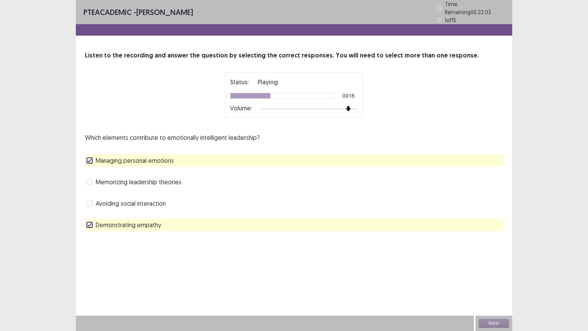
click at [114, 179] on span "Memorizing leadership theories" at bounding box center [139, 181] width 86 height 9
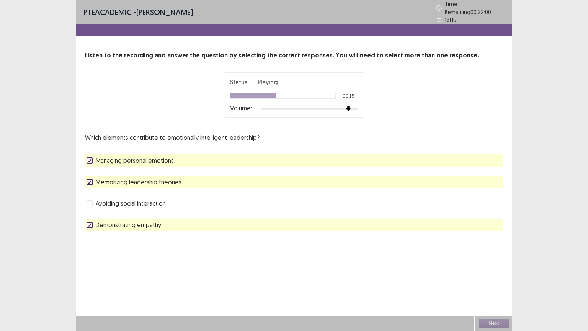
click at [87, 179] on span at bounding box center [89, 182] width 6 height 6
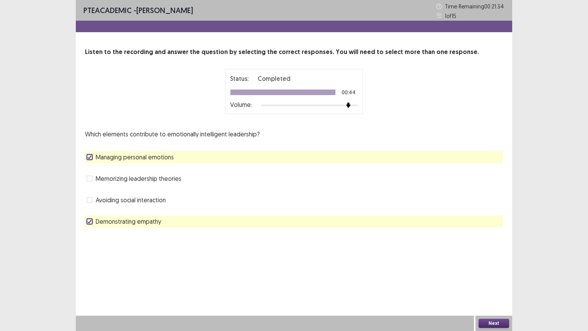
click at [498, 279] on button "Next" at bounding box center [493, 322] width 31 height 9
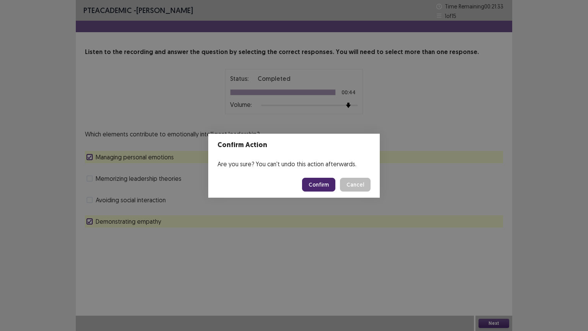
click at [323, 188] on button "Confirm" at bounding box center [318, 185] width 33 height 14
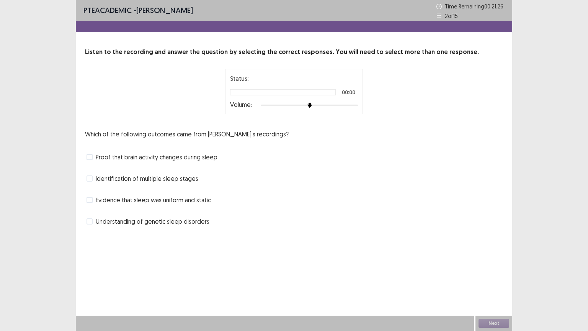
click at [179, 157] on span "Proof that brain activity changes during sleep" at bounding box center [157, 156] width 122 height 9
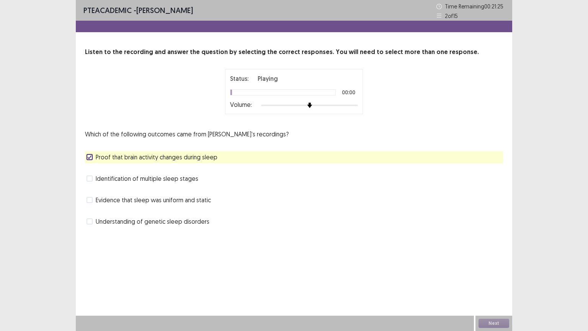
click at [343, 104] on div at bounding box center [309, 105] width 97 height 6
click at [165, 181] on span "Identification of multiple sleep stages" at bounding box center [147, 178] width 103 height 9
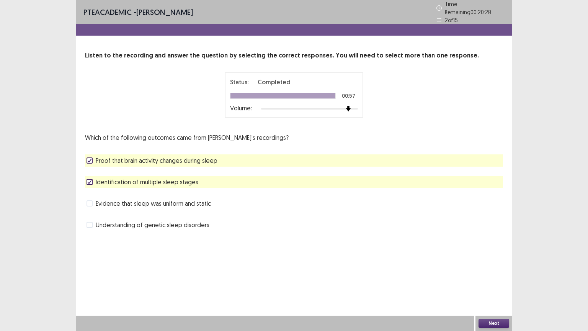
click at [497, 279] on button "Next" at bounding box center [493, 322] width 31 height 9
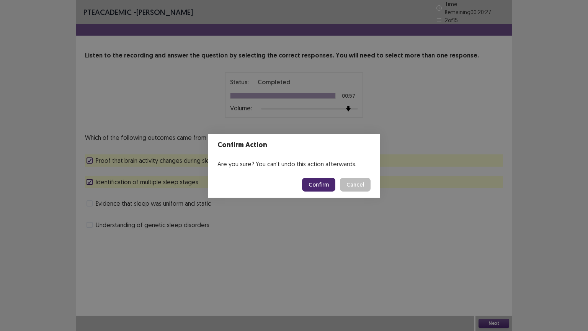
click at [325, 180] on button "Confirm" at bounding box center [318, 185] width 33 height 14
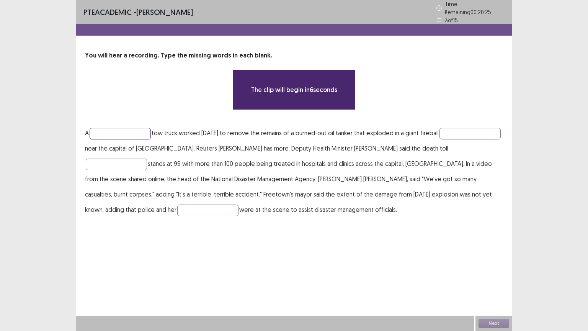
click at [129, 128] on input "text" at bounding box center [120, 133] width 61 height 11
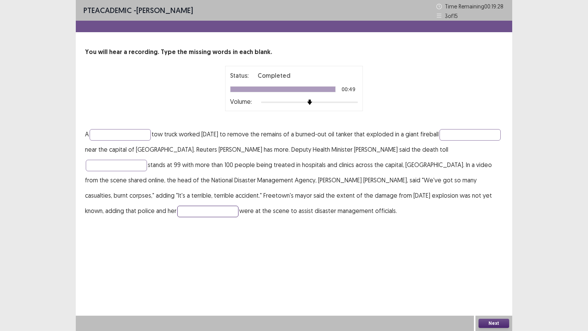
click at [177, 209] on input "text" at bounding box center [207, 210] width 61 height 11
type input "******"
click at [124, 130] on input "text" at bounding box center [120, 134] width 61 height 11
type input "*******"
click at [439, 140] on input "text" at bounding box center [469, 134] width 61 height 11
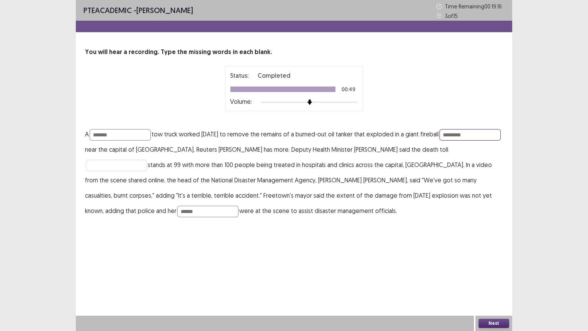
type input "*********"
click at [120, 162] on input "text" at bounding box center [116, 165] width 61 height 11
type input "*********"
click at [439, 140] on input "*********" at bounding box center [469, 134] width 61 height 11
type input "*********"
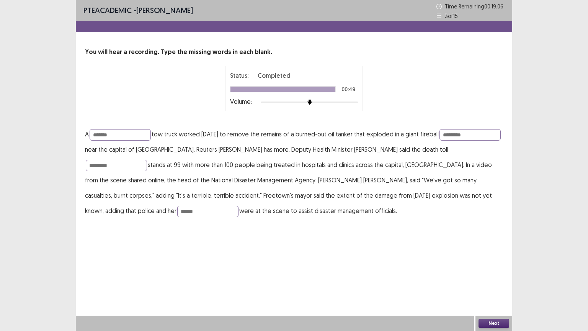
click at [482, 279] on button "Next" at bounding box center [493, 322] width 31 height 9
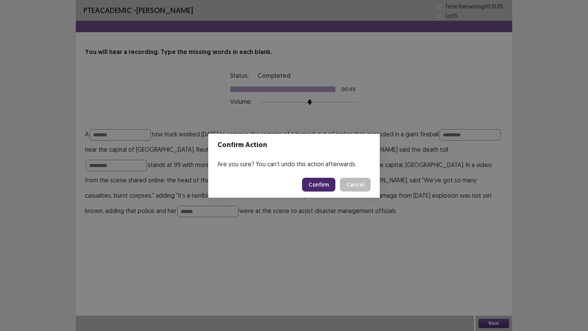
click at [319, 184] on button "Confirm" at bounding box center [318, 185] width 33 height 14
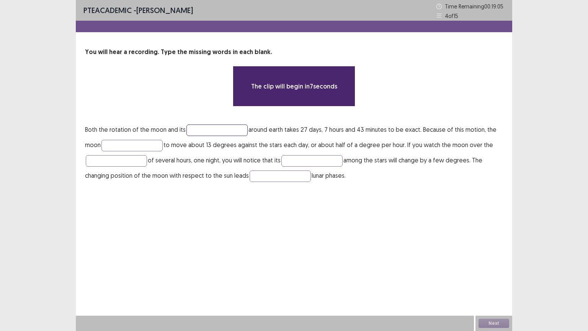
click at [209, 127] on input "text" at bounding box center [216, 129] width 61 height 11
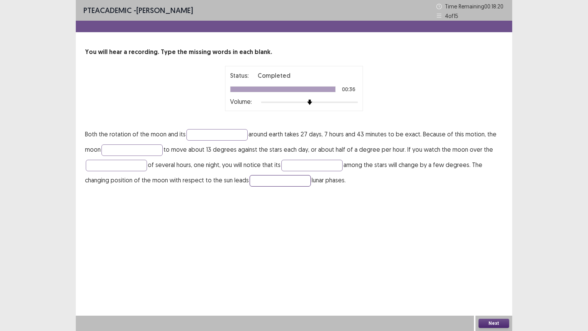
click at [271, 181] on input "text" at bounding box center [279, 180] width 61 height 11
type input "**"
click at [309, 165] on input "text" at bounding box center [311, 165] width 61 height 11
type input "********"
click at [121, 161] on input "text" at bounding box center [116, 165] width 61 height 11
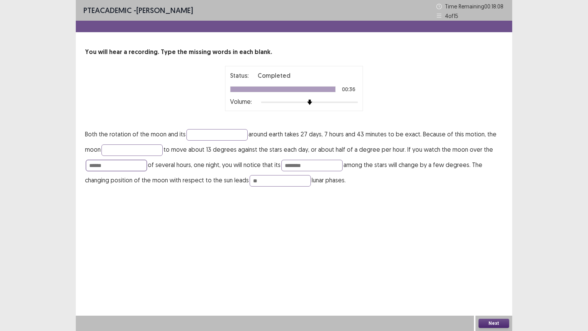
type input "******"
click at [136, 143] on p "Both the rotation of the moon and its around earth takes 27 days, 7 hours and 4…" at bounding box center [294, 156] width 418 height 61
click at [138, 149] on input "text" at bounding box center [131, 149] width 61 height 11
type input "*******"
click at [201, 134] on input "text" at bounding box center [216, 134] width 61 height 11
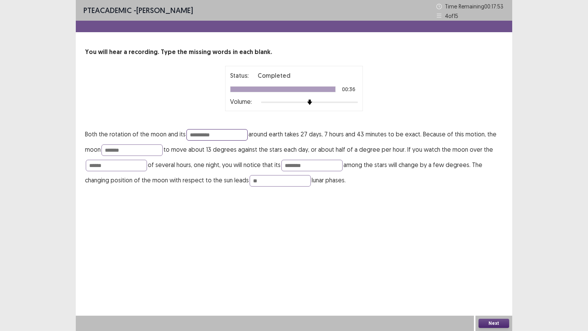
click at [202, 137] on input "**********" at bounding box center [216, 134] width 61 height 11
type input "**********"
click at [154, 146] on input "*******" at bounding box center [131, 149] width 61 height 11
click at [132, 166] on input "******" at bounding box center [116, 165] width 61 height 11
click at [310, 167] on input "********" at bounding box center [311, 165] width 61 height 11
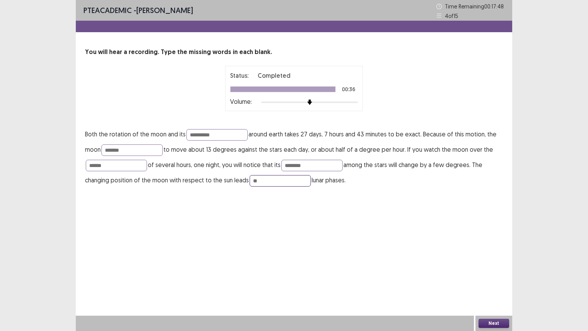
click at [293, 176] on input "**" at bounding box center [279, 180] width 61 height 11
click at [487, 279] on button "Next" at bounding box center [493, 322] width 31 height 9
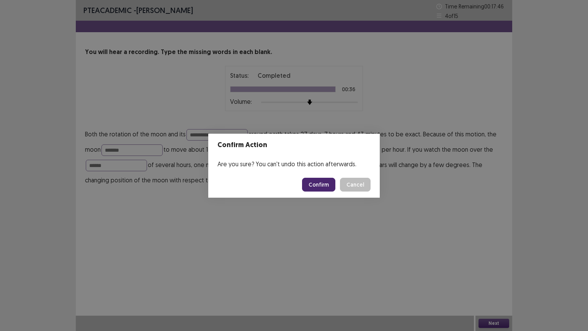
click at [316, 184] on button "Confirm" at bounding box center [318, 185] width 33 height 14
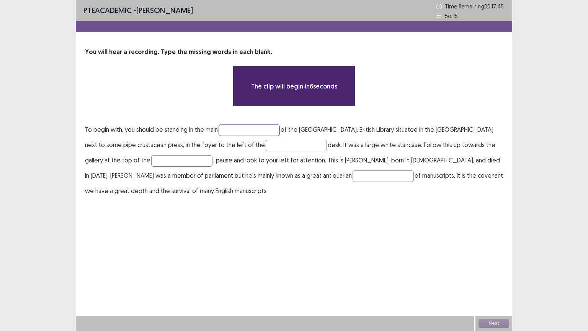
click at [259, 129] on input "text" at bounding box center [248, 129] width 61 height 11
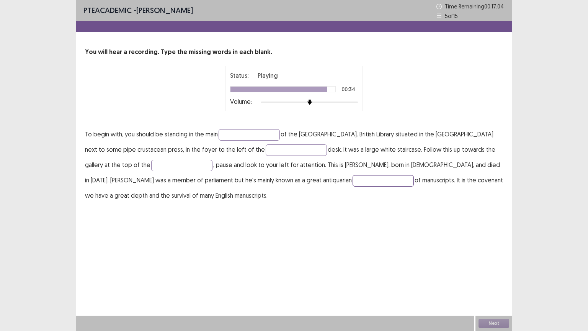
click at [352, 175] on input "text" at bounding box center [382, 180] width 61 height 11
type input "*********"
click at [151, 165] on input "text" at bounding box center [181, 165] width 61 height 11
type input "******"
click at [266, 148] on input "text" at bounding box center [296, 149] width 61 height 11
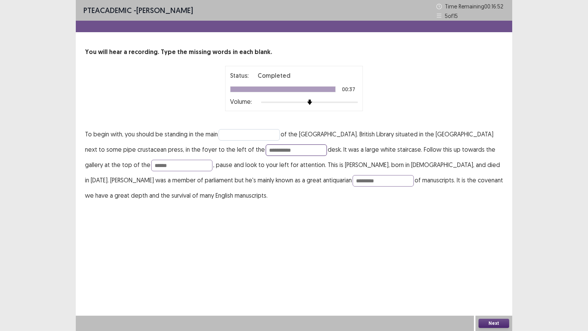
type input "**********"
click at [243, 129] on input "text" at bounding box center [248, 134] width 61 height 11
type input "*****"
click at [491, 279] on button "Next" at bounding box center [493, 322] width 31 height 9
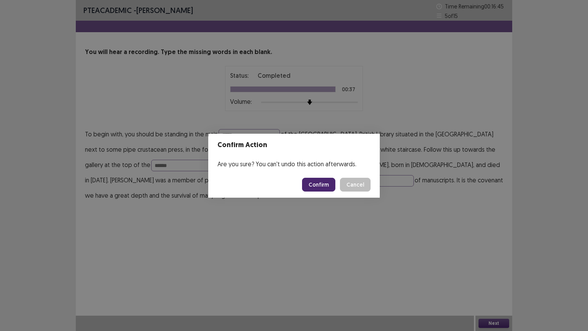
click at [321, 184] on button "Confirm" at bounding box center [318, 185] width 33 height 14
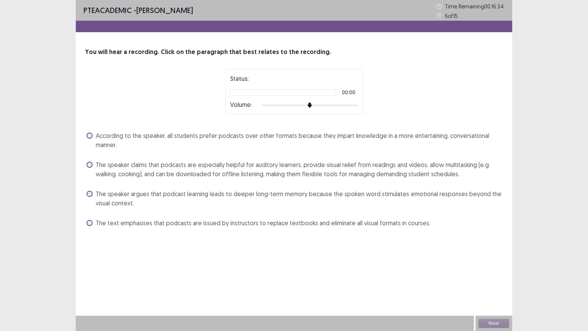
click at [149, 168] on span "The speaker claims that podcasts are especially helpful for auditory learners, …" at bounding box center [299, 169] width 407 height 18
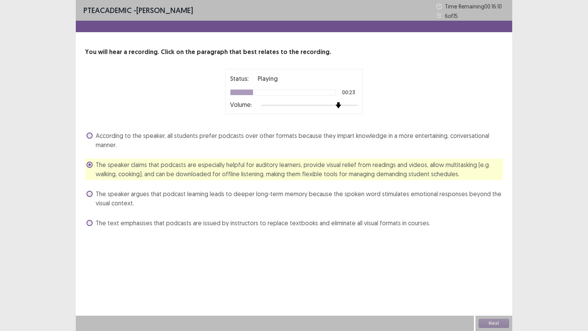
click at [340, 105] on div at bounding box center [309, 105] width 97 height 6
click at [347, 108] on div at bounding box center [309, 105] width 97 height 6
click at [495, 279] on button "Next" at bounding box center [493, 322] width 31 height 9
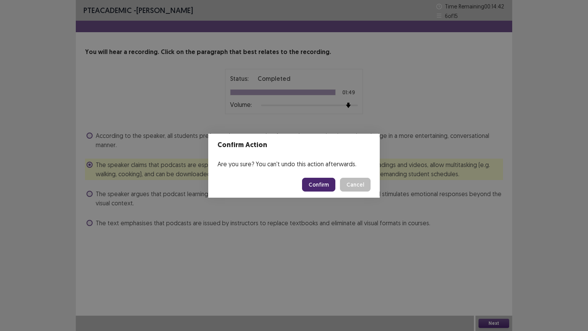
click at [323, 182] on button "Confirm" at bounding box center [318, 185] width 33 height 14
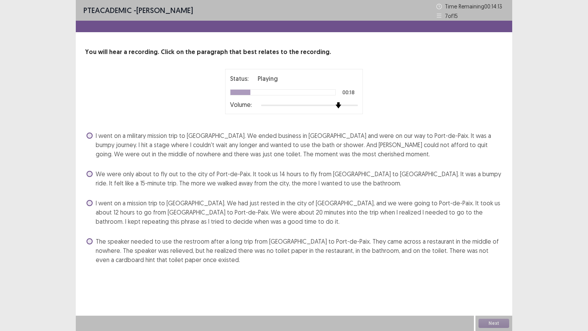
click at [338, 104] on div at bounding box center [309, 105] width 97 height 6
click at [90, 134] on span at bounding box center [89, 135] width 6 height 6
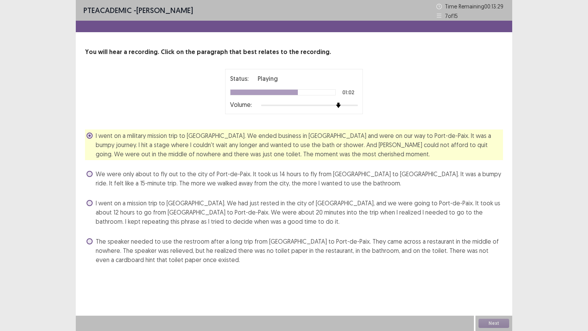
click at [188, 210] on span "I went on a mission trip to [GEOGRAPHIC_DATA]. We had just rested in the city o…" at bounding box center [299, 212] width 407 height 28
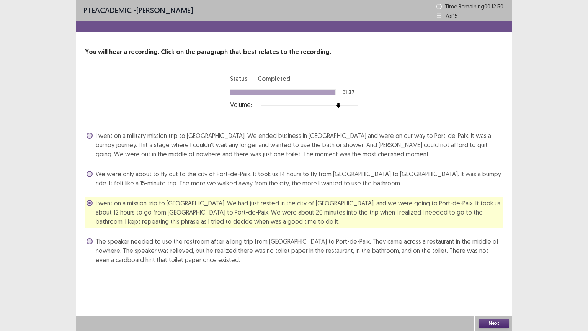
click at [494, 279] on button "Next" at bounding box center [493, 322] width 31 height 9
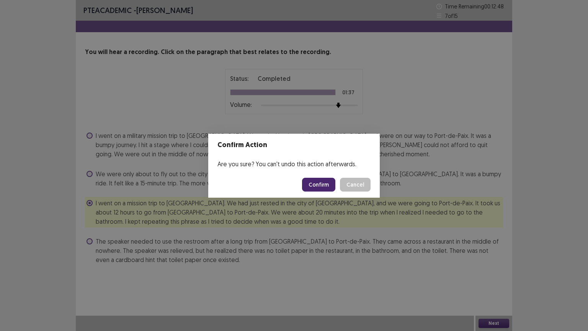
click at [326, 185] on button "Confirm" at bounding box center [318, 185] width 33 height 14
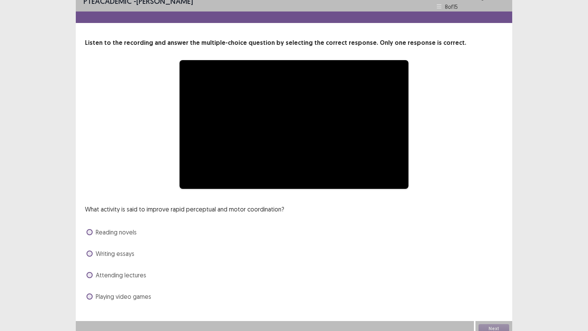
scroll to position [15, 0]
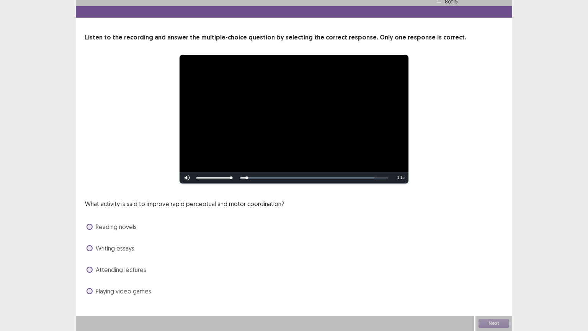
click at [119, 279] on span "Playing video games" at bounding box center [123, 290] width 55 height 9
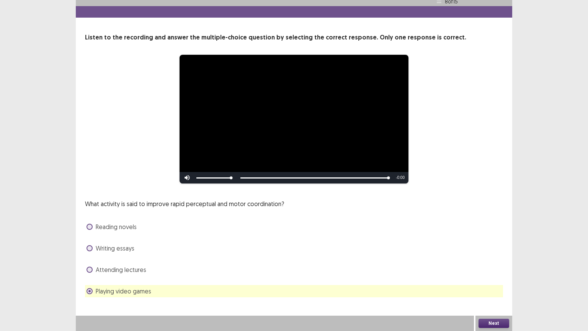
click at [493, 279] on button "Next" at bounding box center [493, 322] width 31 height 9
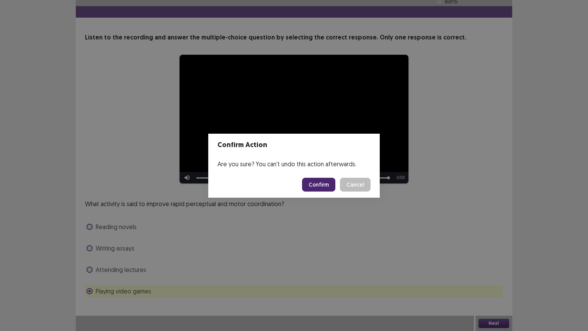
click at [321, 181] on button "Confirm" at bounding box center [318, 185] width 33 height 14
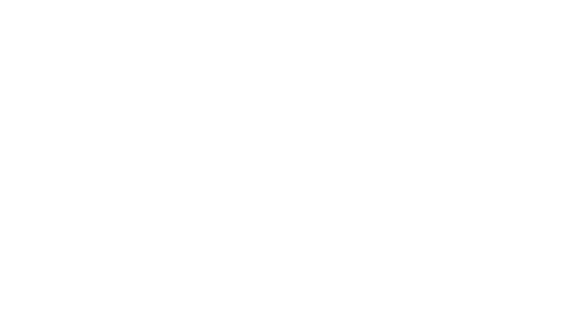
scroll to position [0, 0]
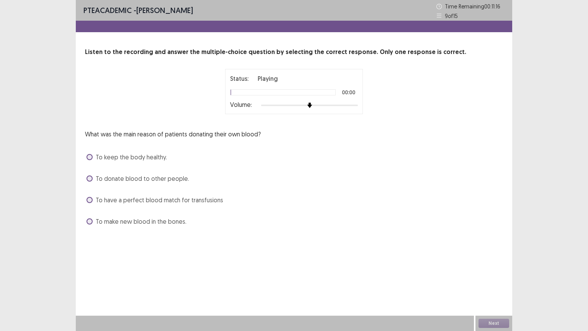
click at [332, 104] on div at bounding box center [309, 105] width 97 height 6
click at [133, 179] on span "To donate blood to other people." at bounding box center [142, 178] width 93 height 9
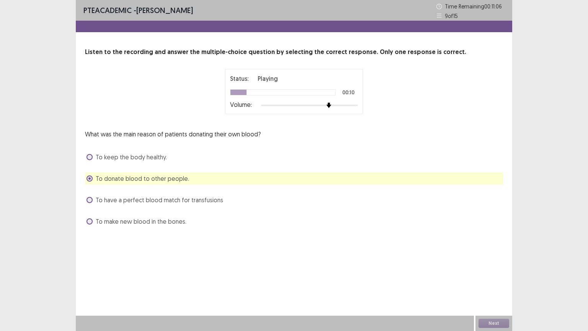
click at [130, 158] on span "To keep the body healthy." at bounding box center [131, 156] width 71 height 9
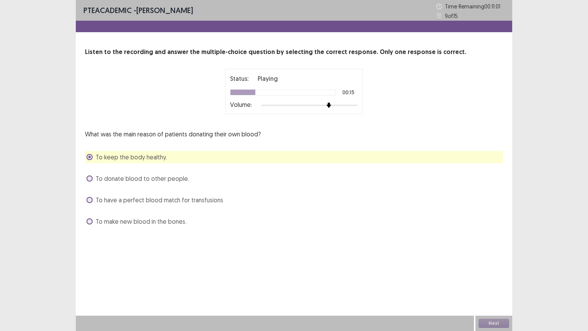
click at [342, 104] on div at bounding box center [309, 105] width 97 height 6
click at [158, 200] on span "To have a perfect blood match for transfusions" at bounding box center [159, 199] width 127 height 9
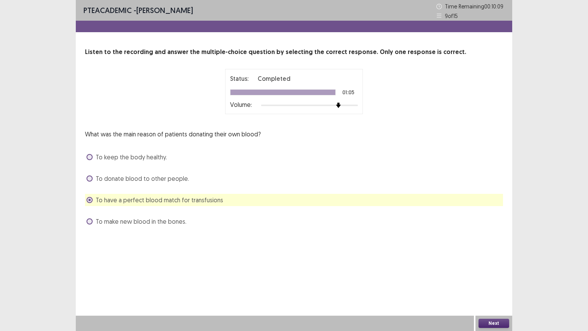
click at [495, 279] on button "Next" at bounding box center [493, 322] width 31 height 9
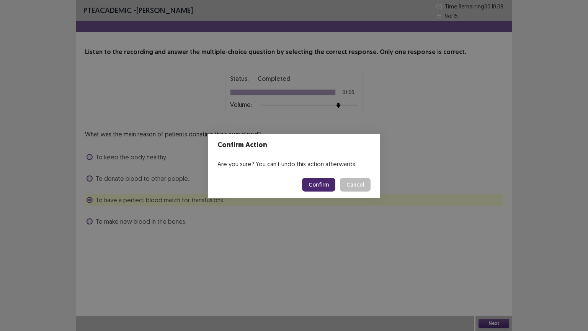
click at [320, 184] on button "Confirm" at bounding box center [318, 185] width 33 height 14
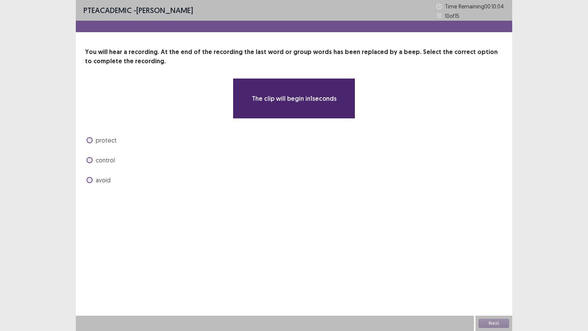
click at [99, 134] on div "You will hear a recording. At the end of the recording the last word or group w…" at bounding box center [294, 116] width 436 height 138
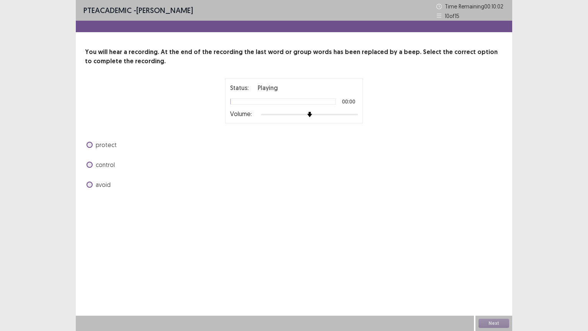
click at [327, 114] on div at bounding box center [309, 114] width 97 height 6
click at [339, 114] on div at bounding box center [309, 114] width 97 height 6
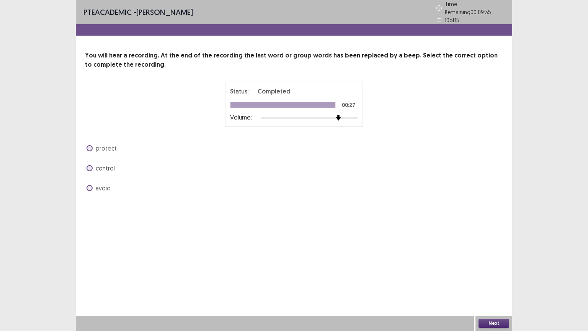
click at [108, 164] on span "control" at bounding box center [105, 167] width 19 height 9
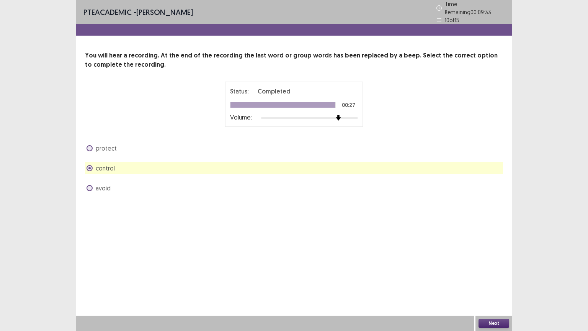
click at [492, 279] on button "Next" at bounding box center [493, 322] width 31 height 9
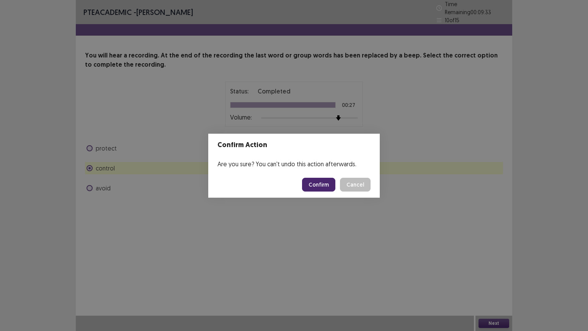
click at [321, 182] on button "Confirm" at bounding box center [318, 185] width 33 height 14
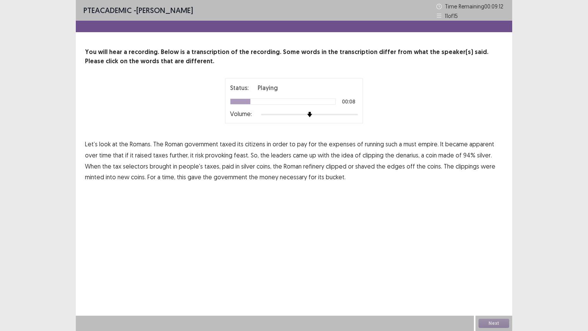
click at [406, 144] on span "must" at bounding box center [409, 143] width 13 height 9
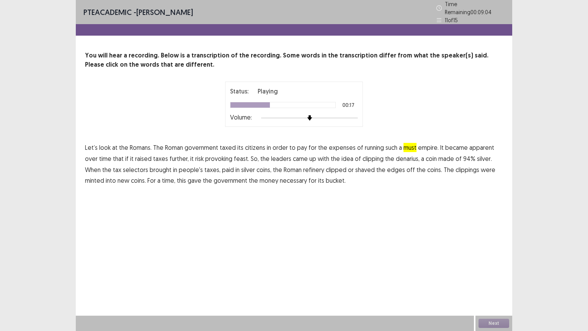
click at [234, 155] on span "feast." at bounding box center [241, 158] width 15 height 9
click at [123, 165] on span "selectors" at bounding box center [135, 169] width 25 height 9
click at [303, 165] on span "refinery" at bounding box center [313, 169] width 21 height 9
click at [326, 176] on span "bucket." at bounding box center [336, 180] width 20 height 9
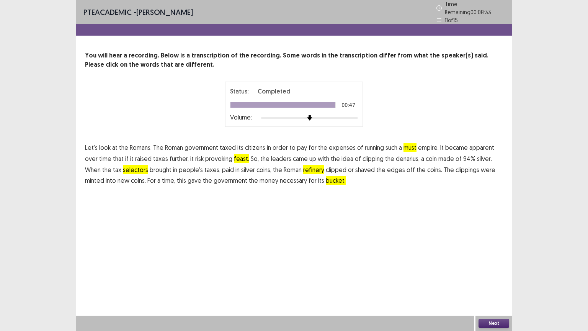
click at [494, 279] on button "Next" at bounding box center [493, 322] width 31 height 9
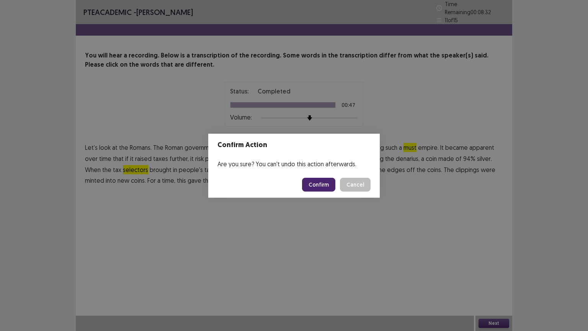
click at [315, 185] on button "Confirm" at bounding box center [318, 185] width 33 height 14
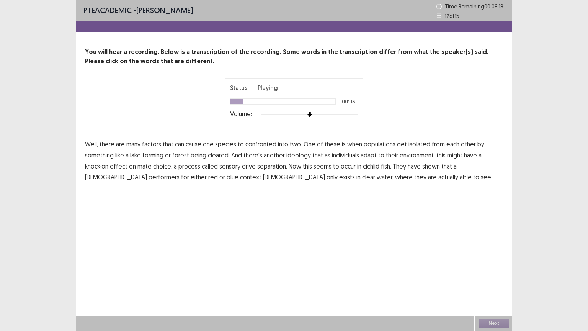
click at [257, 147] on span "confronted" at bounding box center [260, 143] width 31 height 9
click at [295, 153] on span "ideology" at bounding box center [298, 154] width 24 height 9
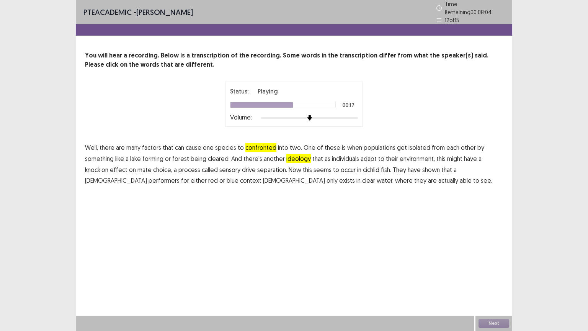
click at [269, 165] on span "separation." at bounding box center [272, 169] width 30 height 9
click at [148, 178] on span "performers" at bounding box center [163, 180] width 31 height 9
click at [240, 177] on span "context" at bounding box center [250, 180] width 21 height 9
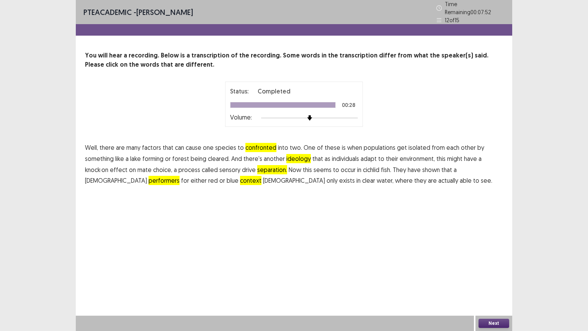
click at [491, 279] on button "Next" at bounding box center [493, 322] width 31 height 9
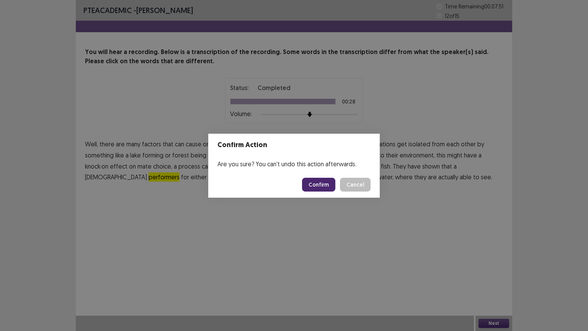
click at [321, 182] on button "Confirm" at bounding box center [318, 185] width 33 height 14
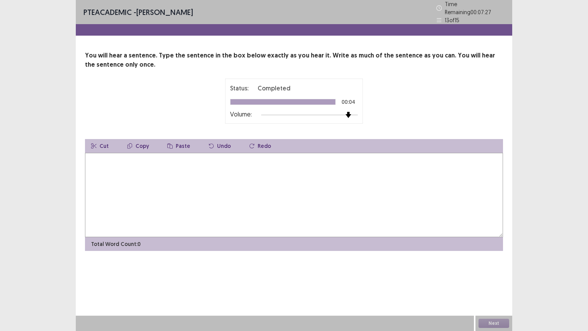
click at [348, 112] on div at bounding box center [309, 115] width 97 height 6
click at [231, 159] on textarea at bounding box center [294, 195] width 418 height 84
type textarea "**********"
click at [490, 279] on button "Next" at bounding box center [493, 322] width 31 height 9
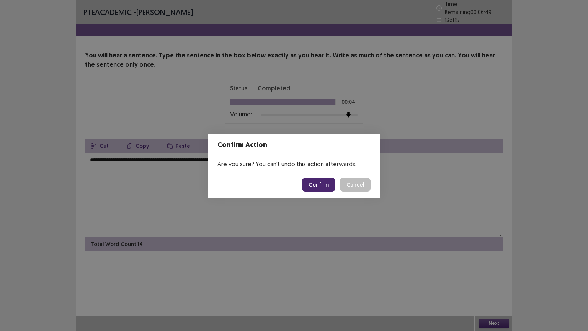
click at [312, 182] on button "Confirm" at bounding box center [318, 185] width 33 height 14
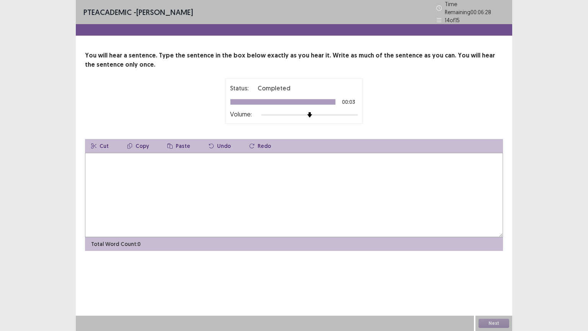
click at [309, 179] on textarea at bounding box center [294, 195] width 418 height 84
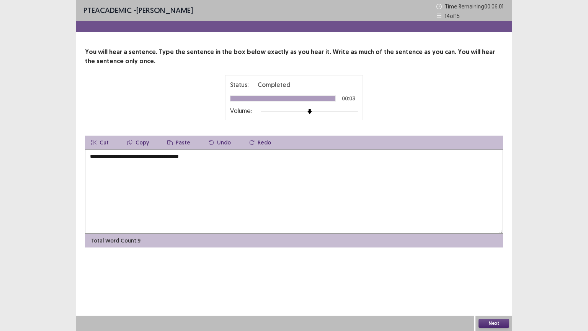
click at [180, 156] on textarea "**********" at bounding box center [294, 191] width 418 height 84
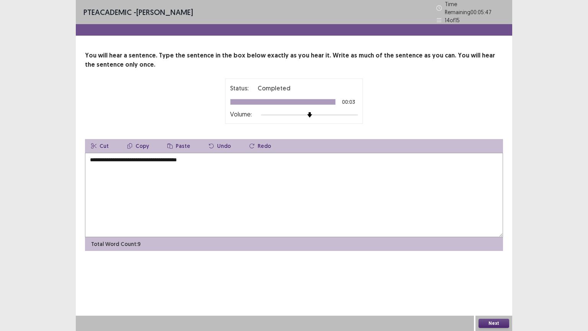
type textarea "**********"
click at [493, 279] on button "Next" at bounding box center [493, 322] width 31 height 9
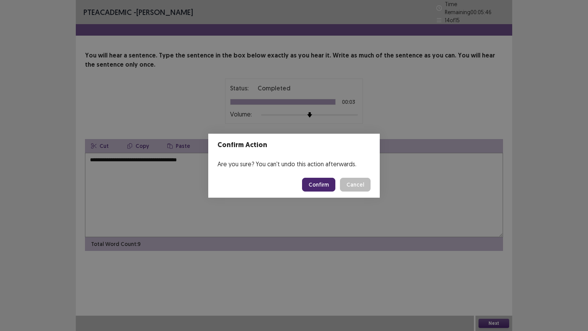
click at [327, 185] on button "Confirm" at bounding box center [318, 185] width 33 height 14
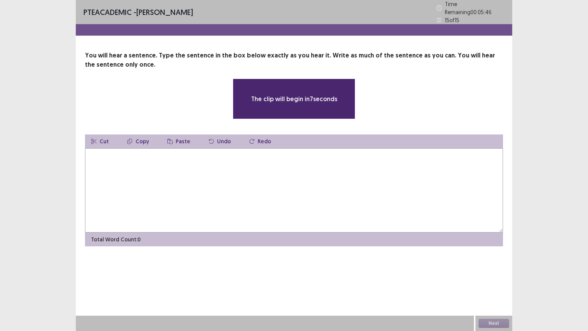
click at [233, 192] on textarea at bounding box center [294, 190] width 418 height 84
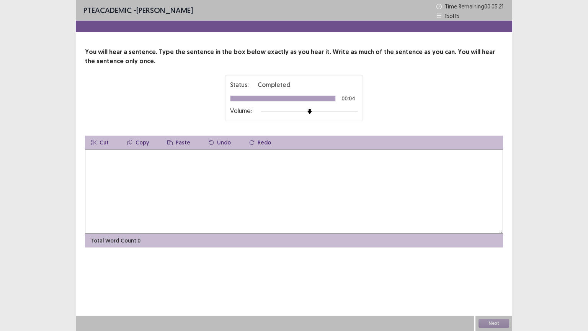
click at [233, 193] on textarea at bounding box center [294, 191] width 418 height 84
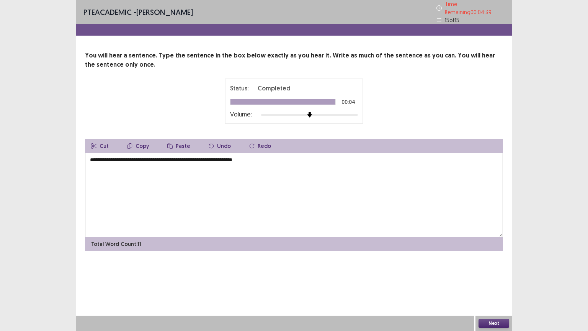
type textarea "**********"
click at [488, 279] on button "Next" at bounding box center [493, 322] width 31 height 9
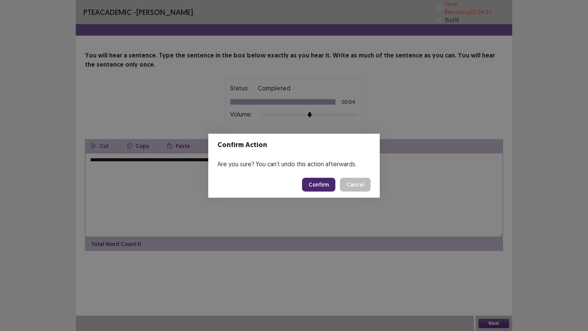
click at [318, 186] on button "Confirm" at bounding box center [318, 185] width 33 height 14
